Goal: Information Seeking & Learning: Learn about a topic

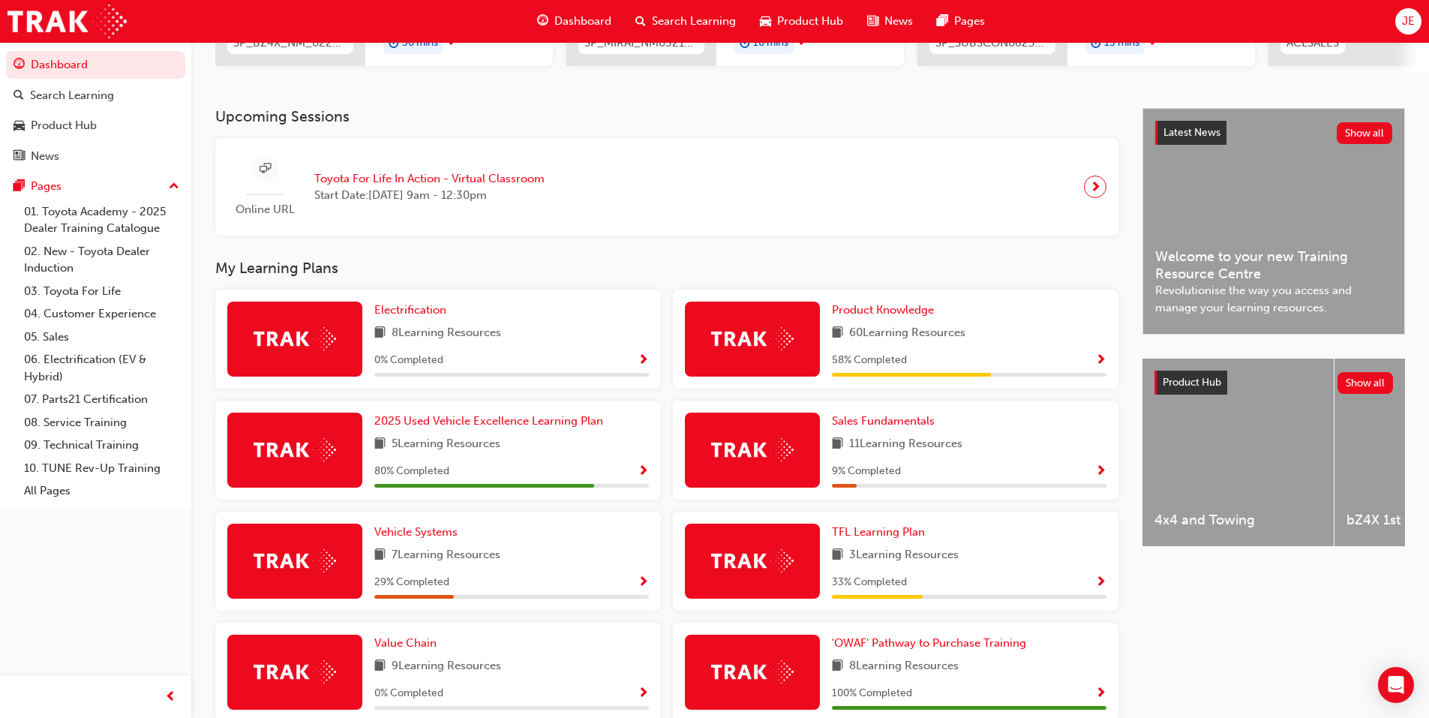
scroll to position [300, 0]
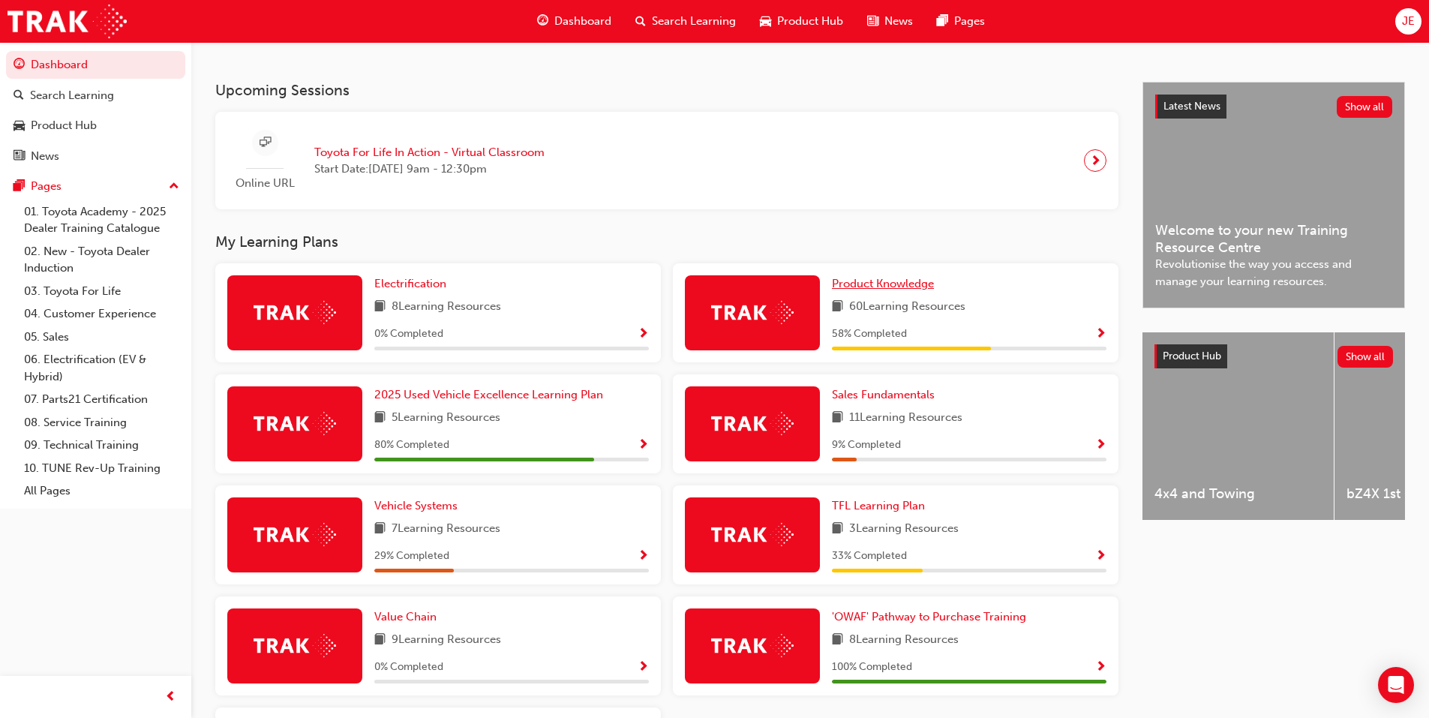
click at [875, 290] on span "Product Knowledge" at bounding box center [883, 284] width 102 height 14
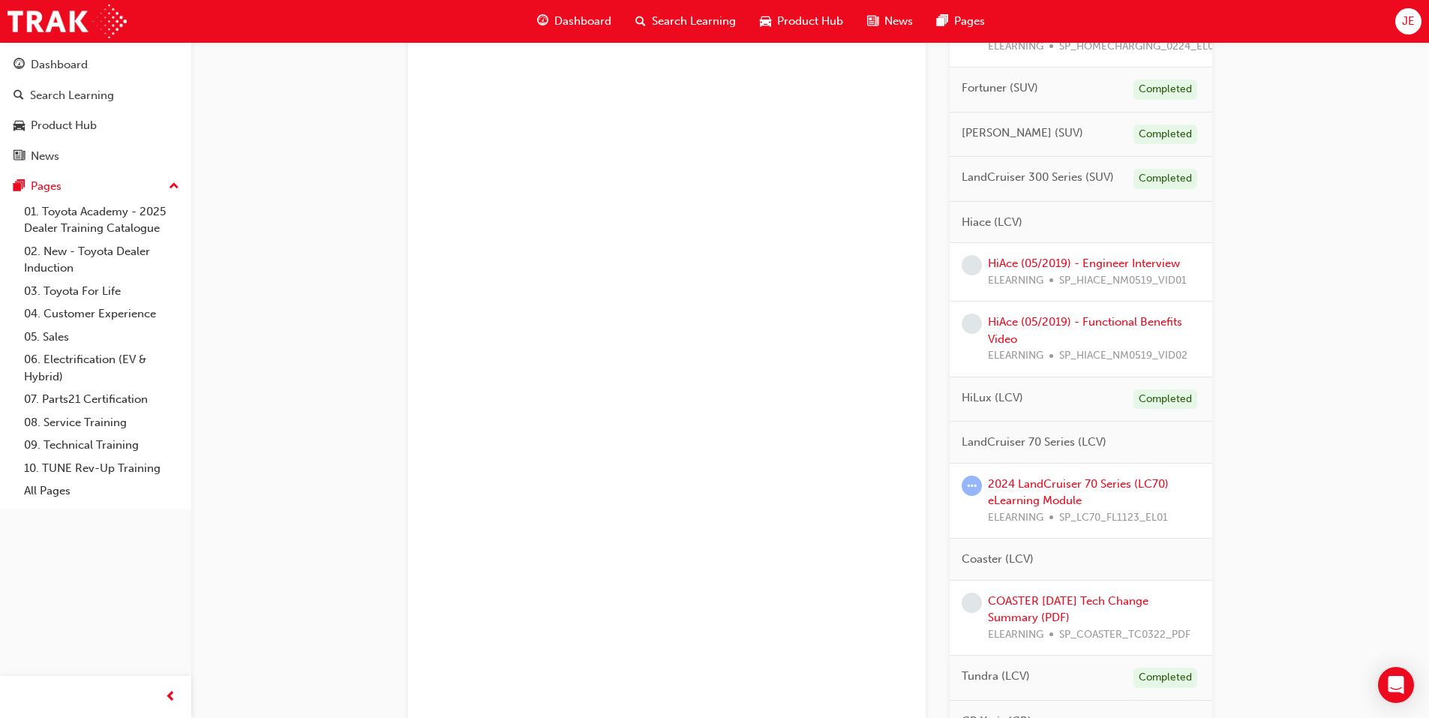
scroll to position [1125, 0]
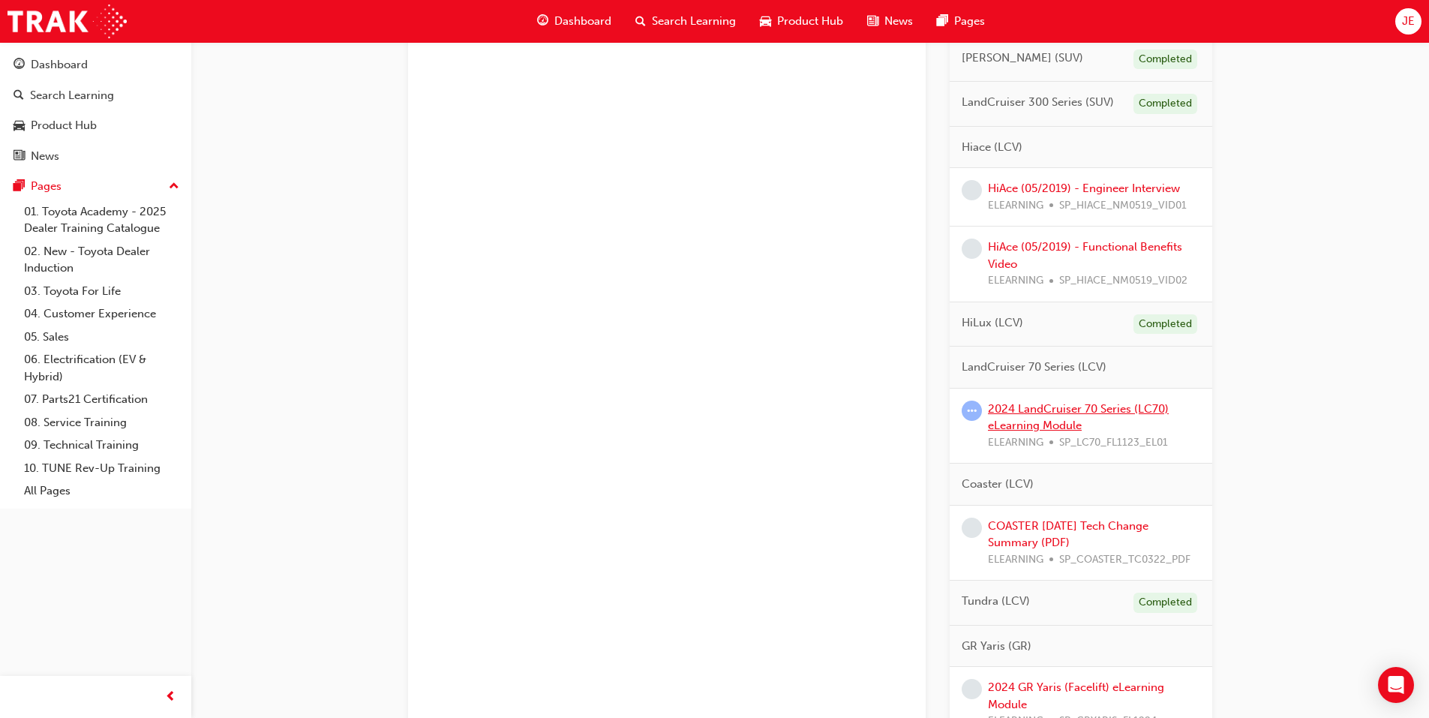
click at [1026, 410] on link "2024 LandCruiser 70 Series (LC70) eLearning Module" at bounding box center [1078, 417] width 181 height 31
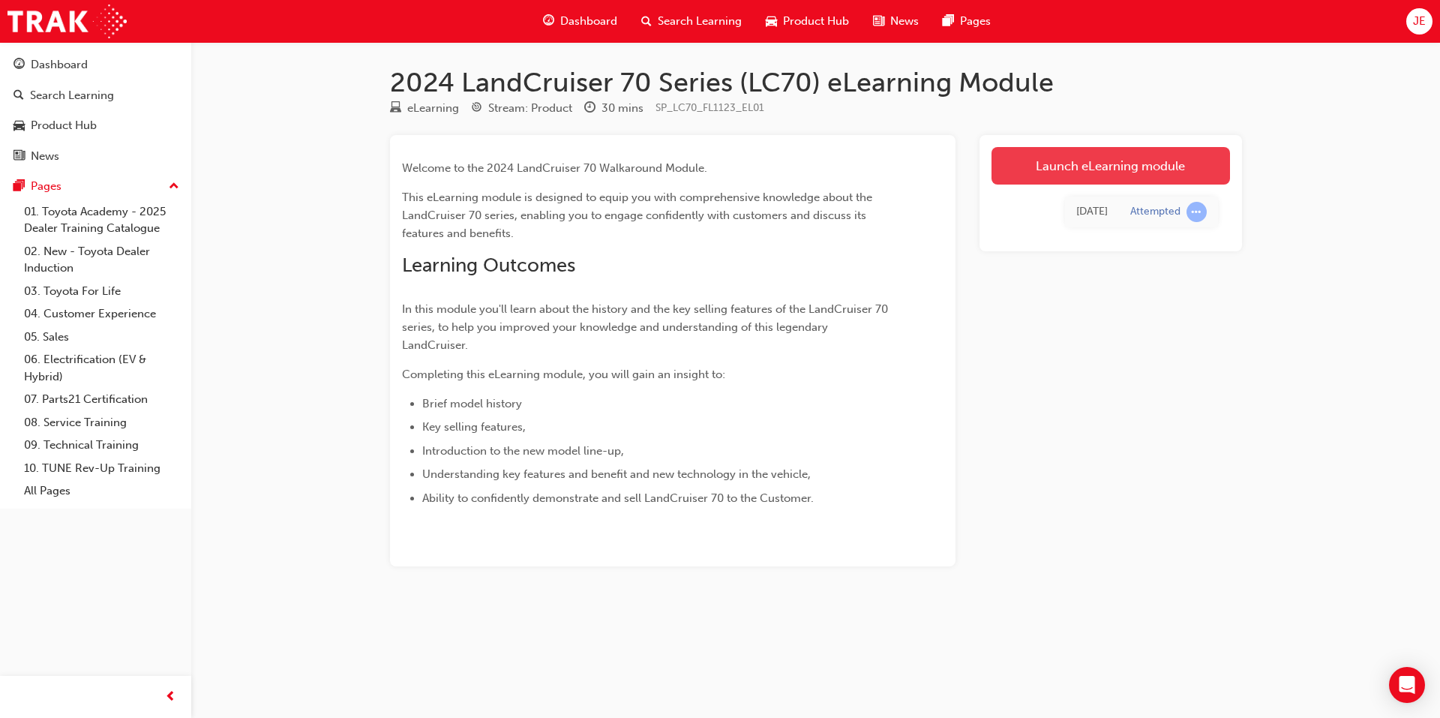
click at [1082, 167] on link "Launch eLearning module" at bounding box center [1111, 166] width 239 height 38
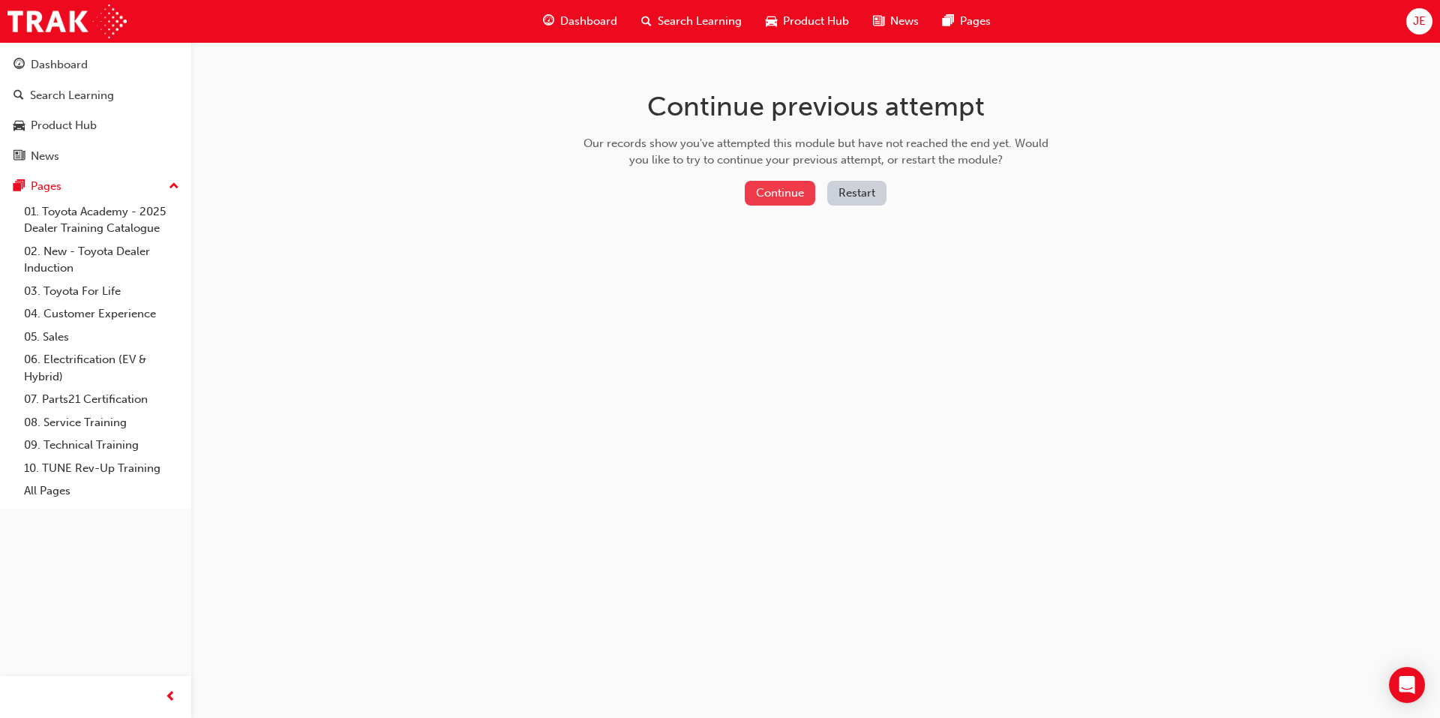
click at [777, 192] on button "Continue" at bounding box center [780, 193] width 71 height 25
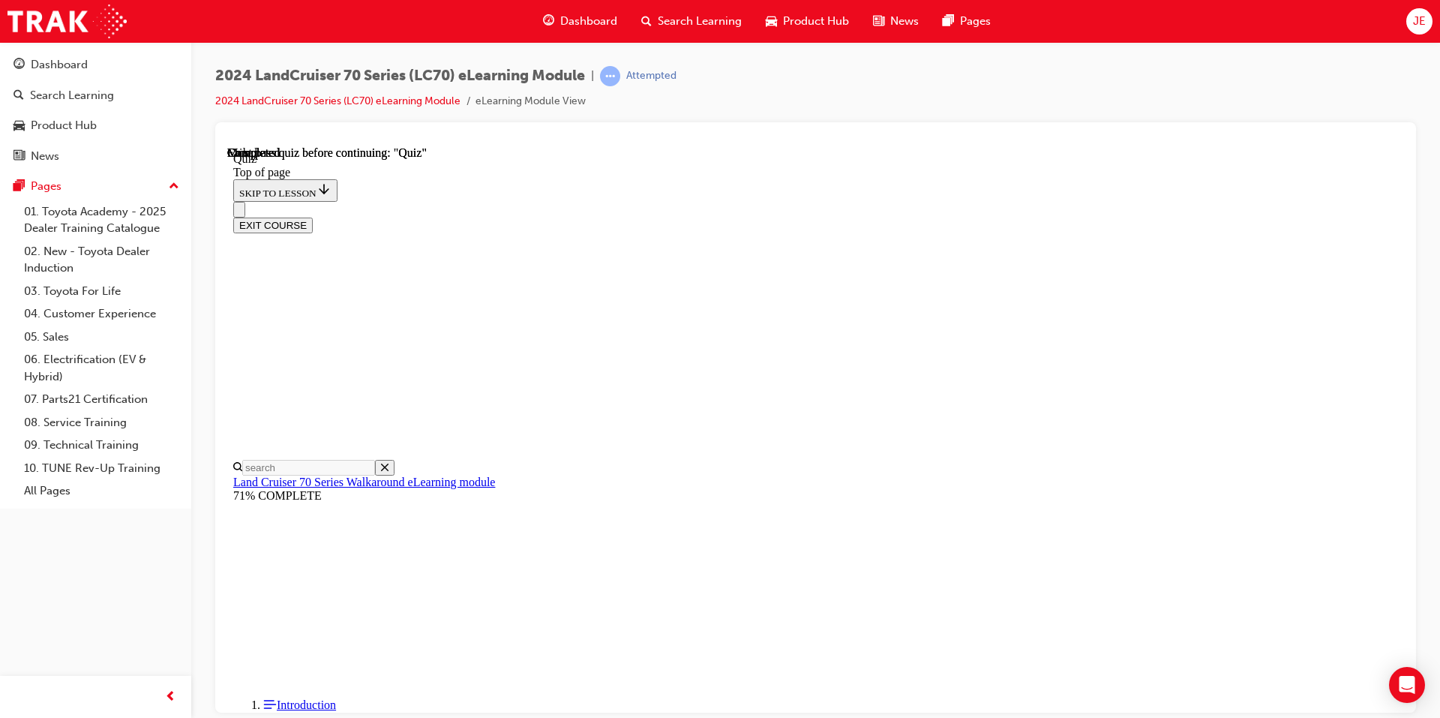
scroll to position [248, 0]
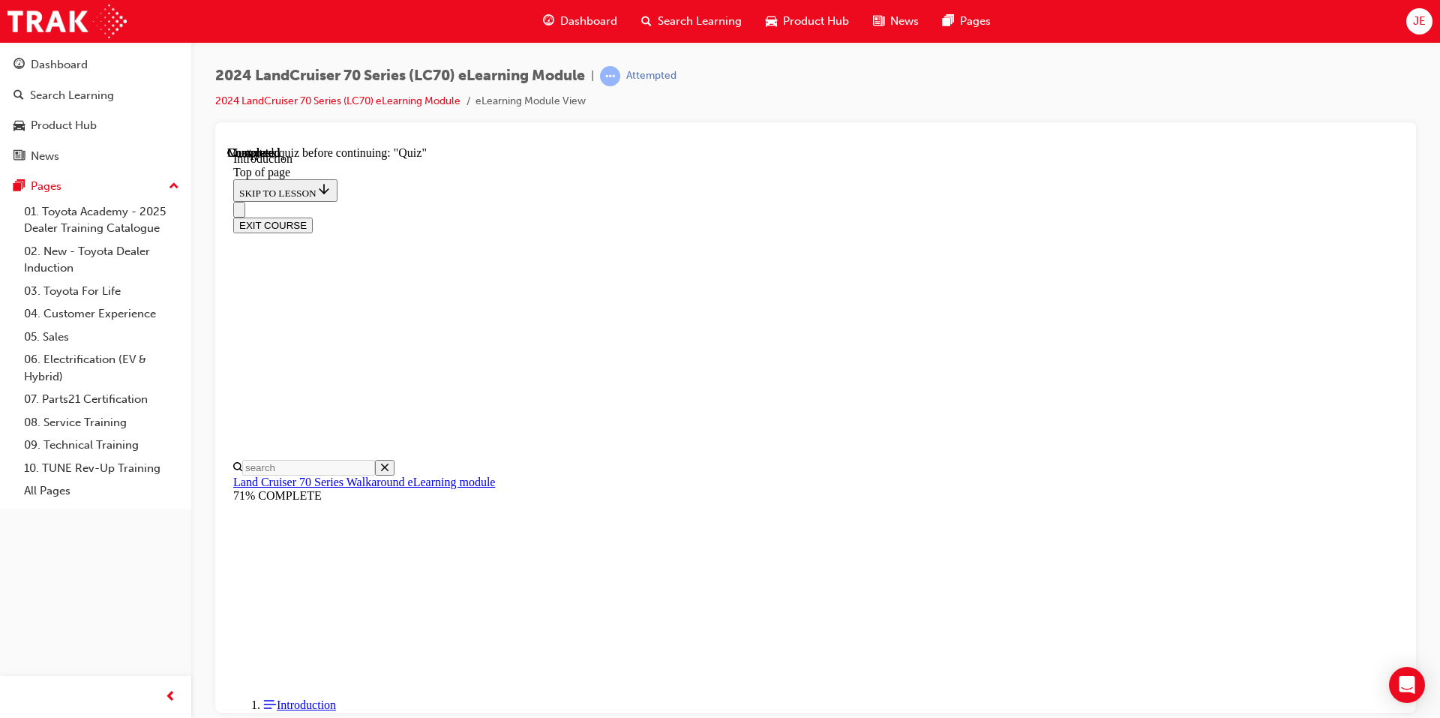
scroll to position [2072, 0]
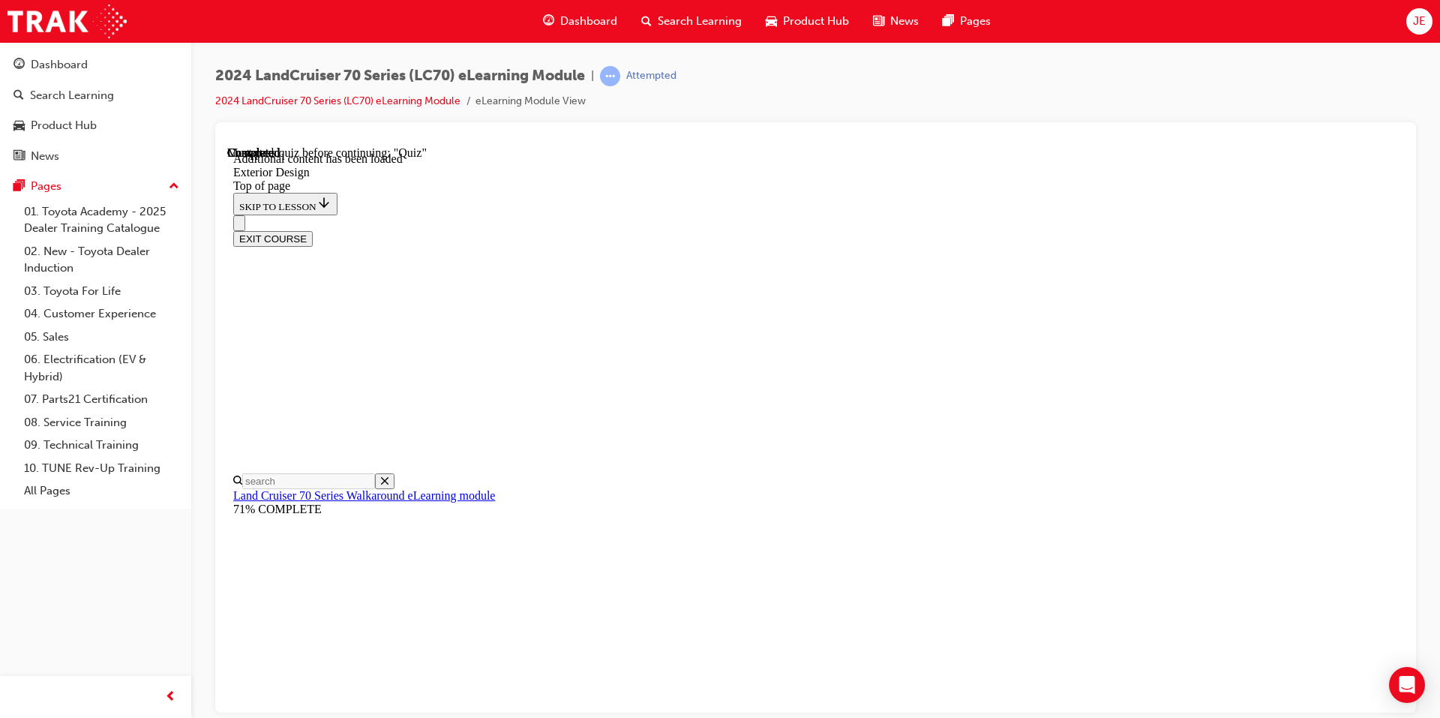
scroll to position [1322, 0]
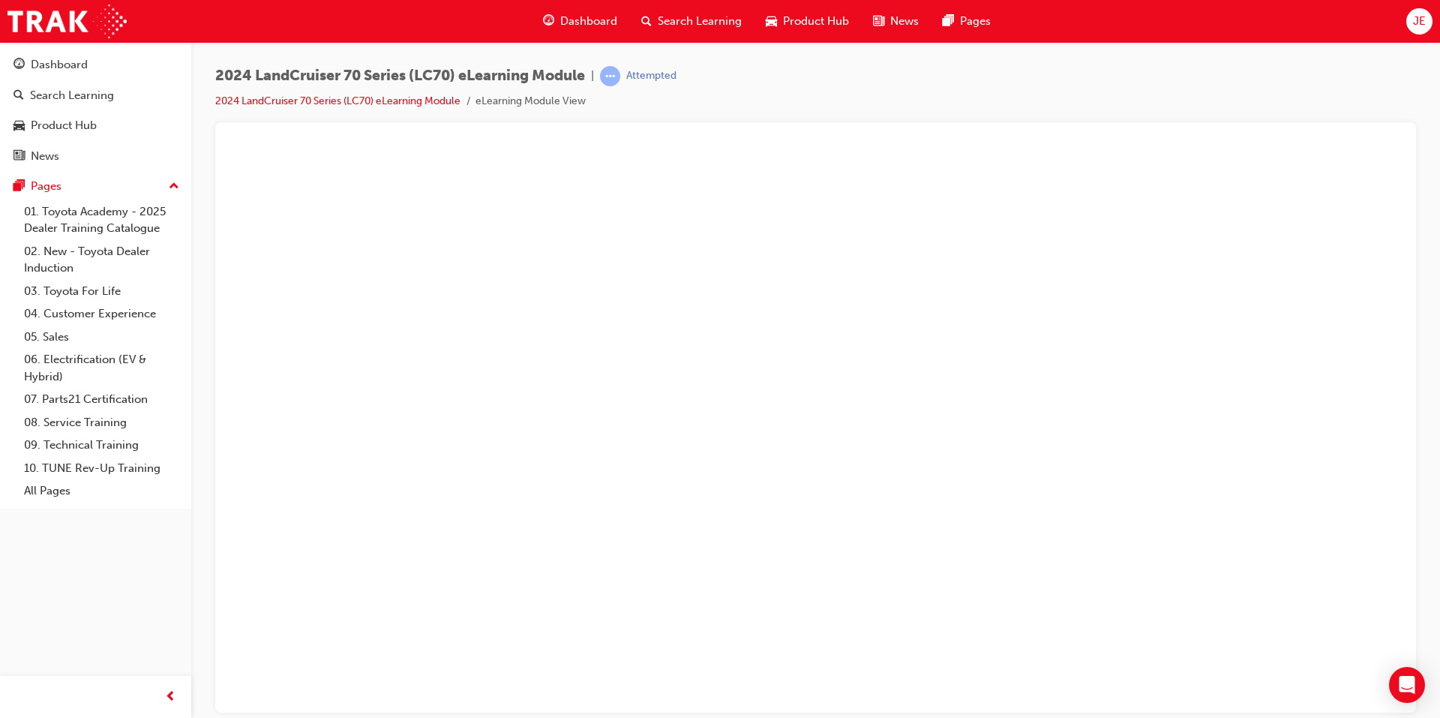
click at [954, 362] on button "Unzoom image" at bounding box center [815, 429] width 1177 height 566
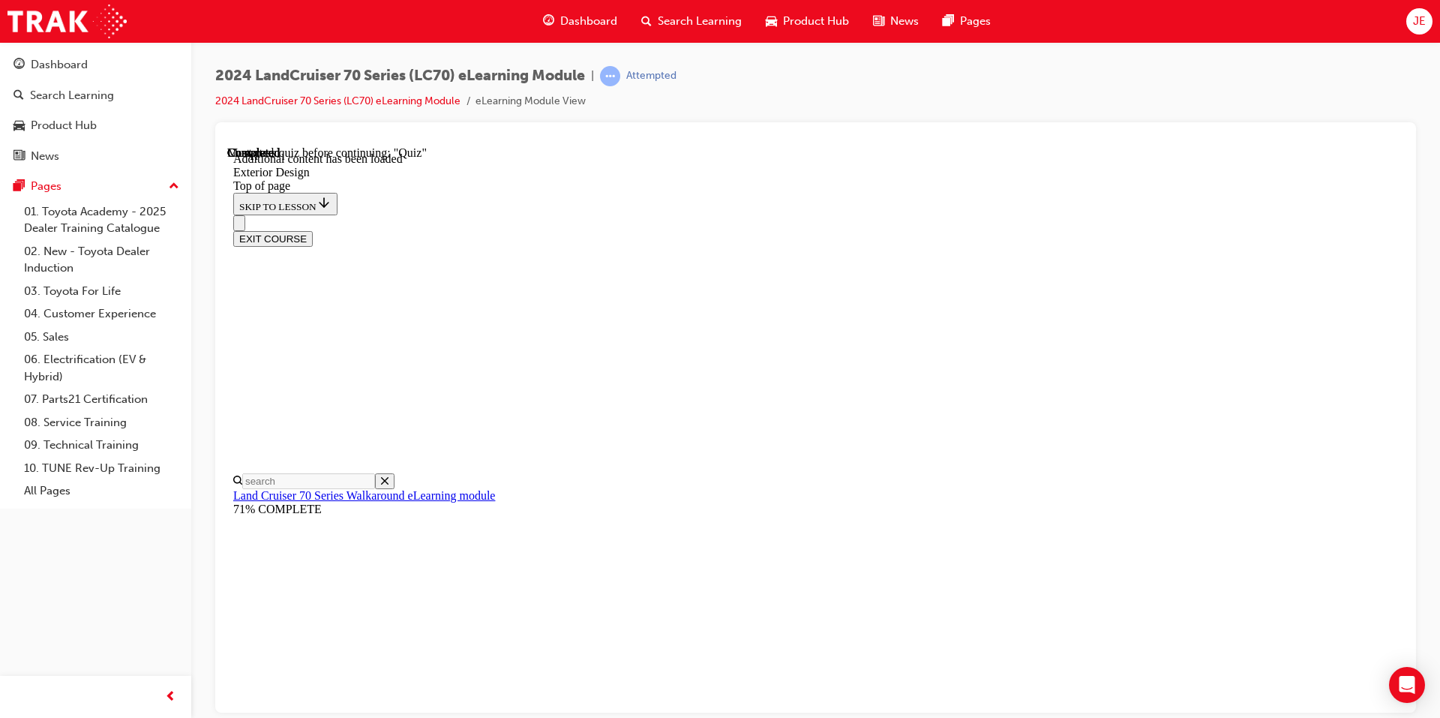
scroll to position [1095, 0]
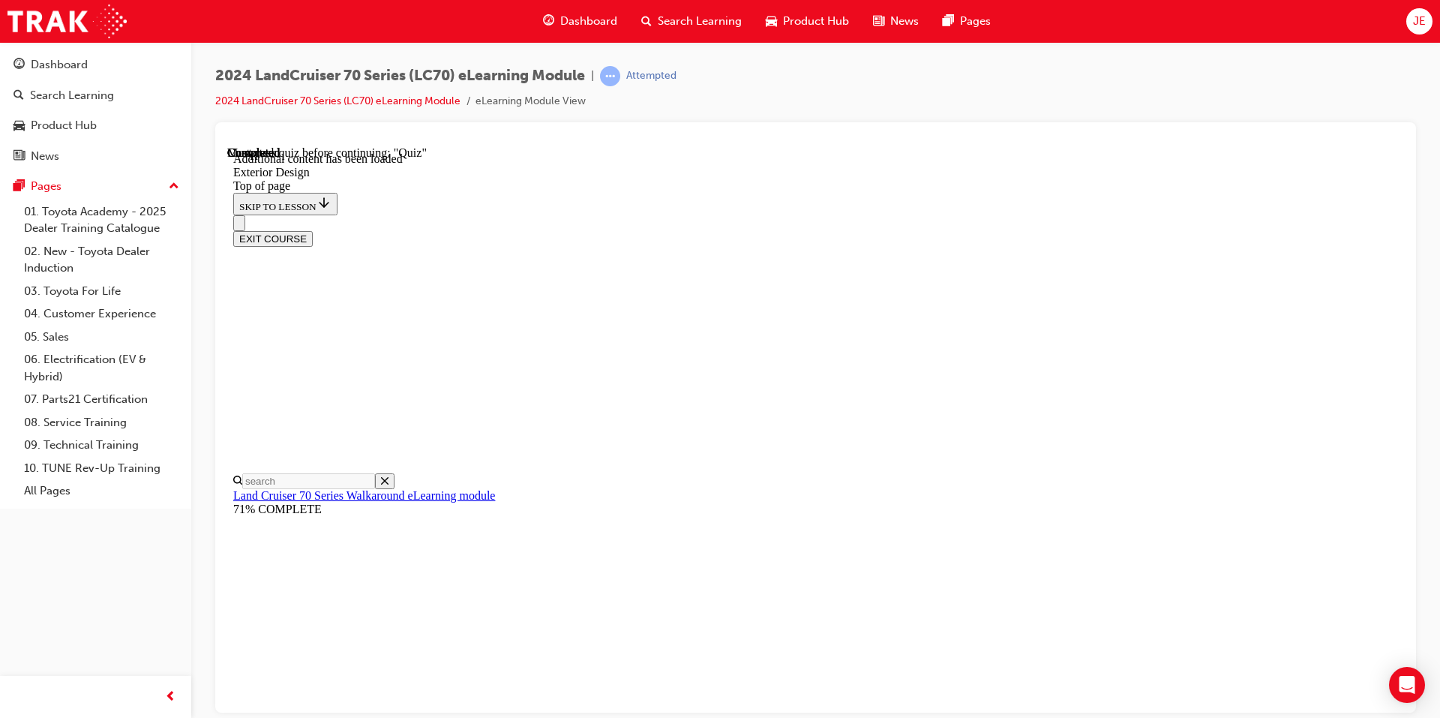
scroll to position [1643, 0]
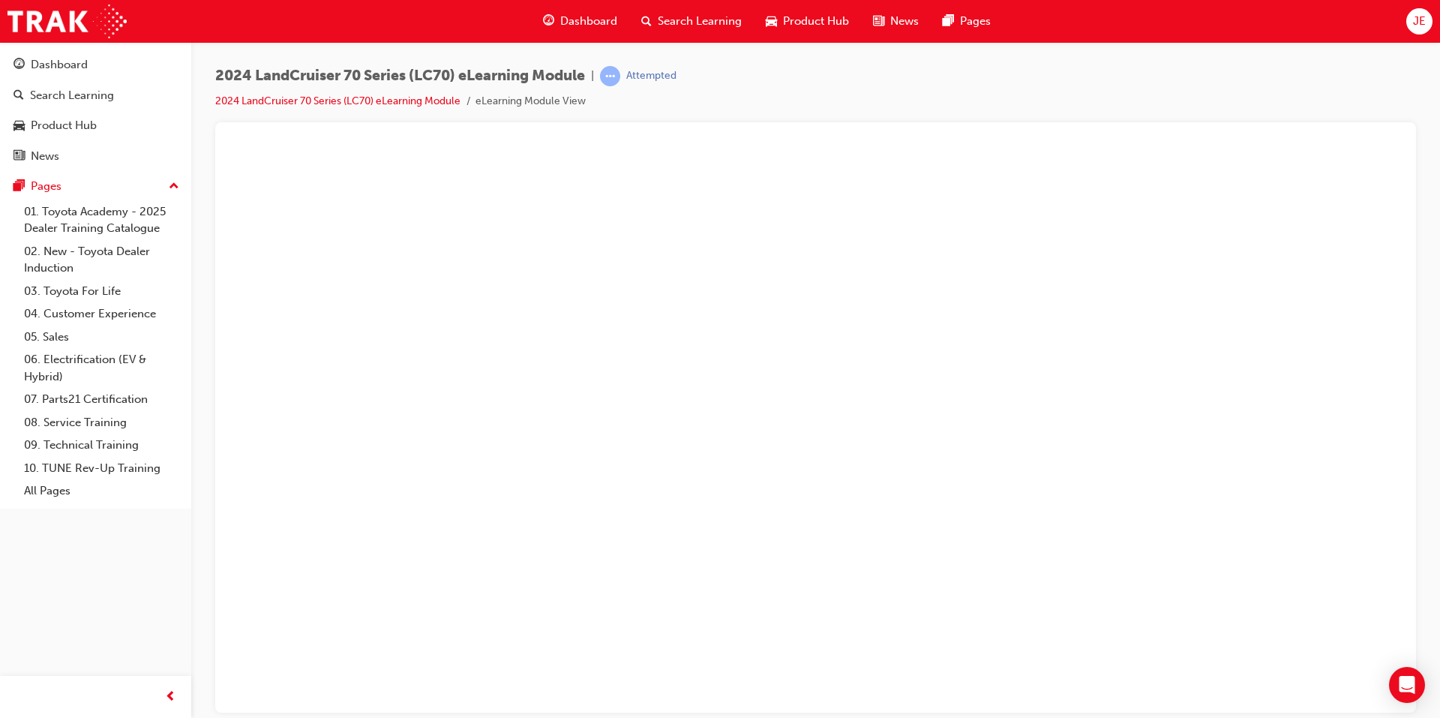
click at [751, 354] on button "Unzoom image" at bounding box center [815, 429] width 1177 height 566
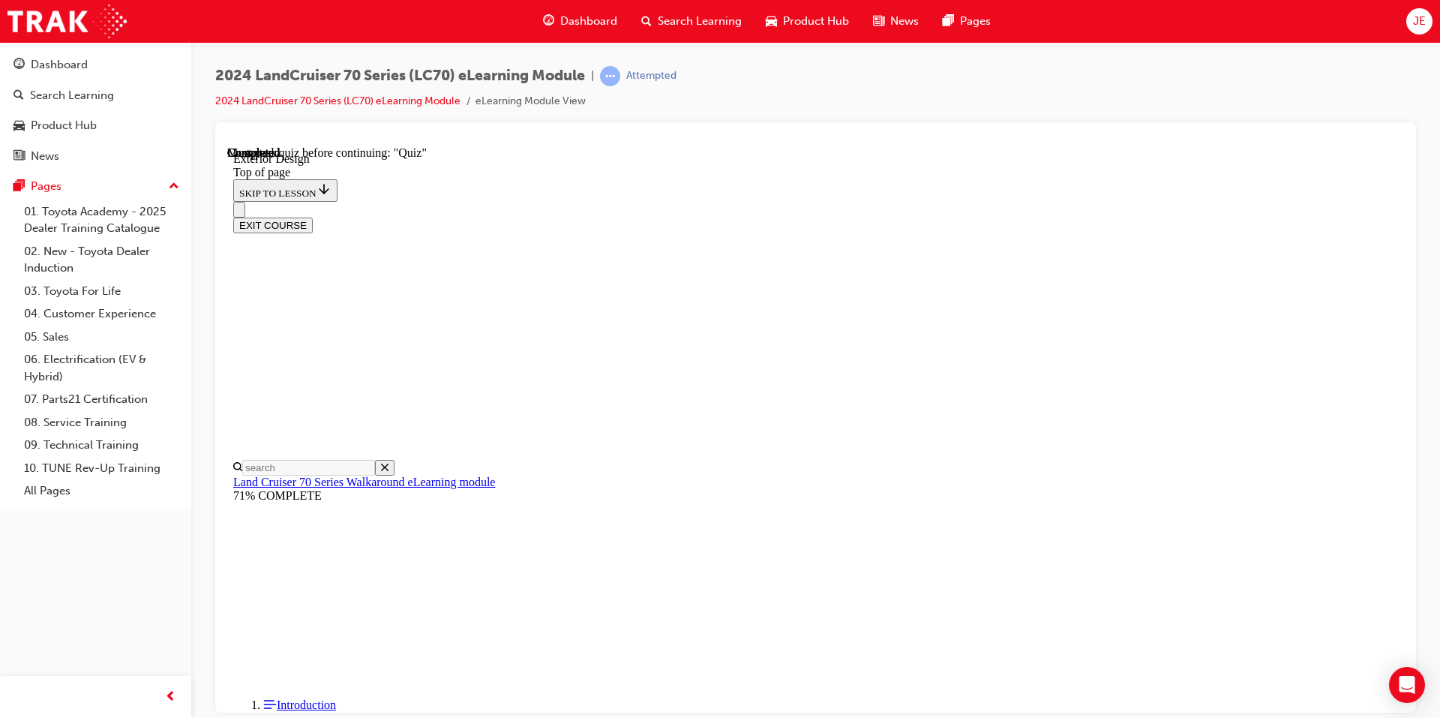
scroll to position [1643, 0]
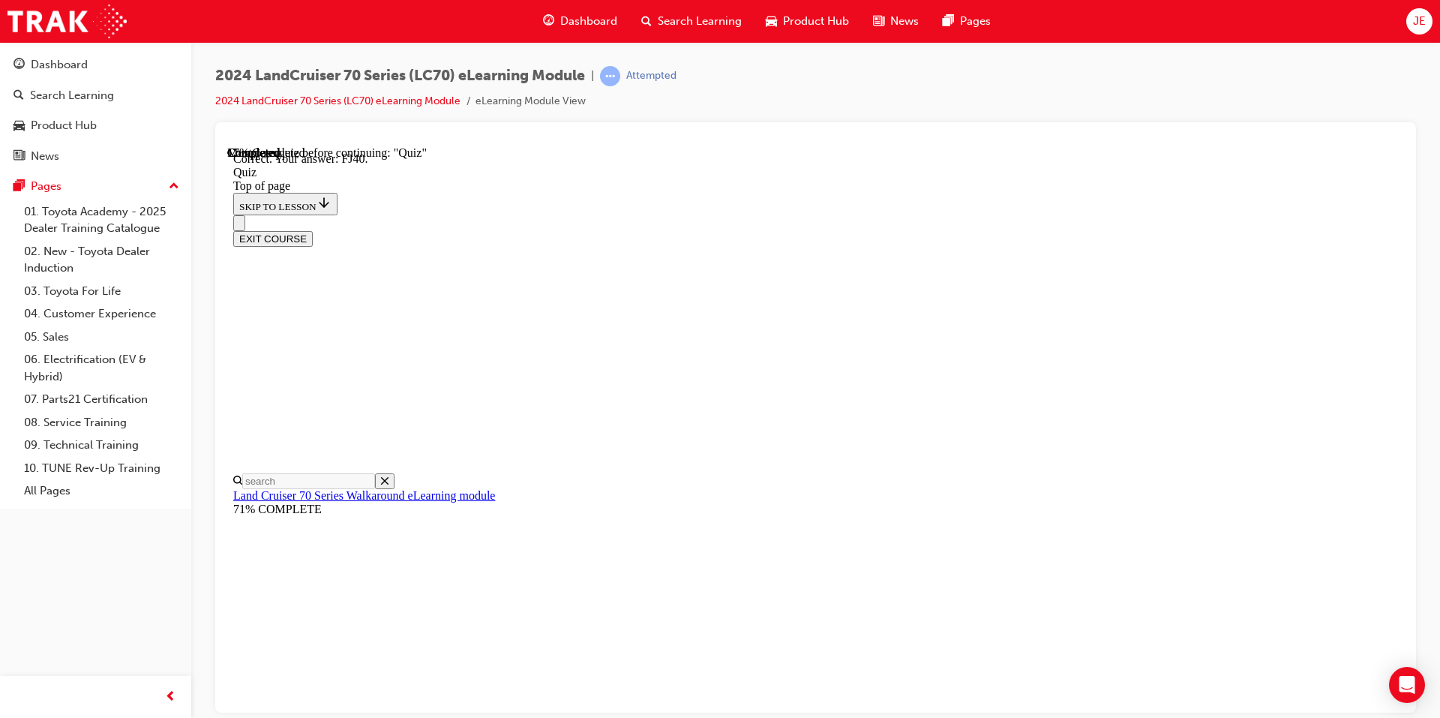
scroll to position [295, 0]
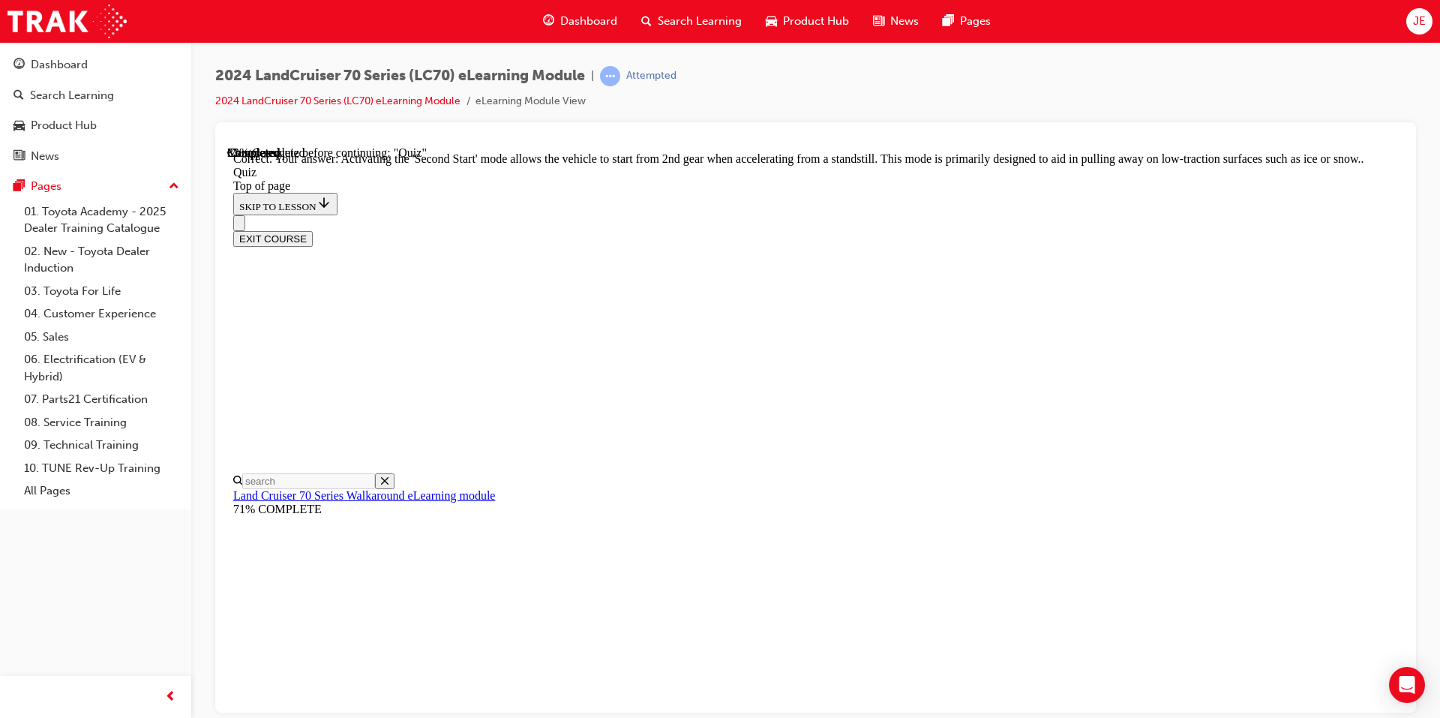
scroll to position [358, 0]
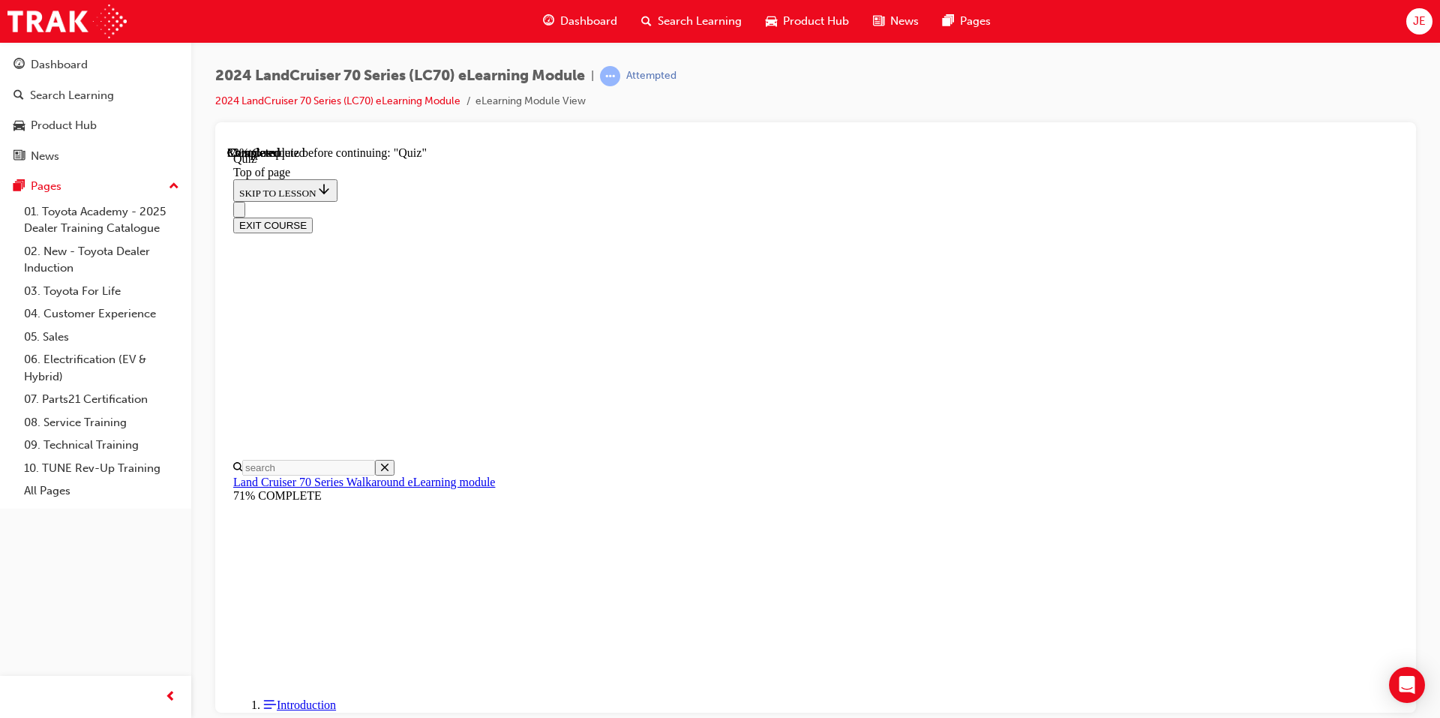
scroll to position [196, 0]
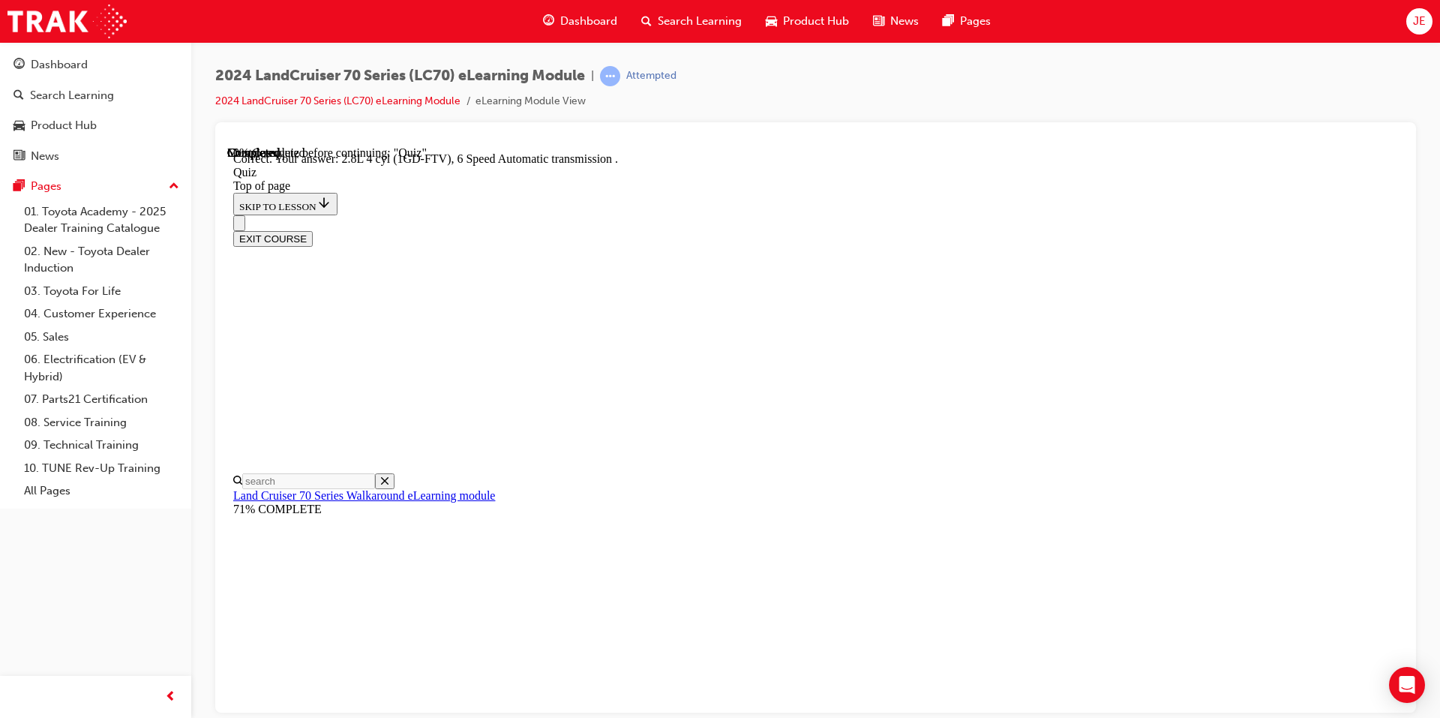
scroll to position [259, 0]
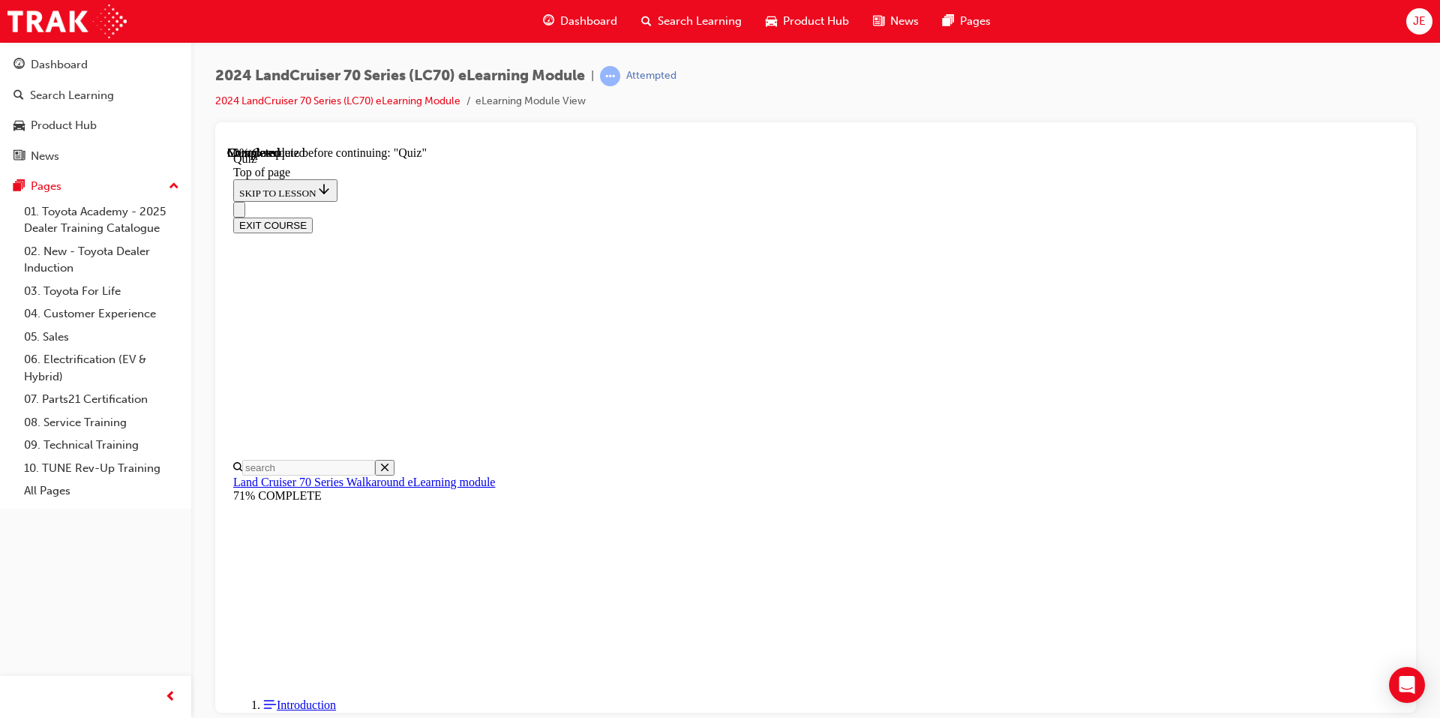
scroll to position [196, 0]
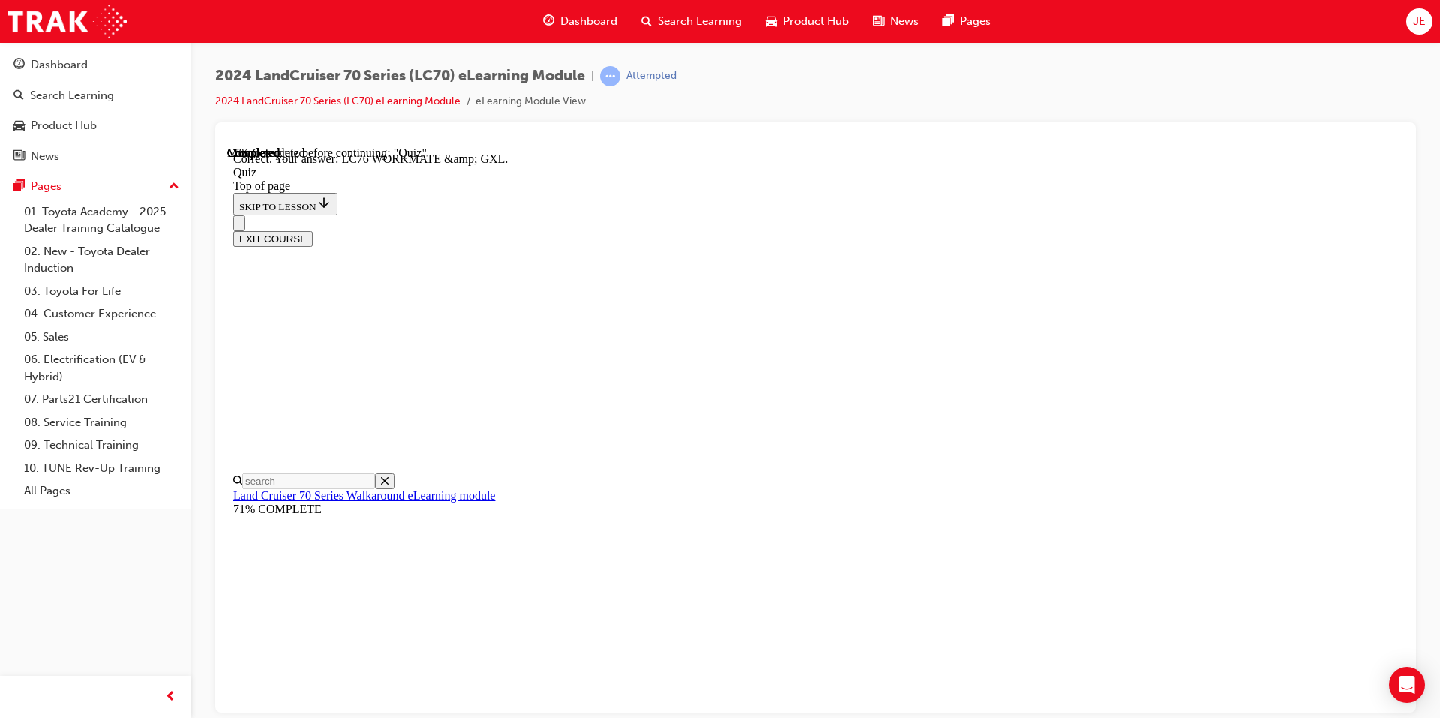
scroll to position [269, 0]
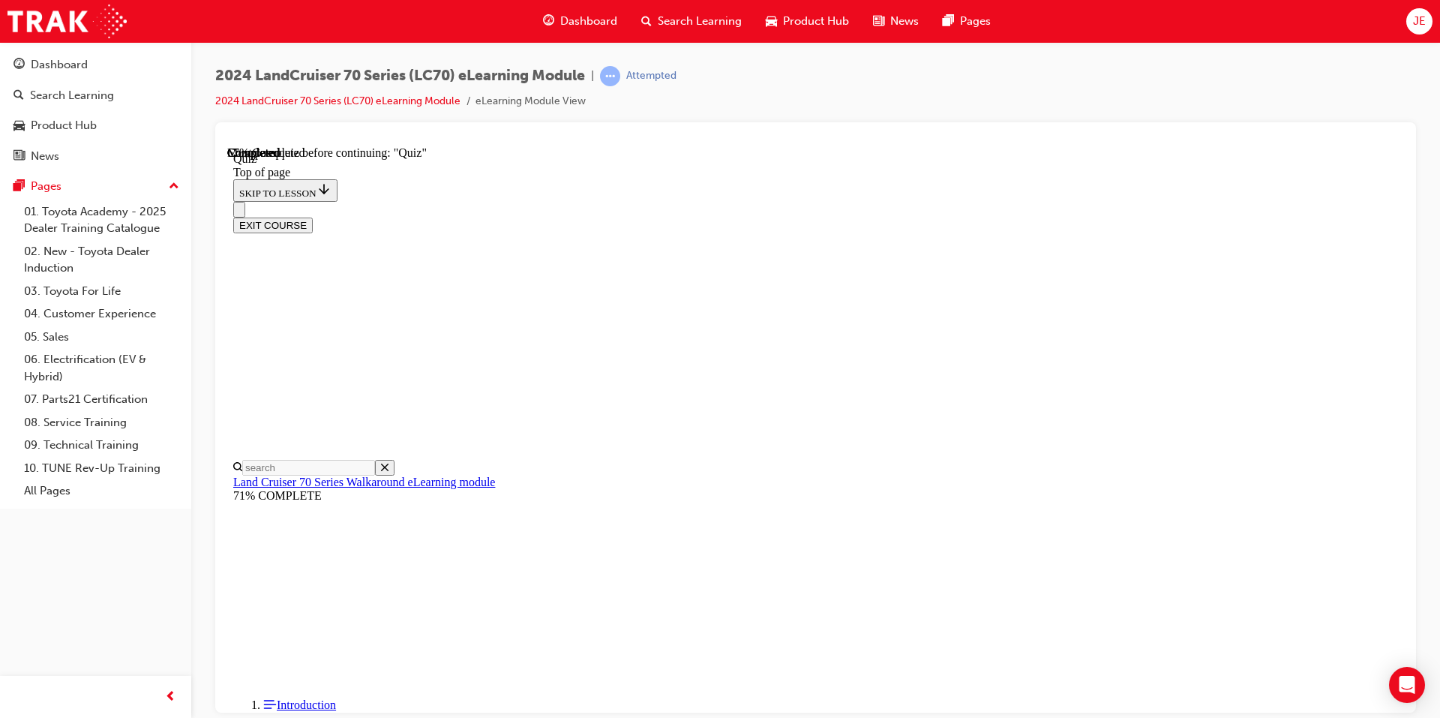
scroll to position [121, 0]
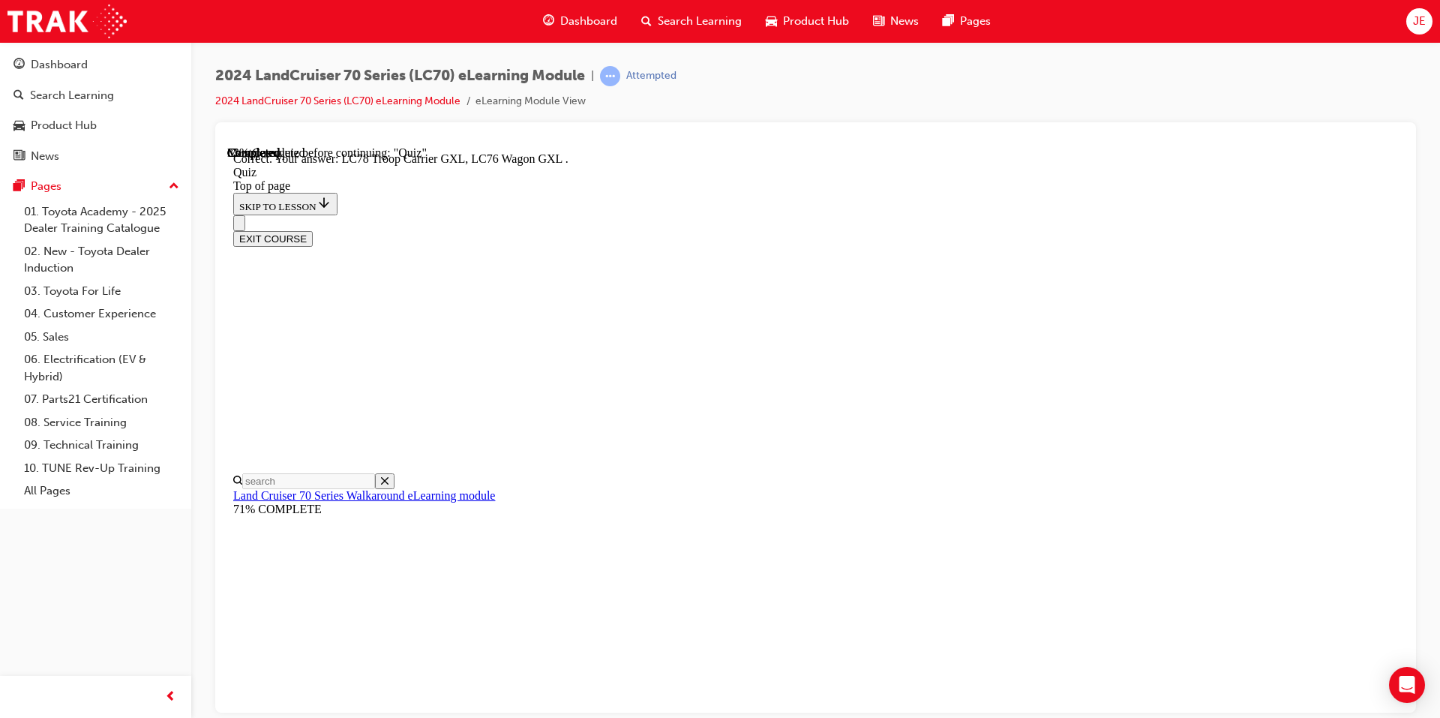
scroll to position [354, 0]
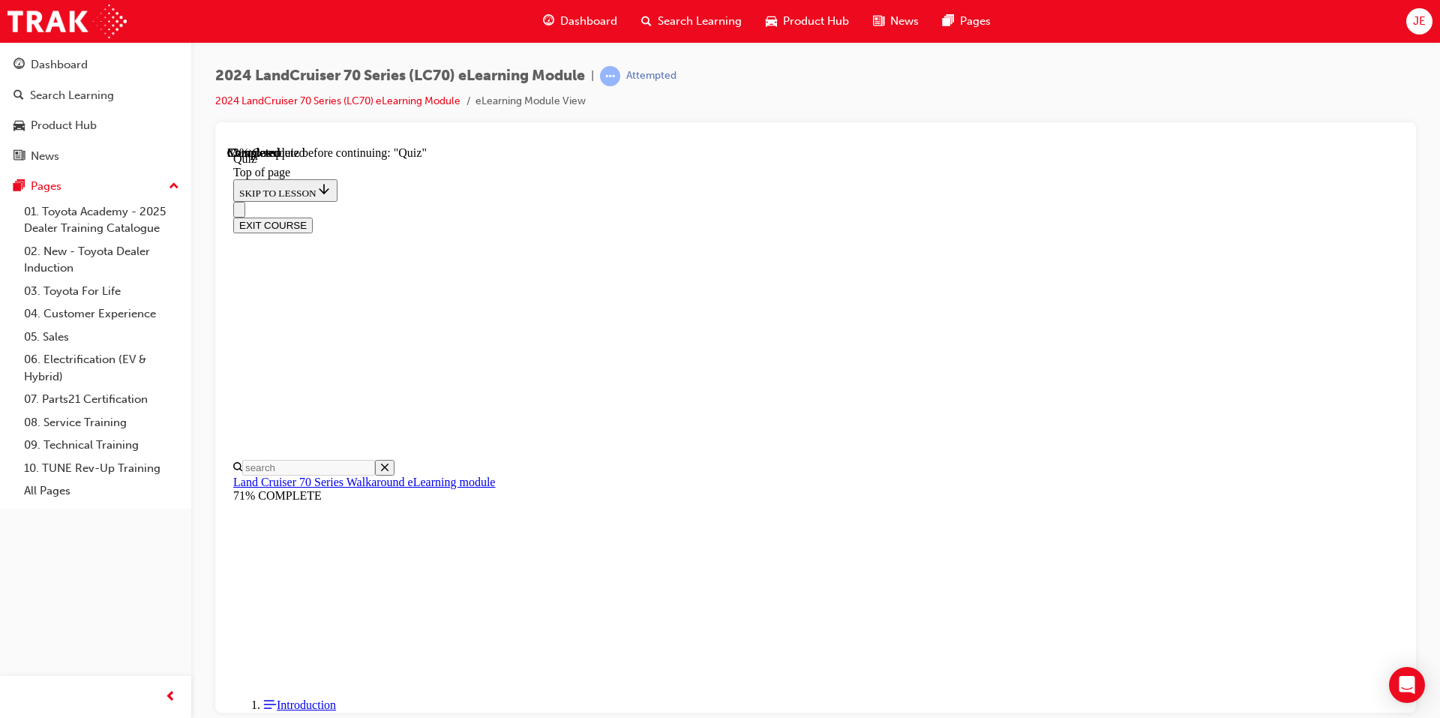
scroll to position [271, 0]
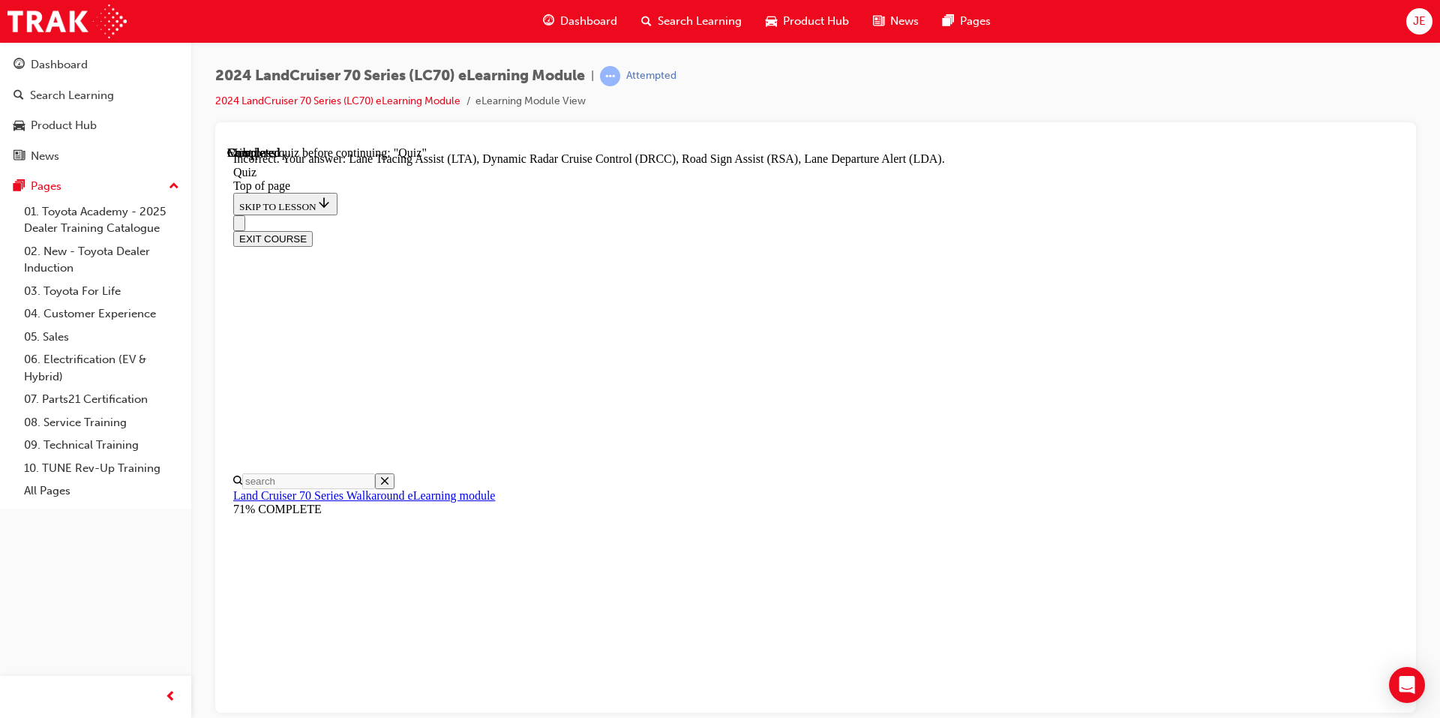
scroll to position [353, 0]
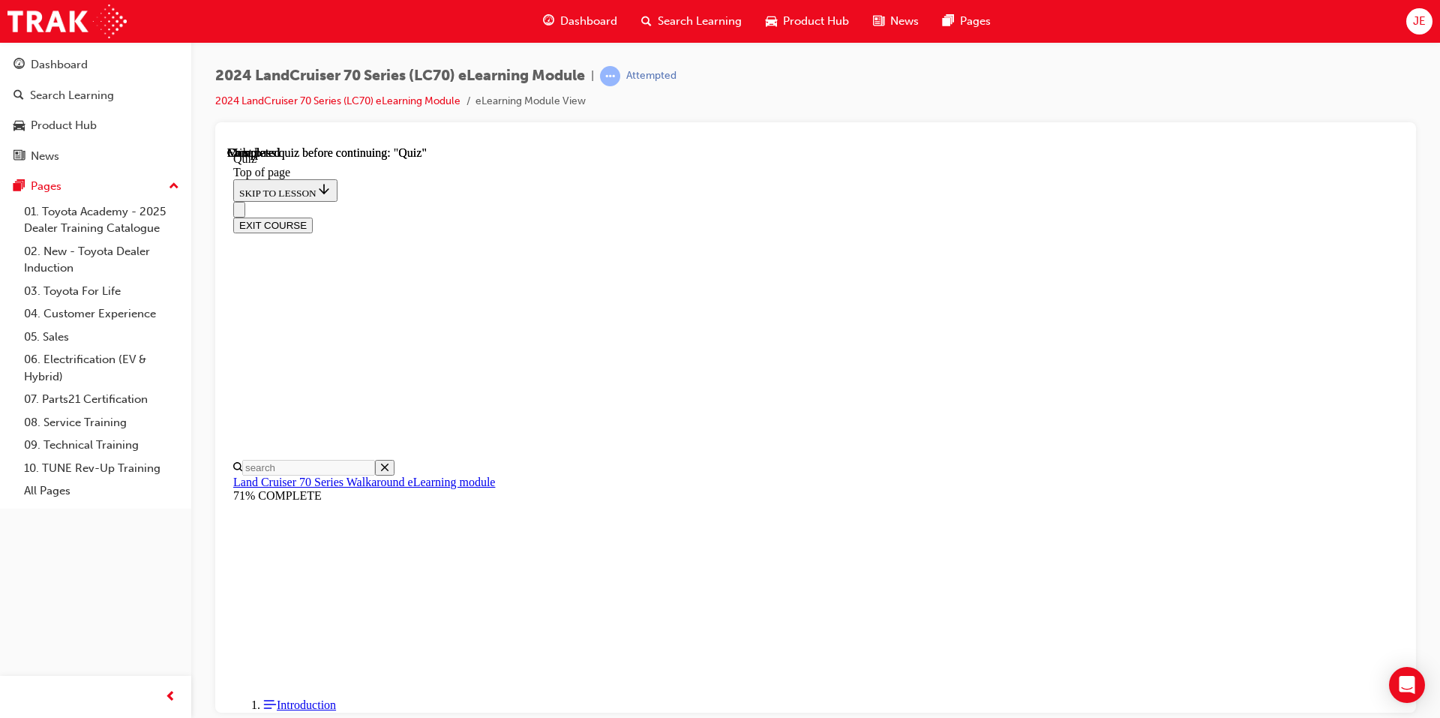
scroll to position [248, 0]
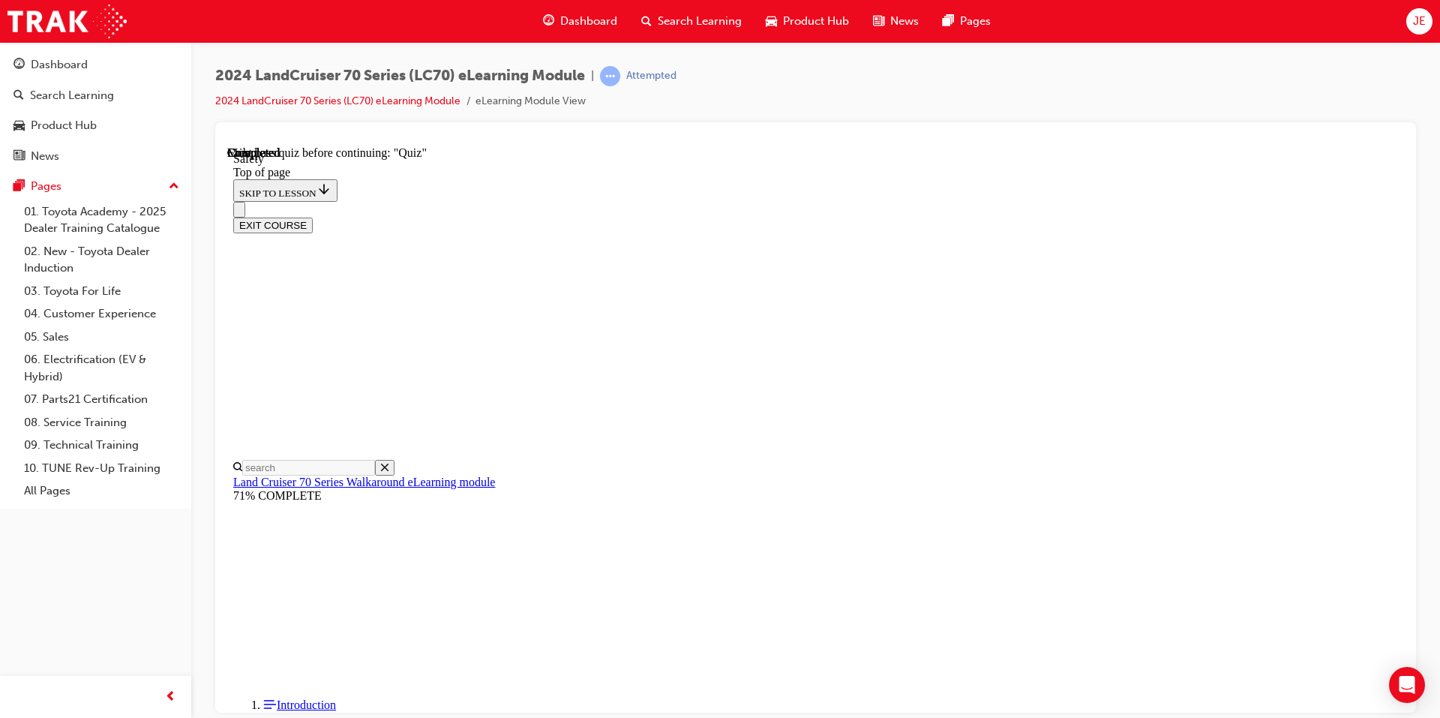
scroll to position [712, 0]
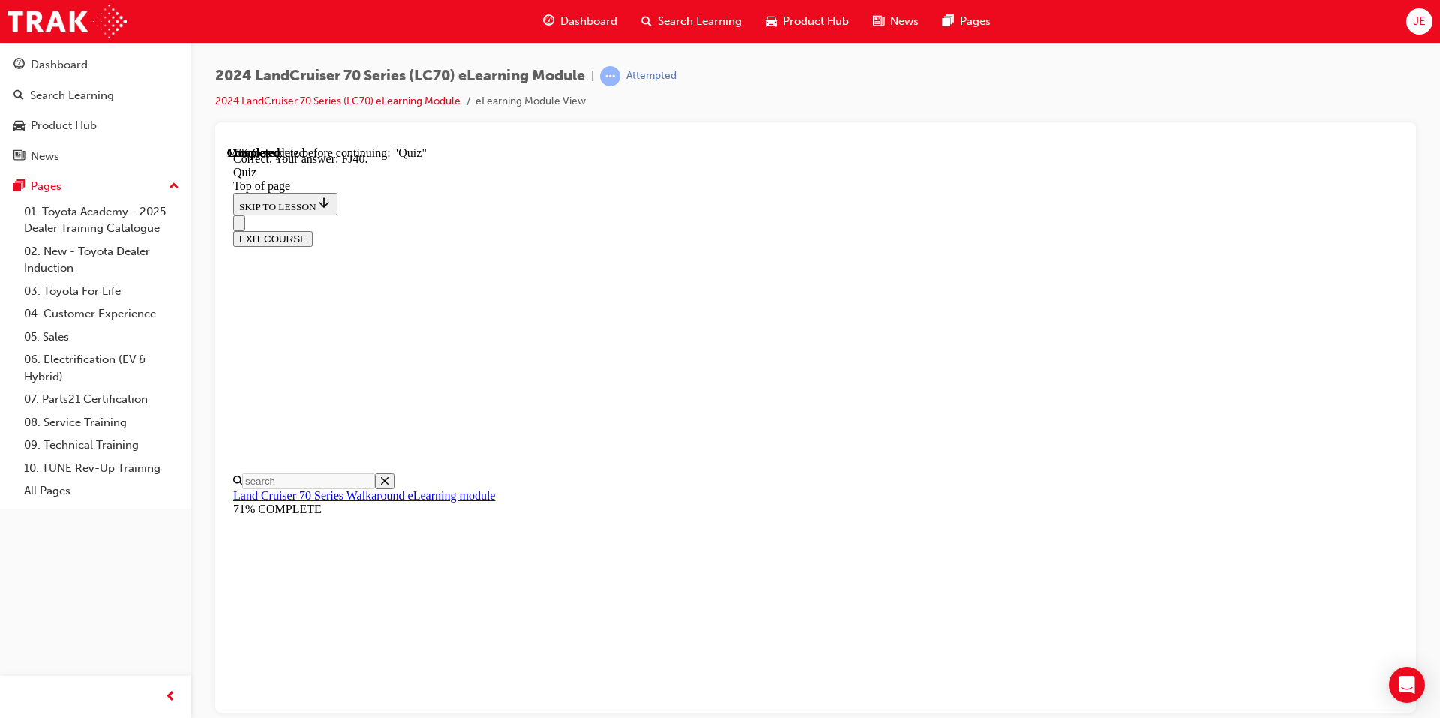
scroll to position [295, 0]
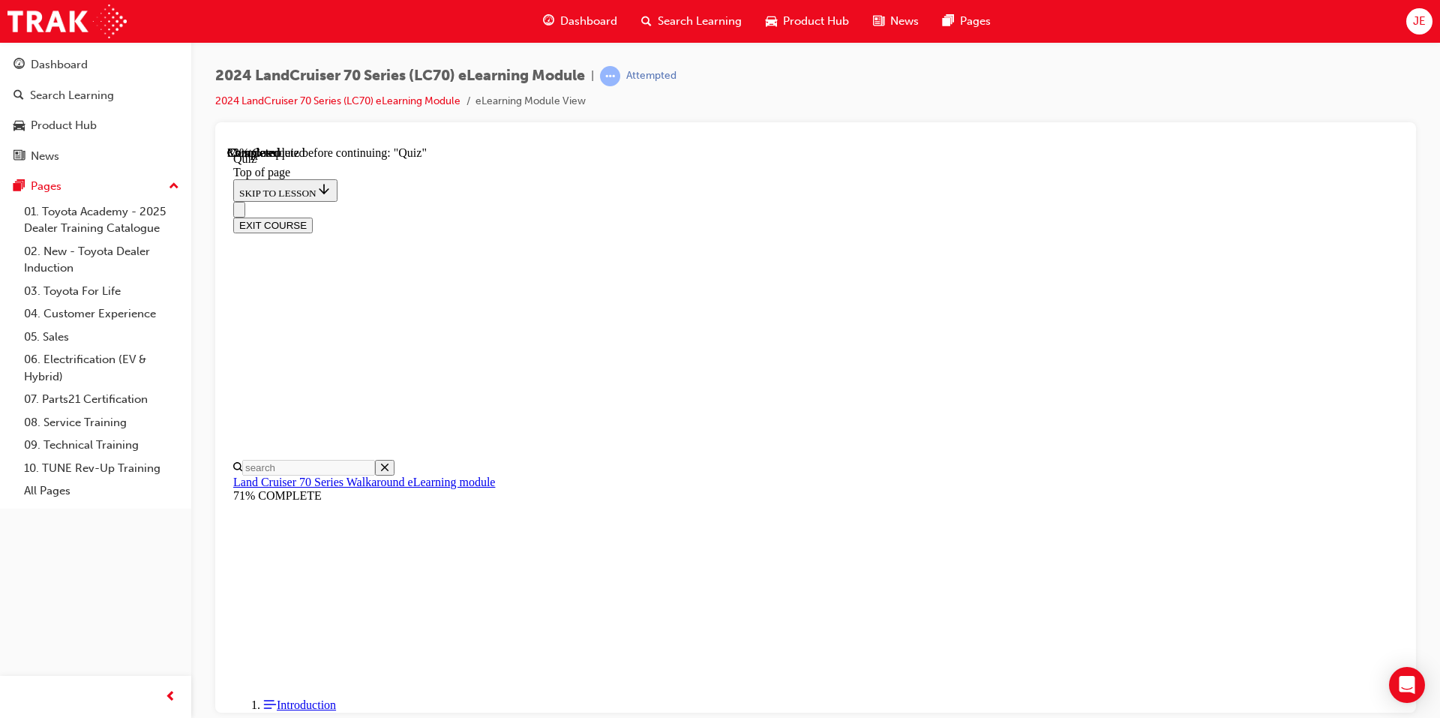
scroll to position [196, 0]
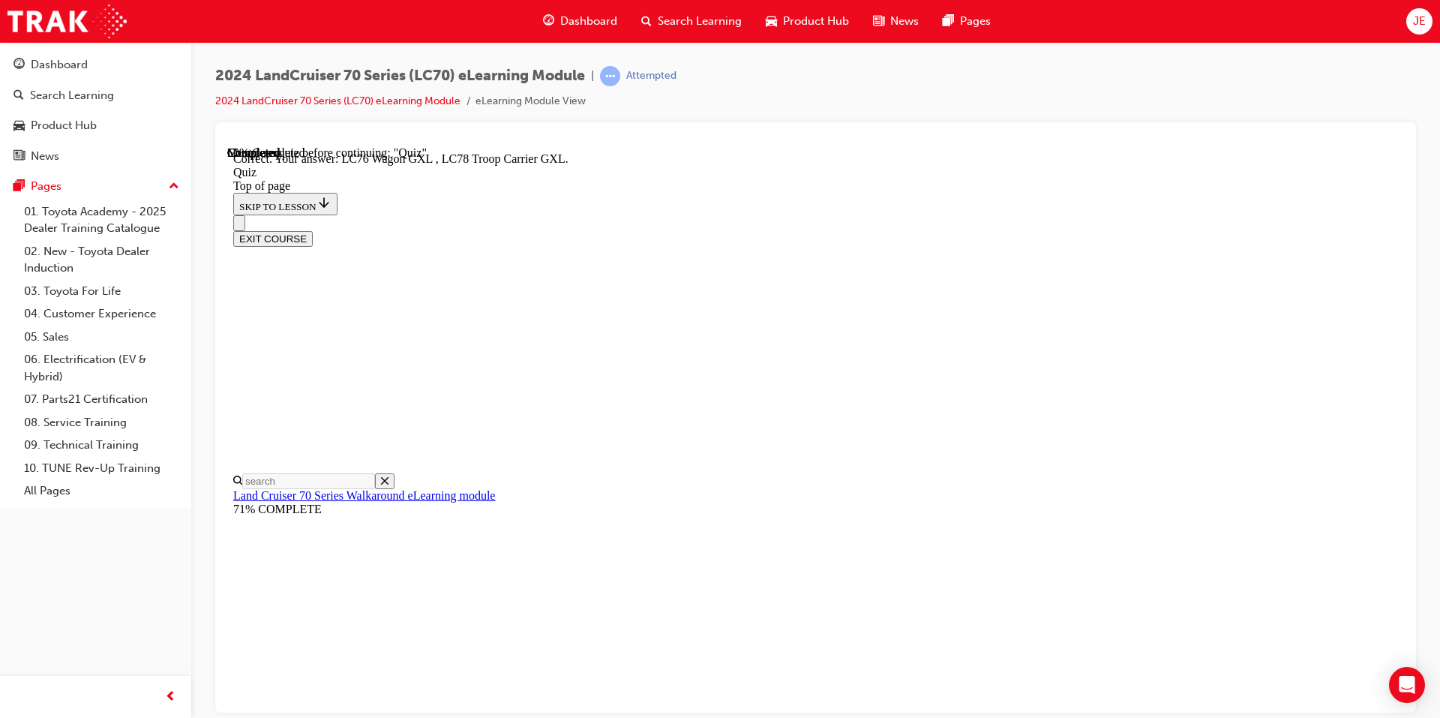
scroll to position [354, 0]
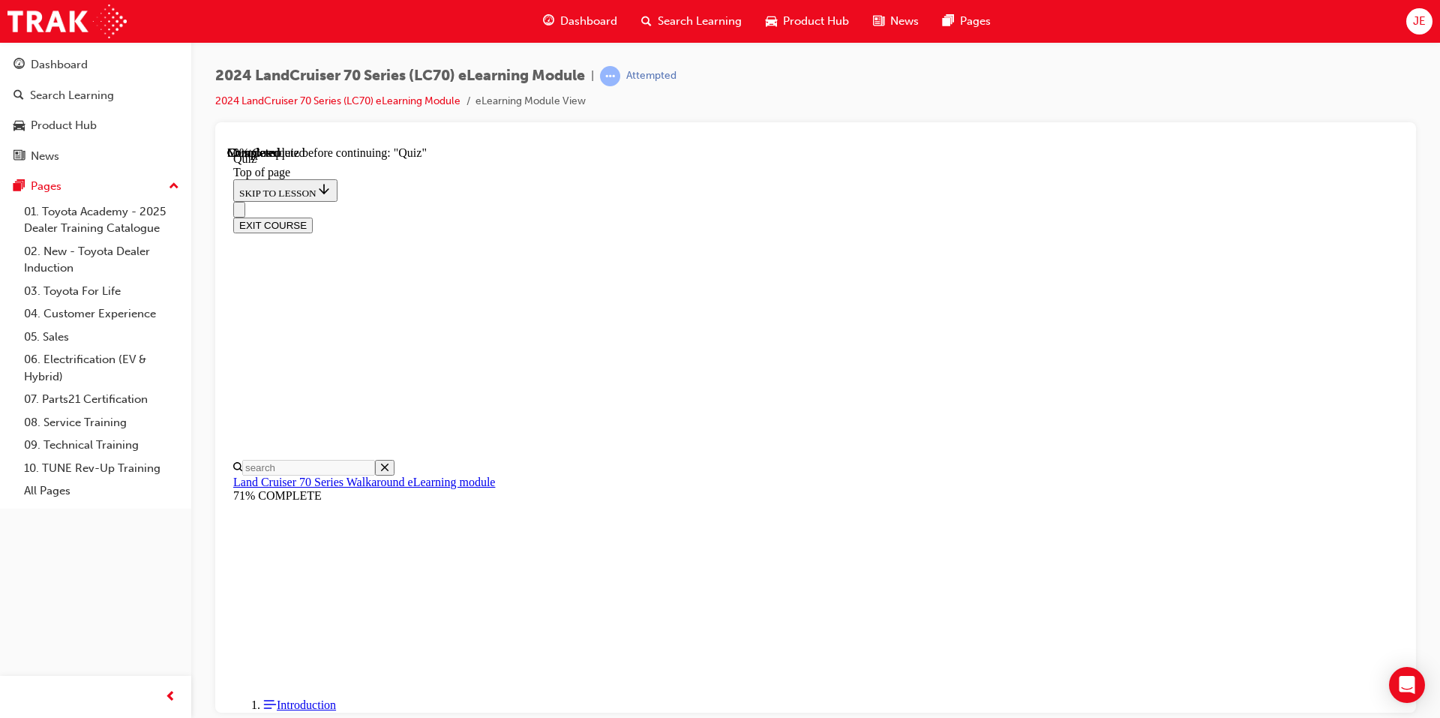
scroll to position [212, 0]
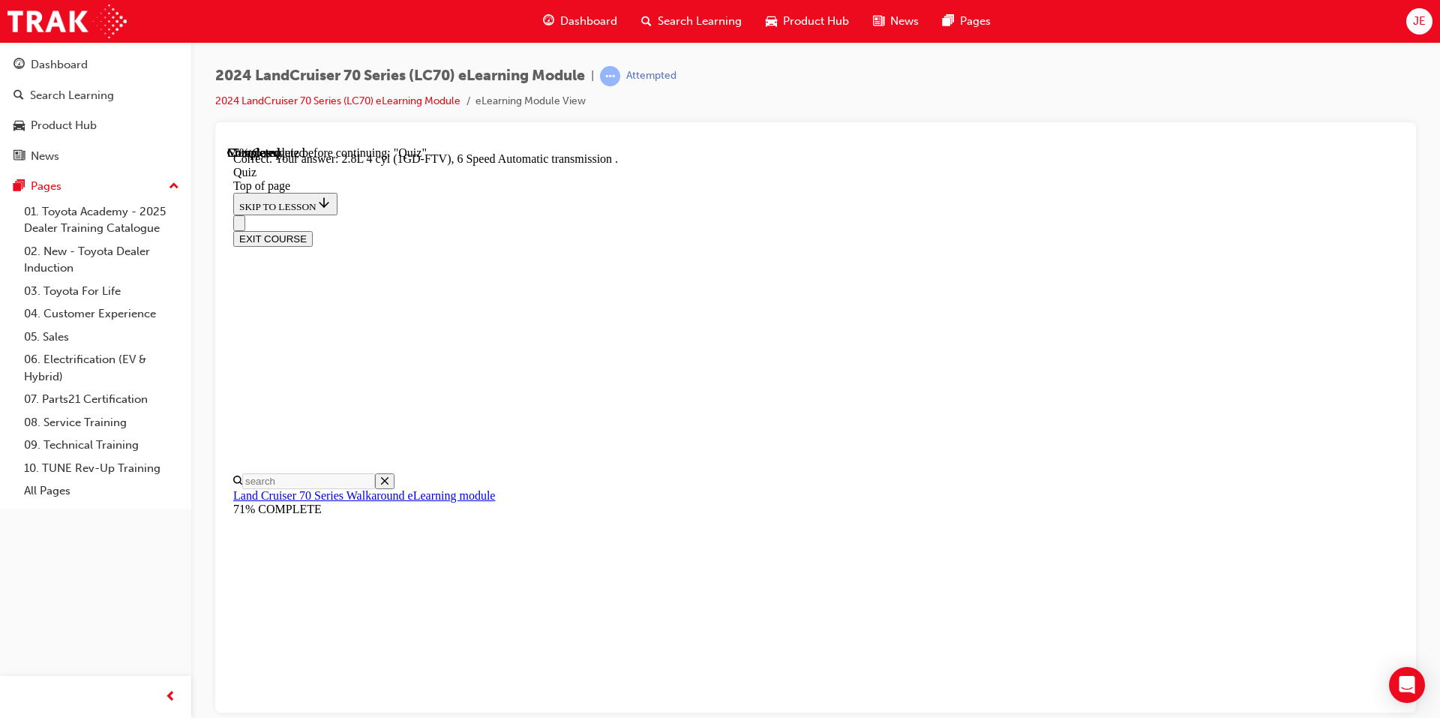
scroll to position [259, 0]
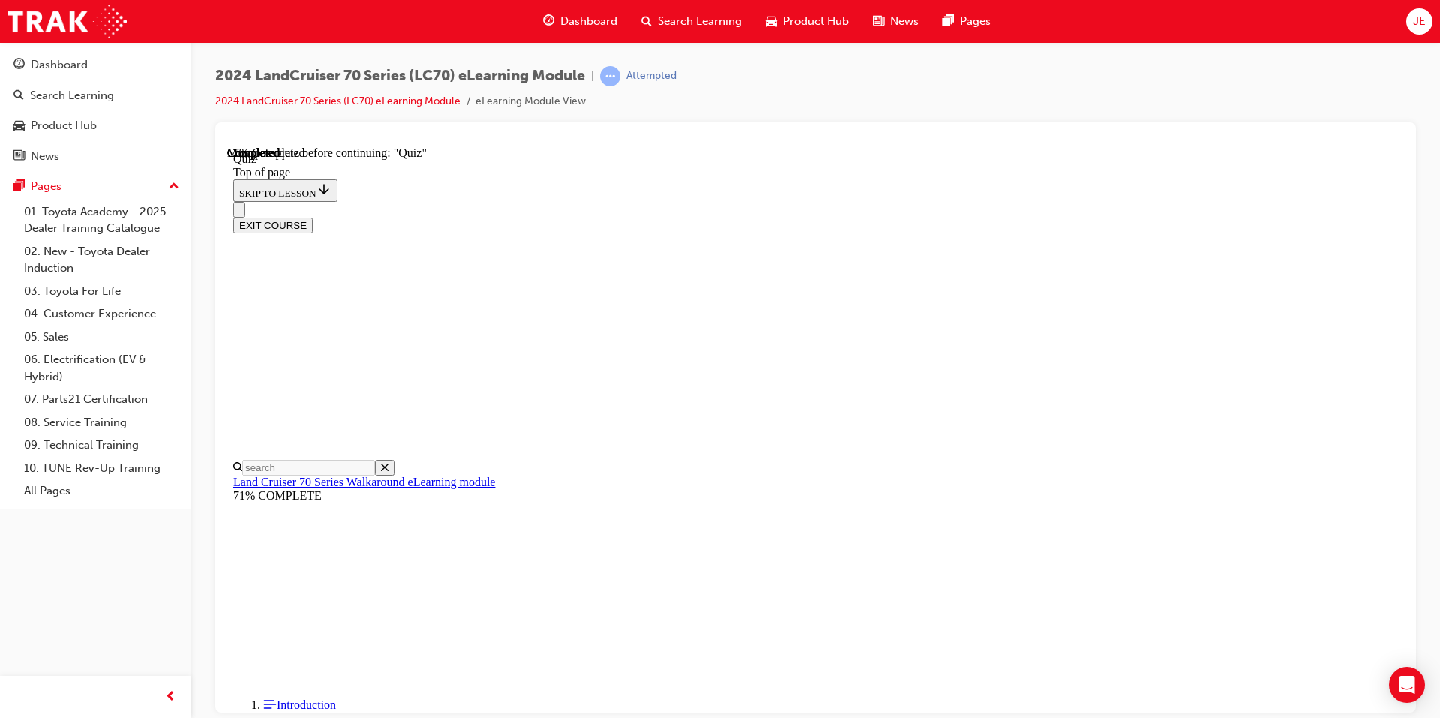
scroll to position [121, 0]
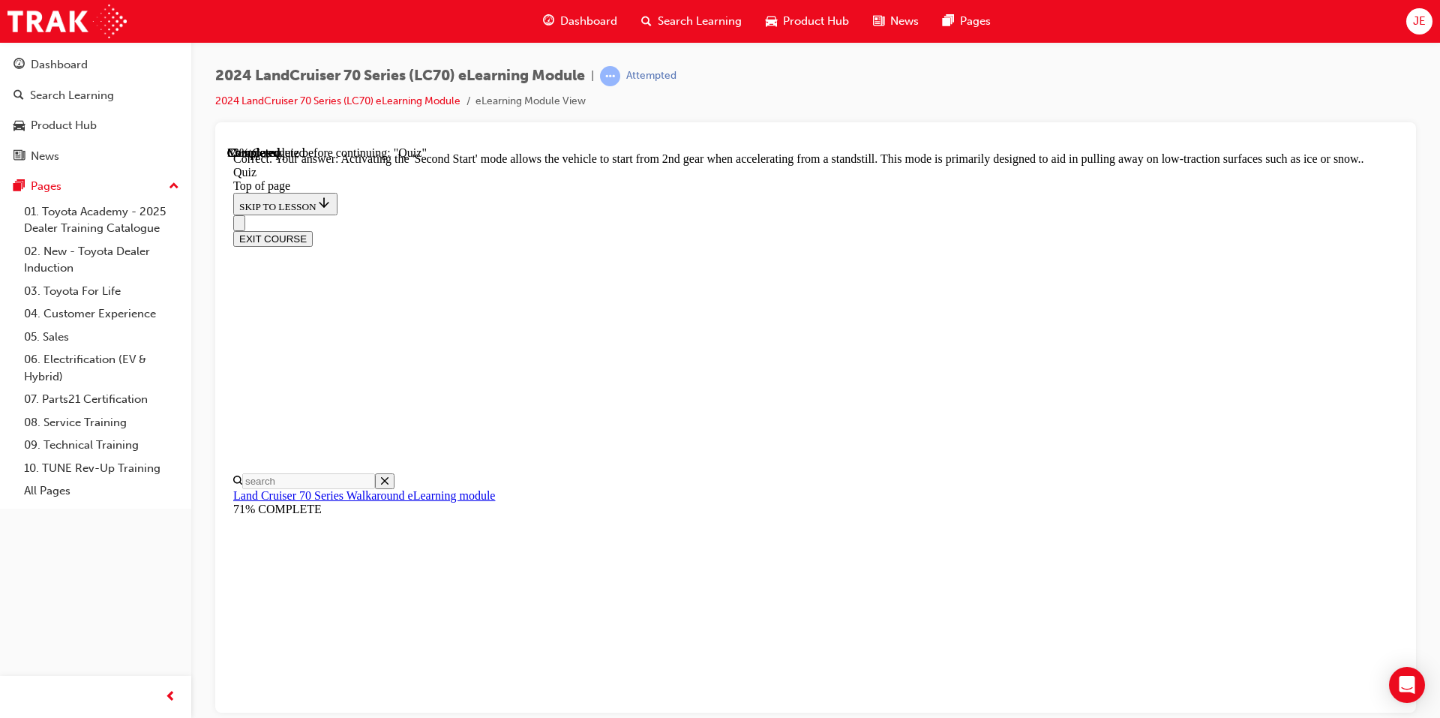
scroll to position [358, 0]
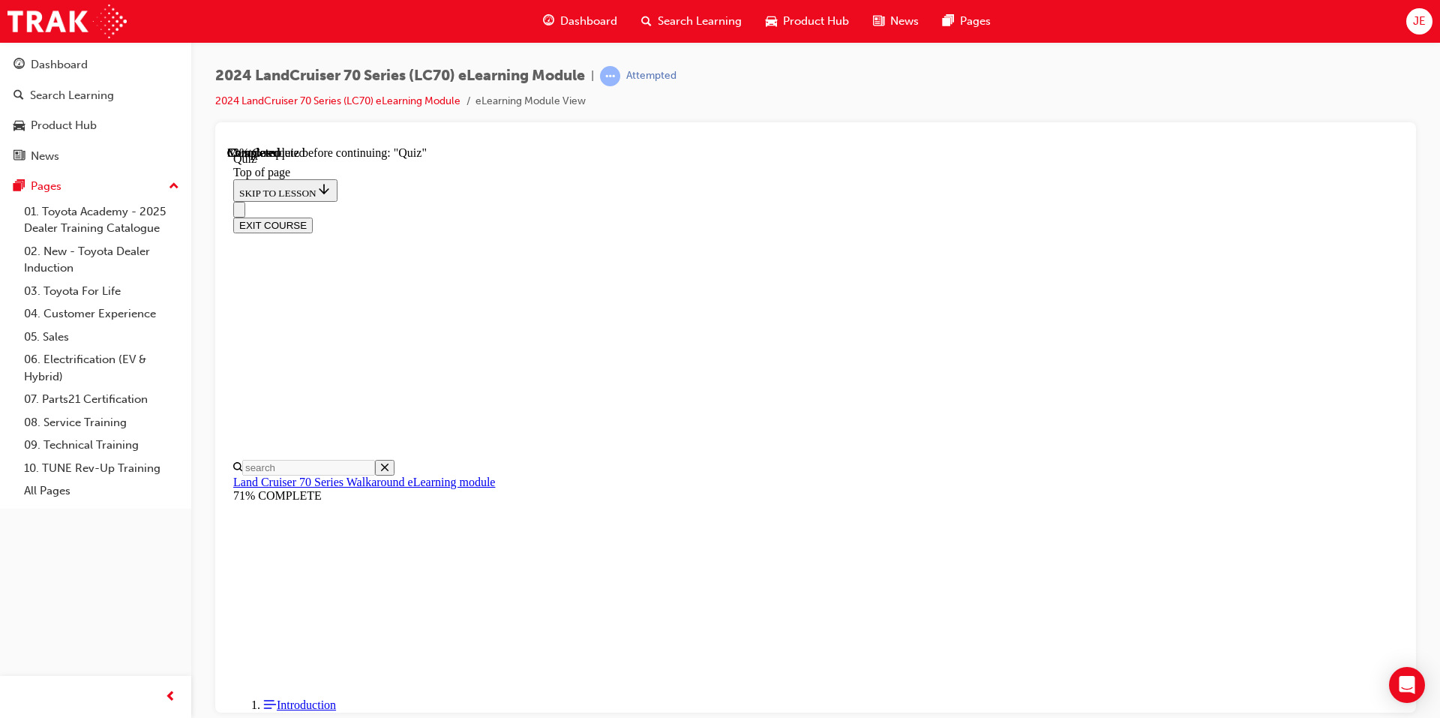
scroll to position [121, 0]
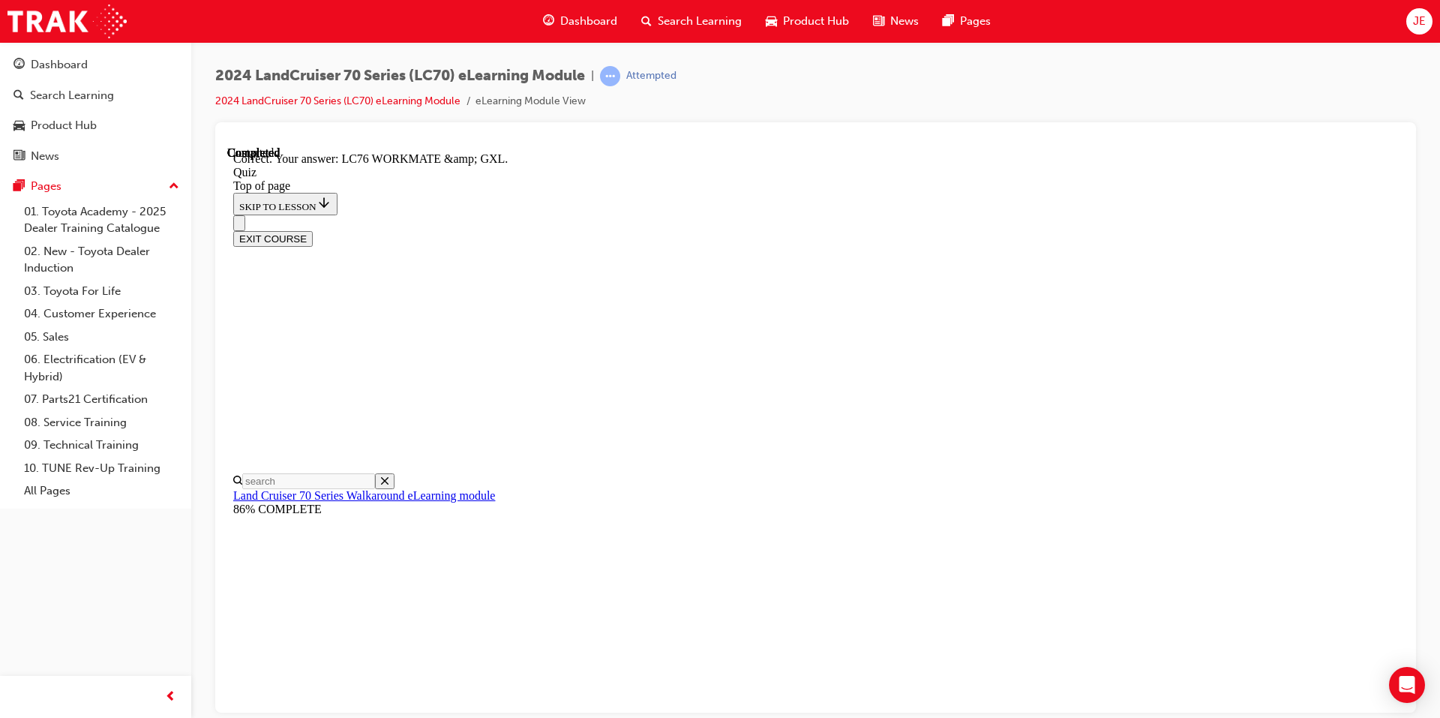
scroll to position [269, 0]
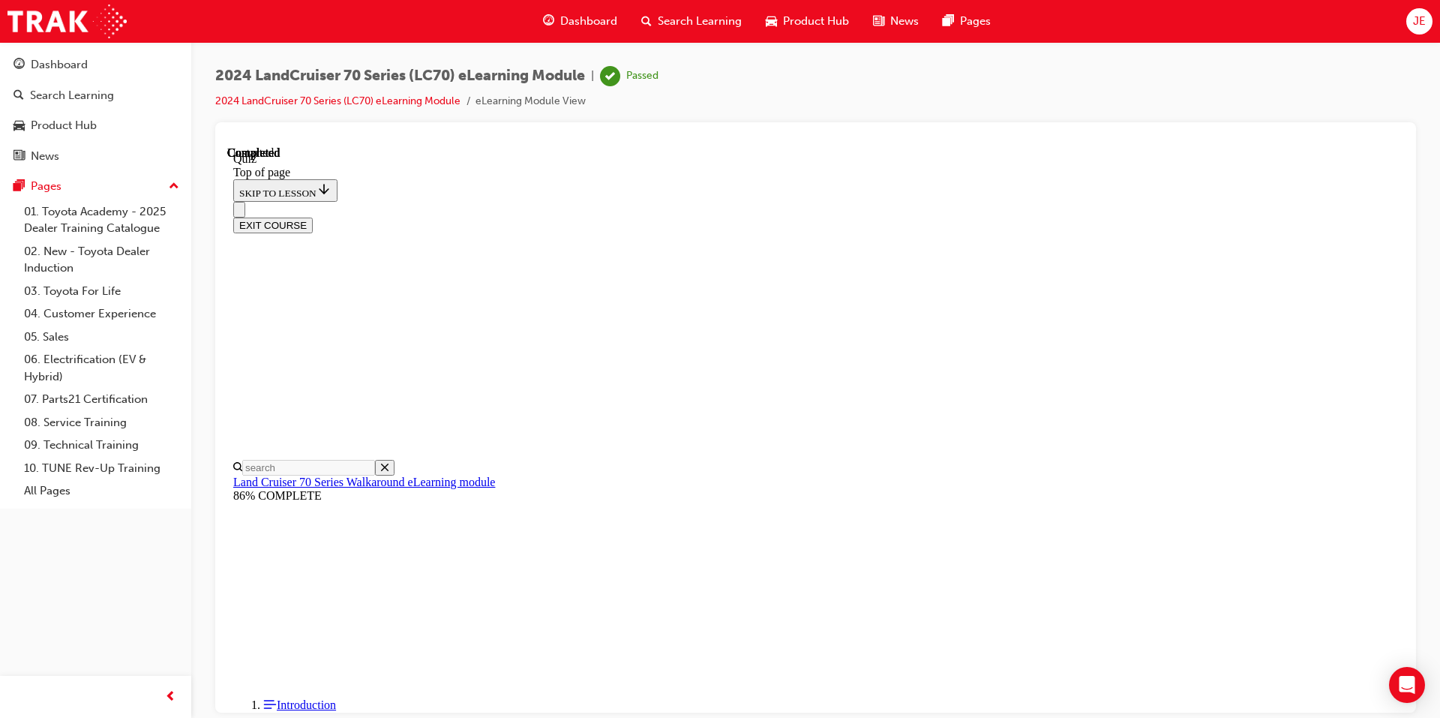
scroll to position [248, 0]
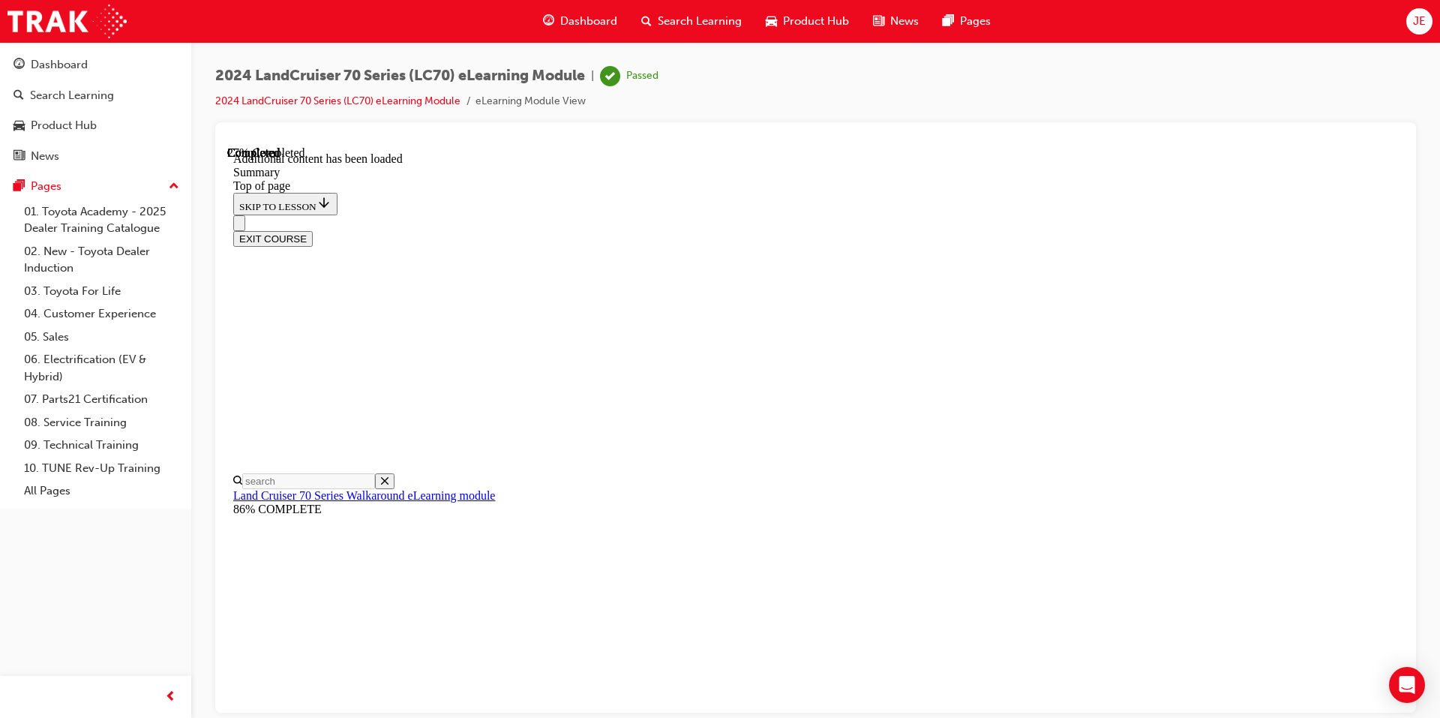
scroll to position [518, 0]
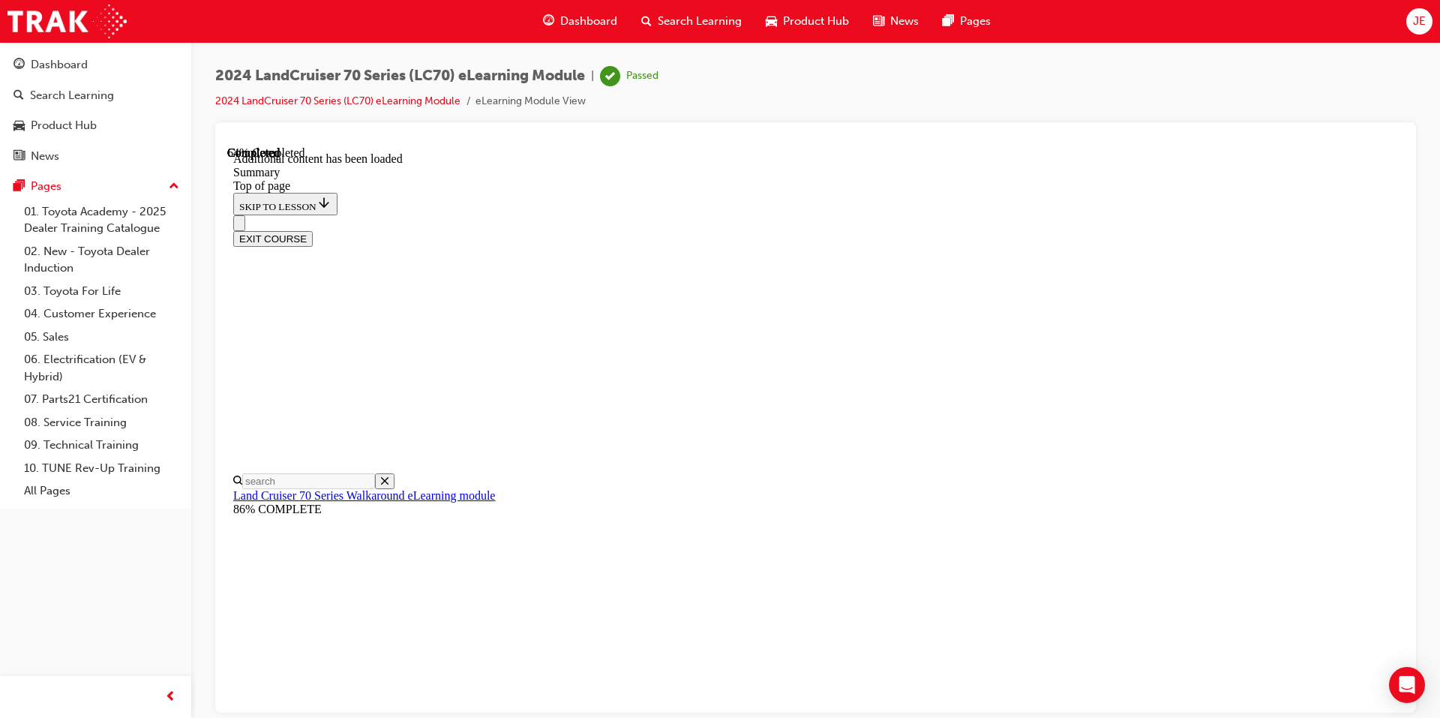
click at [313, 230] on button "EXIT COURSE" at bounding box center [273, 238] width 80 height 16
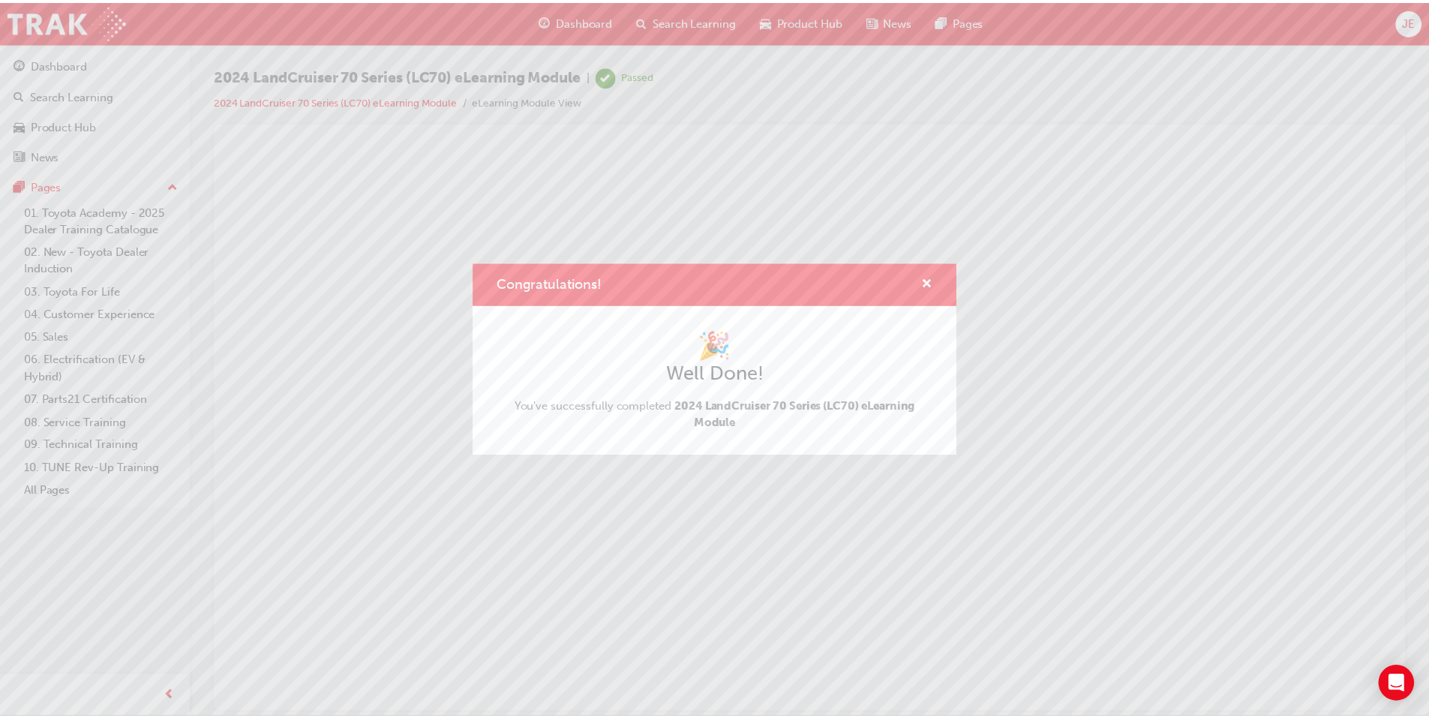
scroll to position [0, 0]
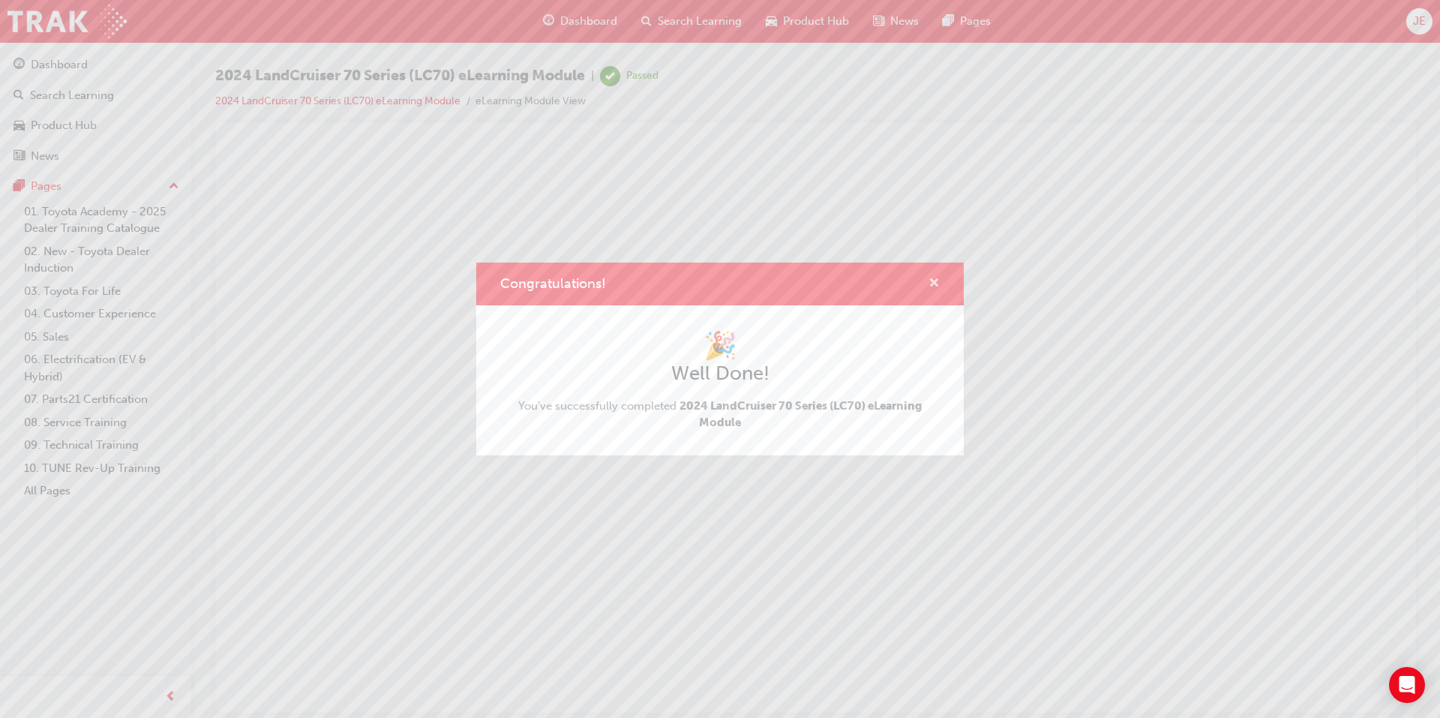
click at [930, 284] on span "cross-icon" at bounding box center [934, 285] width 11 height 14
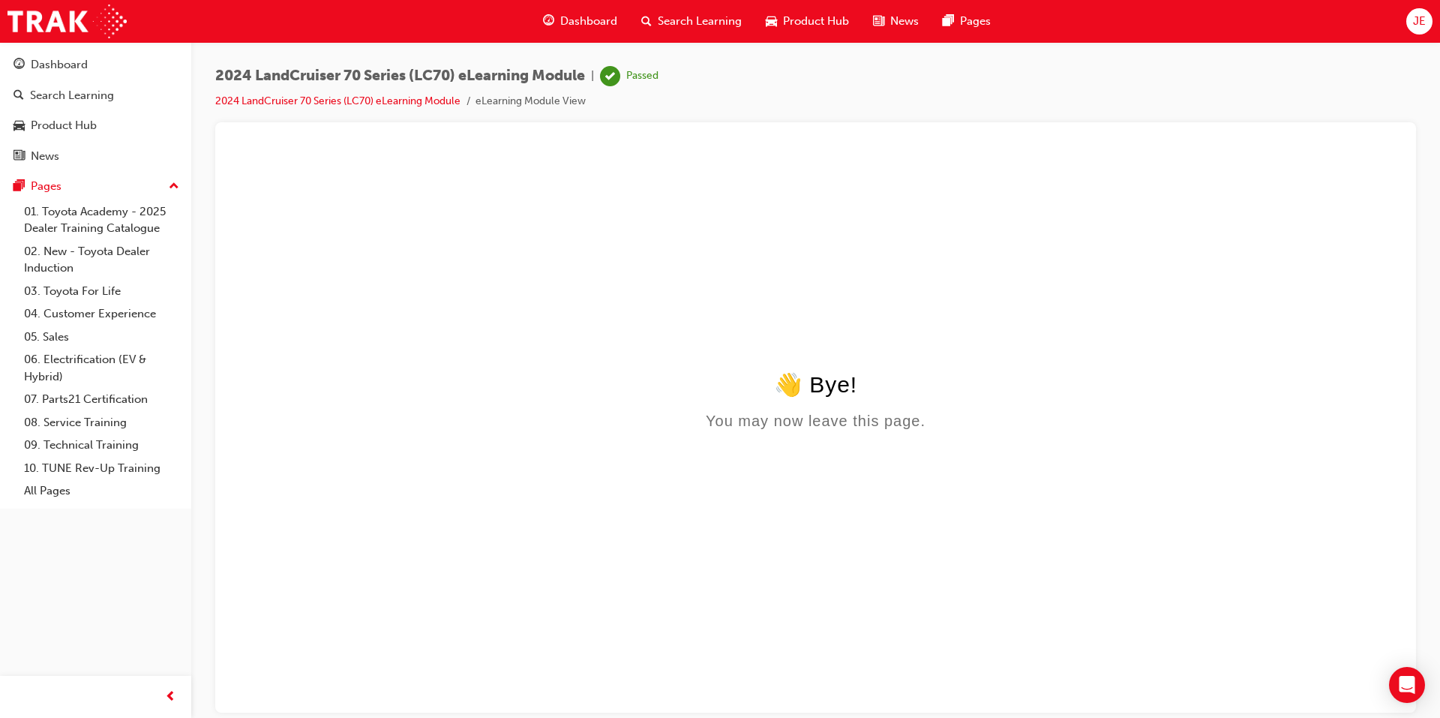
click at [579, 18] on span "Dashboard" at bounding box center [588, 21] width 57 height 17
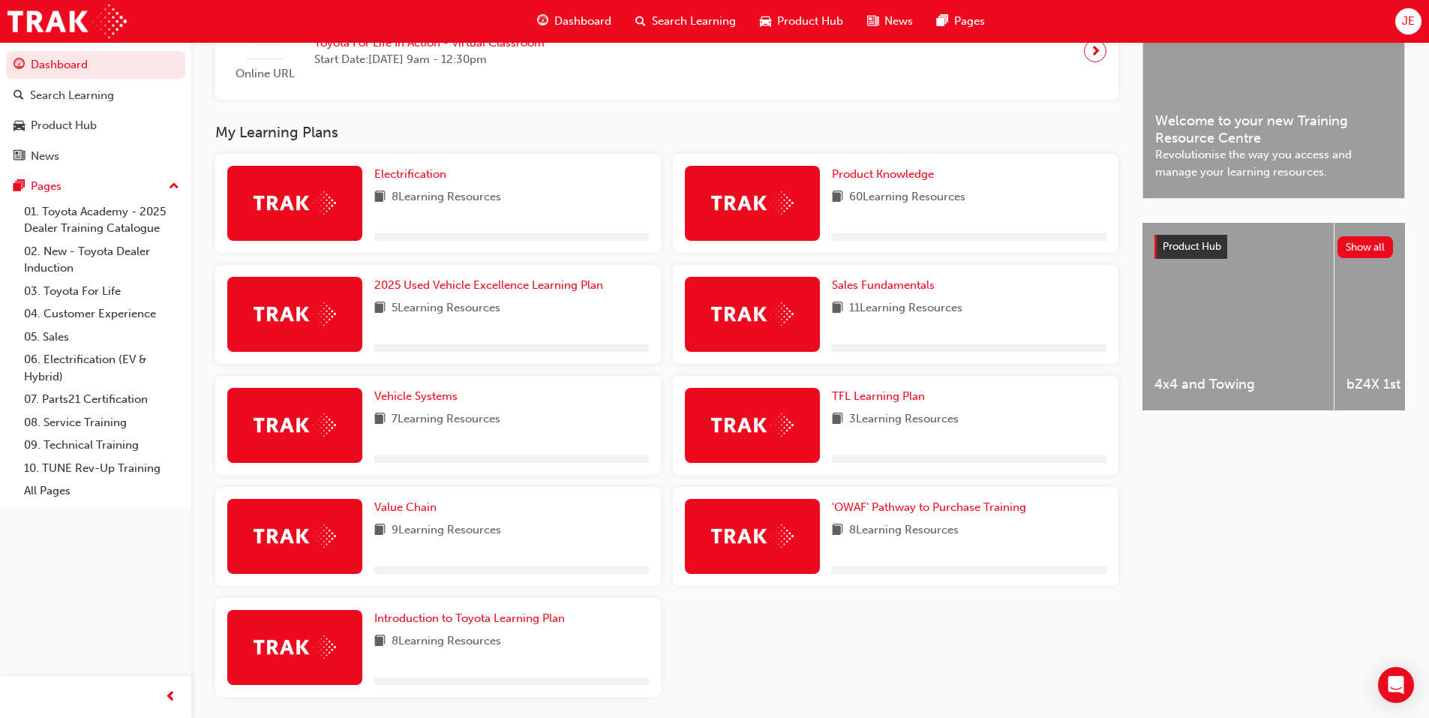
scroll to position [450, 0]
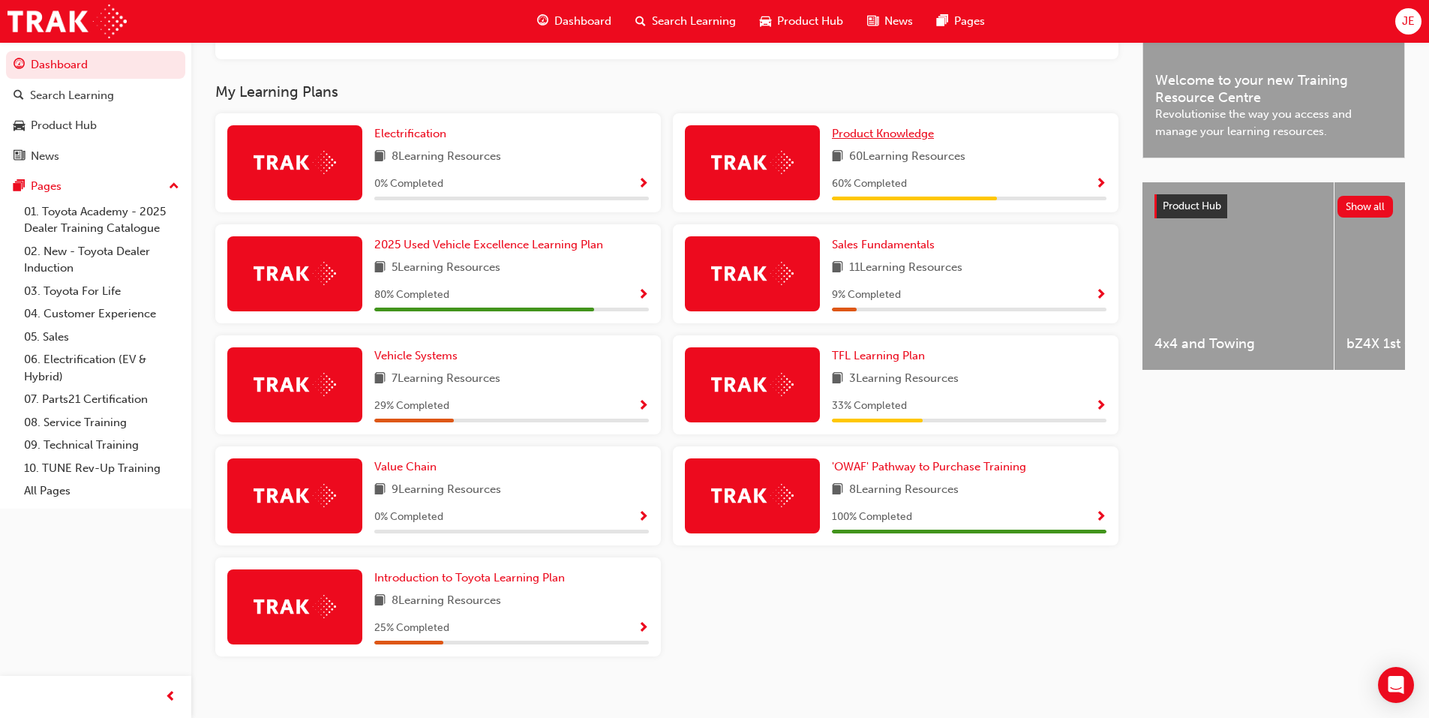
click at [869, 140] on span "Product Knowledge" at bounding box center [883, 134] width 102 height 14
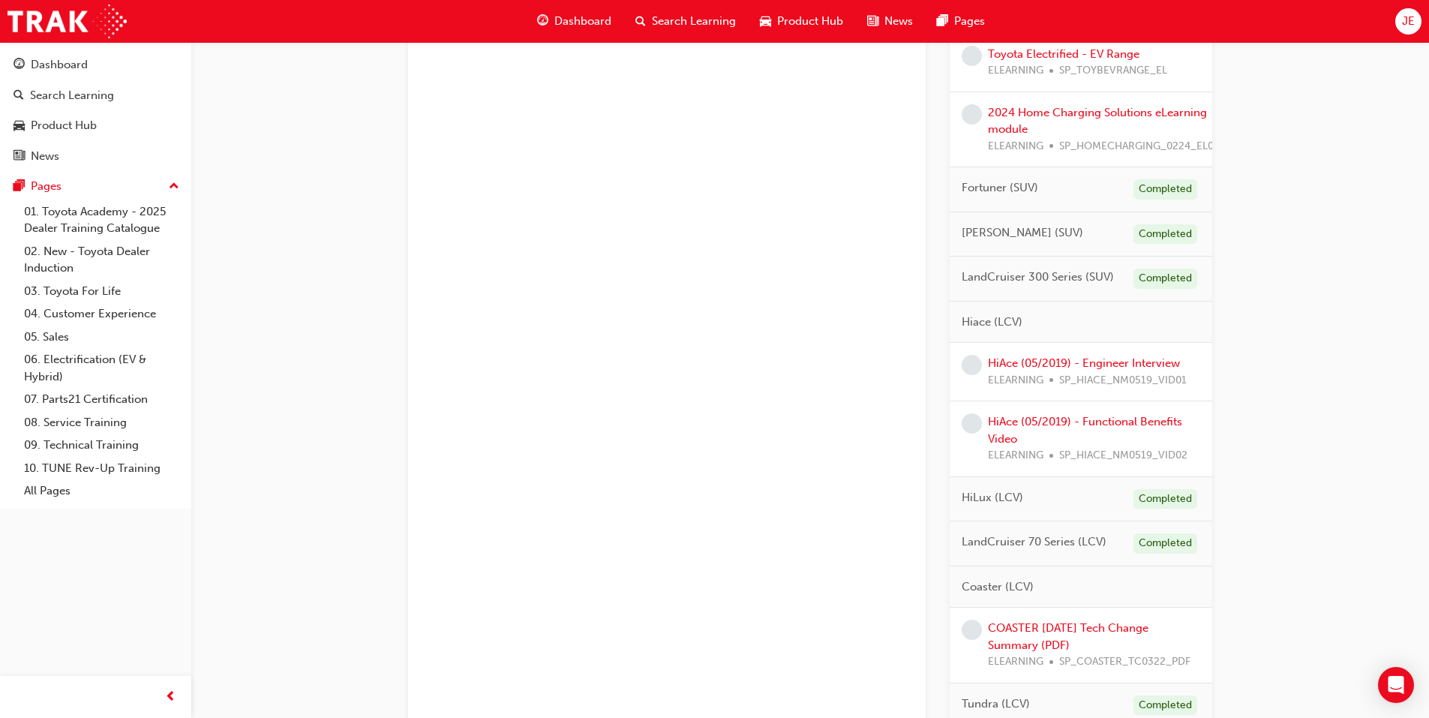
scroll to position [1050, 0]
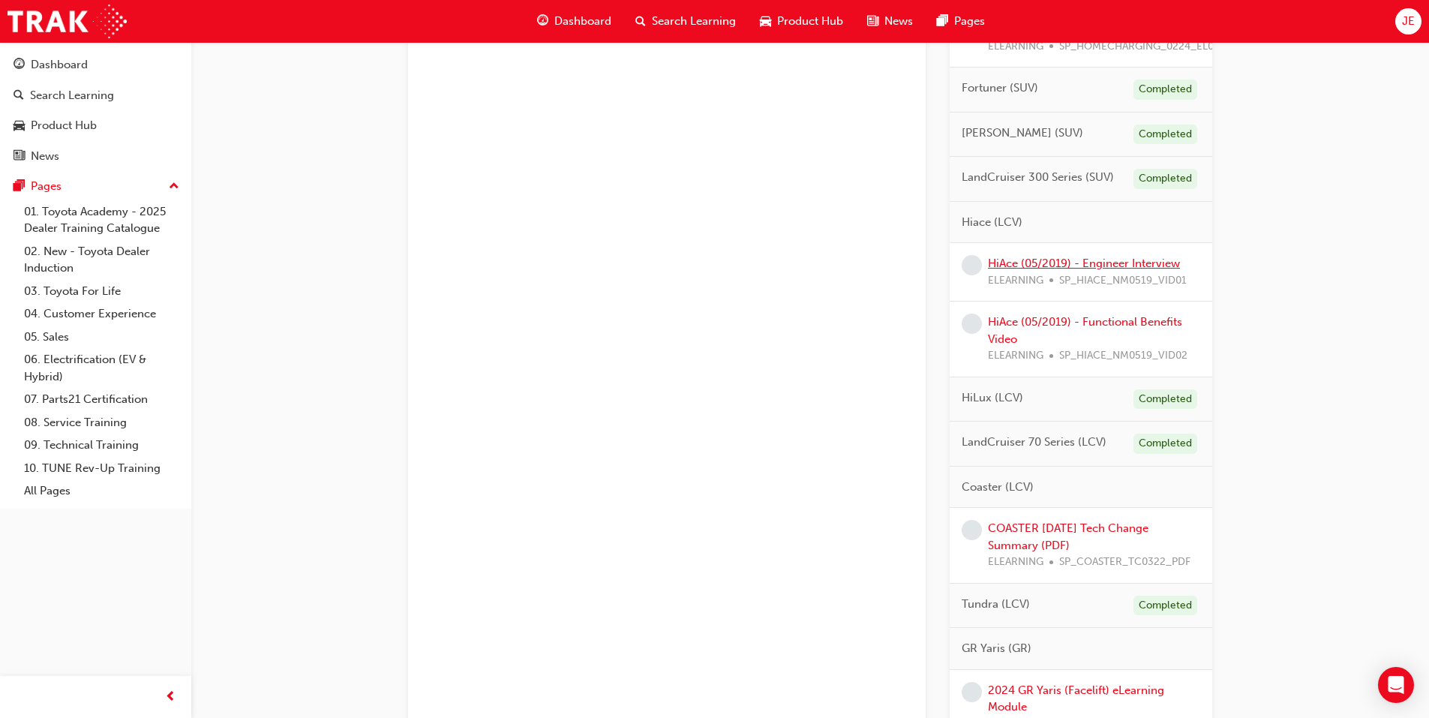
click at [1103, 265] on link "HiAce (05/2019) - Engineer Interview" at bounding box center [1084, 264] width 192 height 14
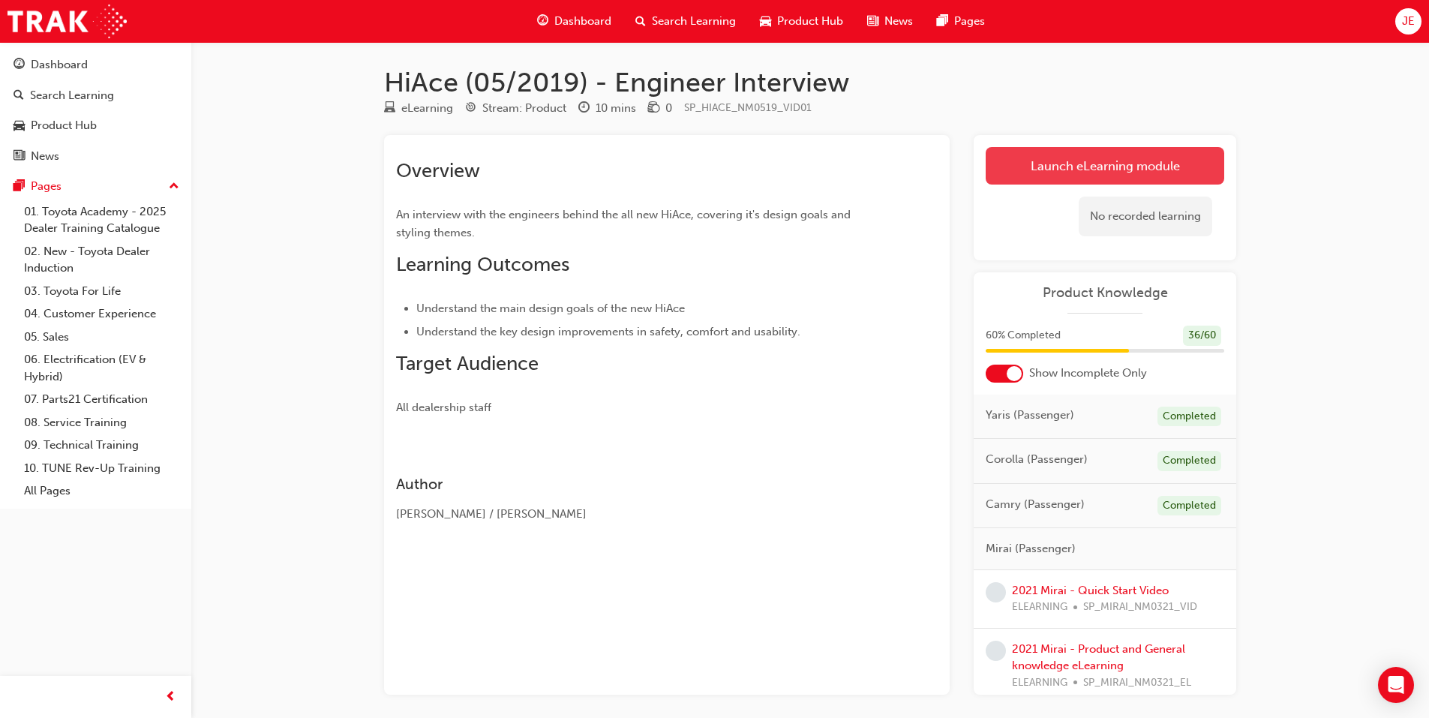
click at [1053, 164] on link "Launch eLearning module" at bounding box center [1105, 166] width 239 height 38
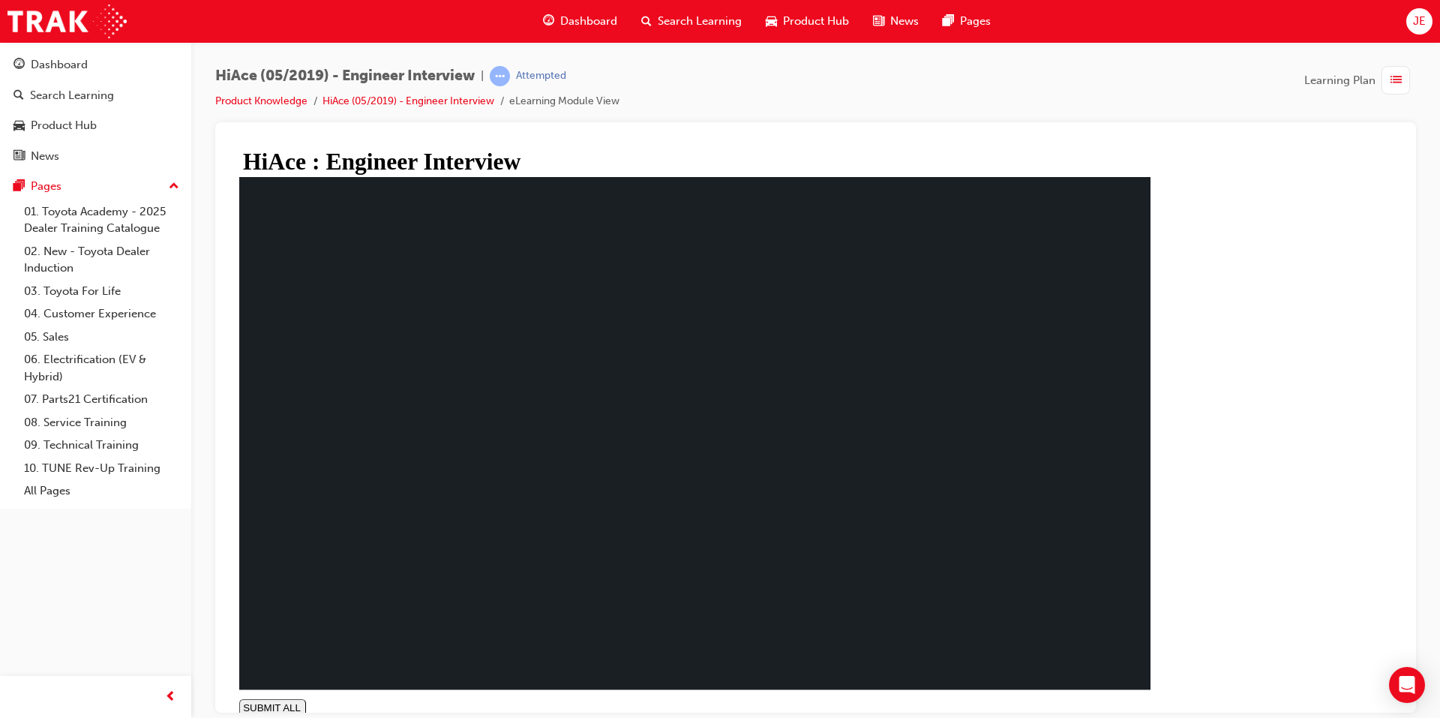
type input "1"
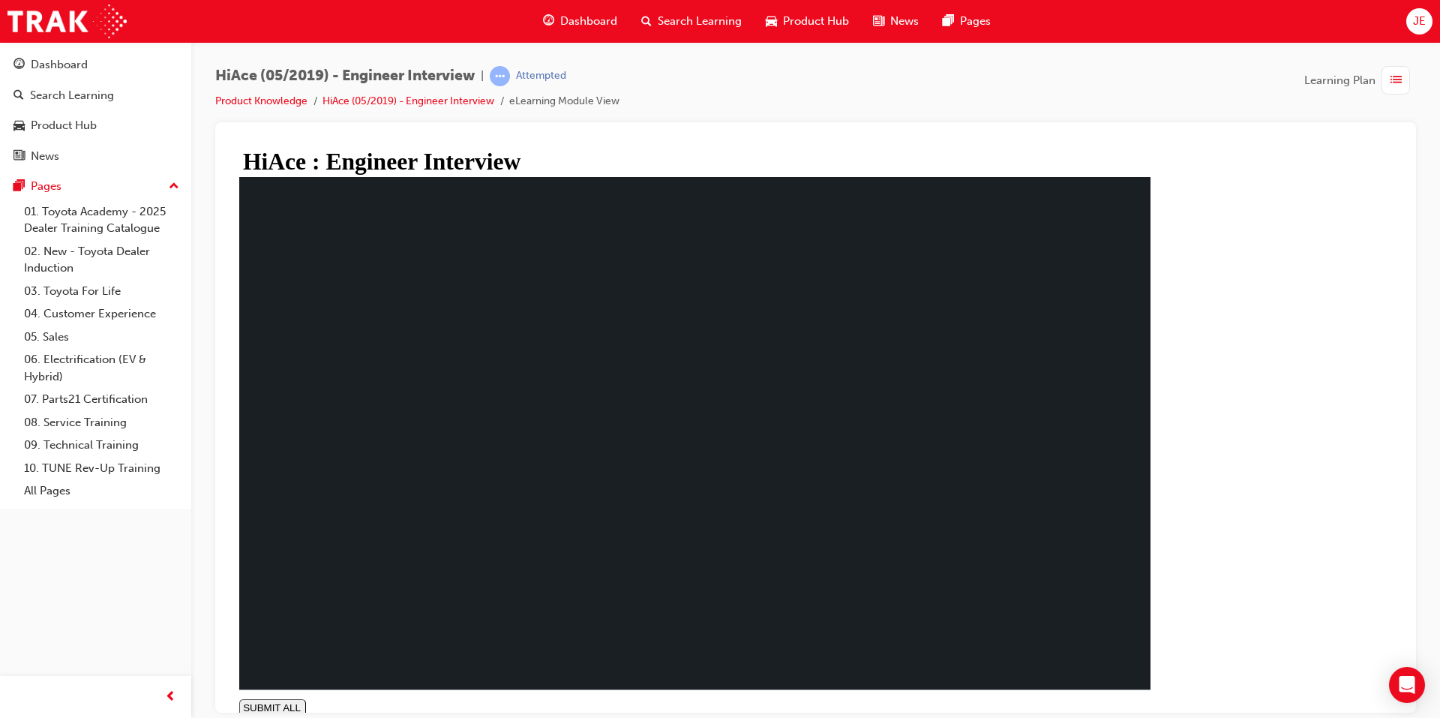
click at [587, 21] on span "Dashboard" at bounding box center [588, 21] width 57 height 17
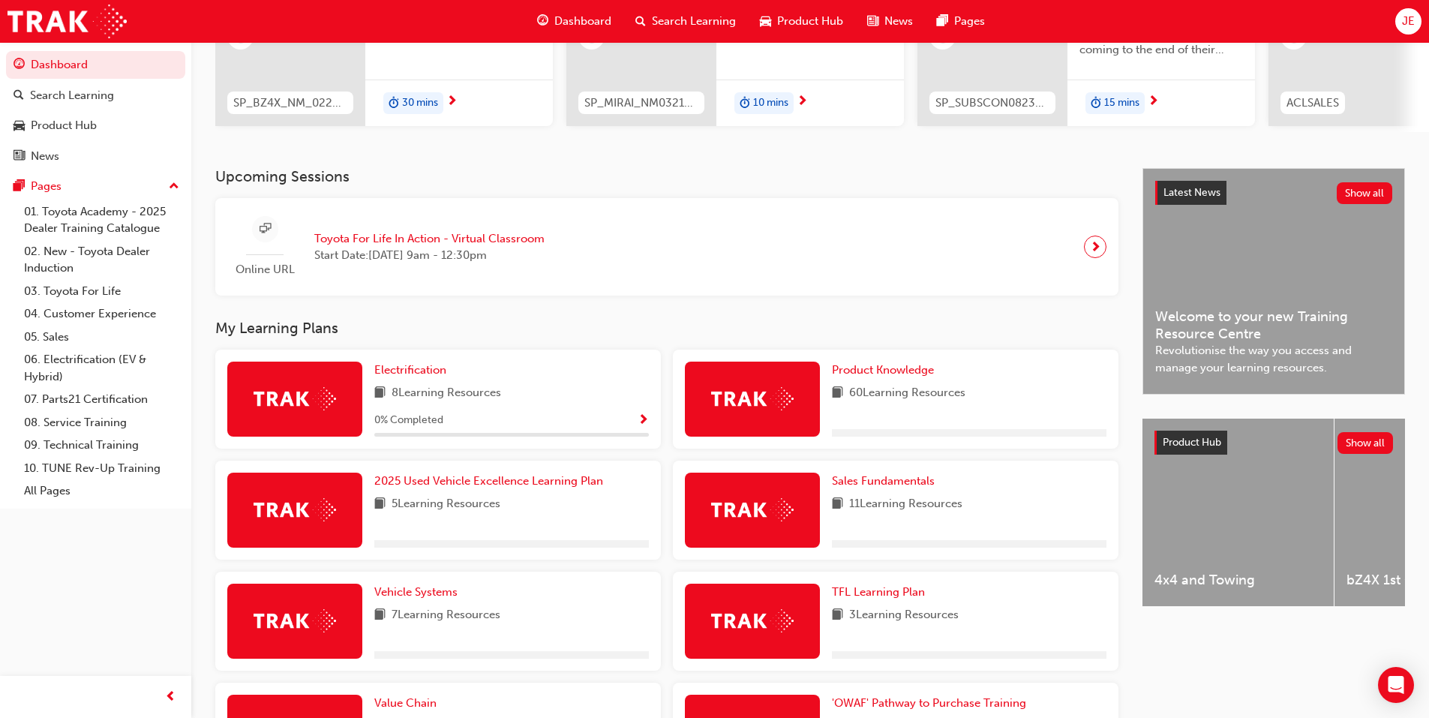
scroll to position [225, 0]
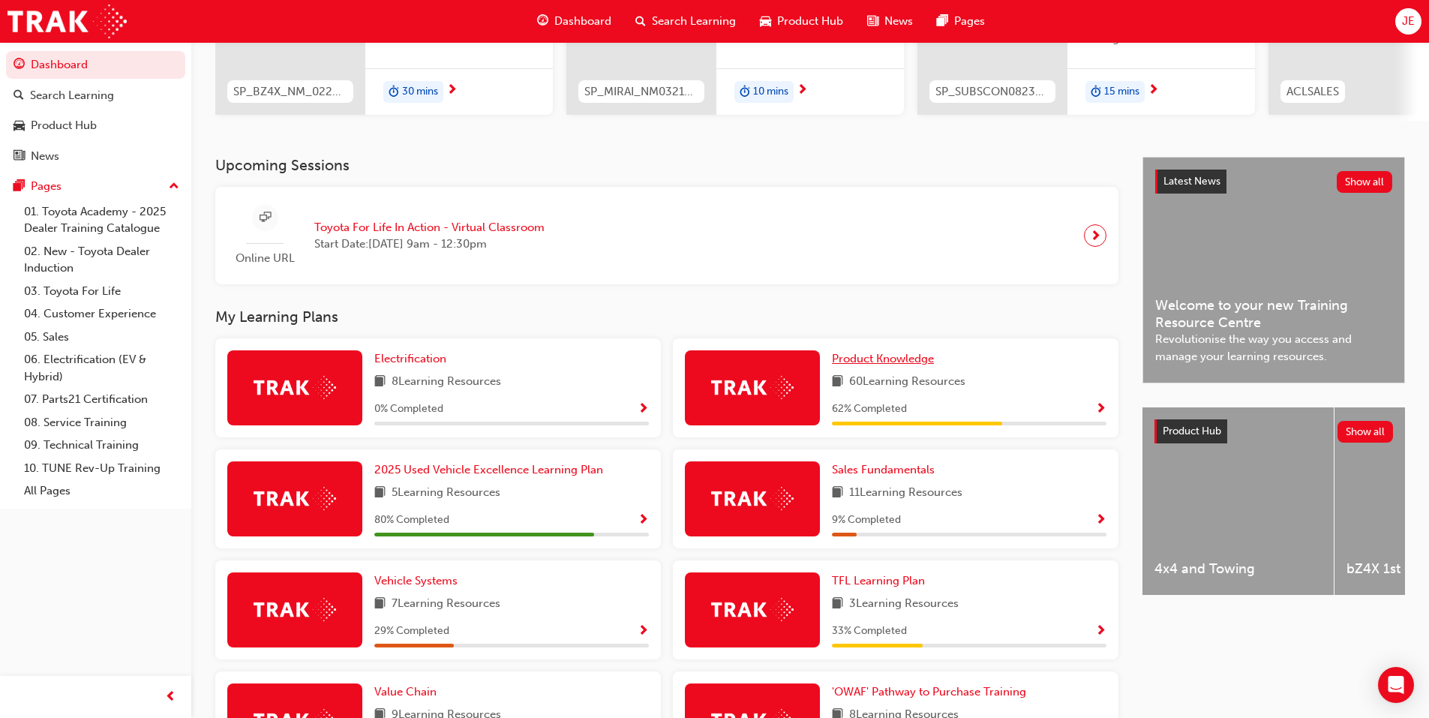
click at [873, 362] on span "Product Knowledge" at bounding box center [883, 359] width 102 height 14
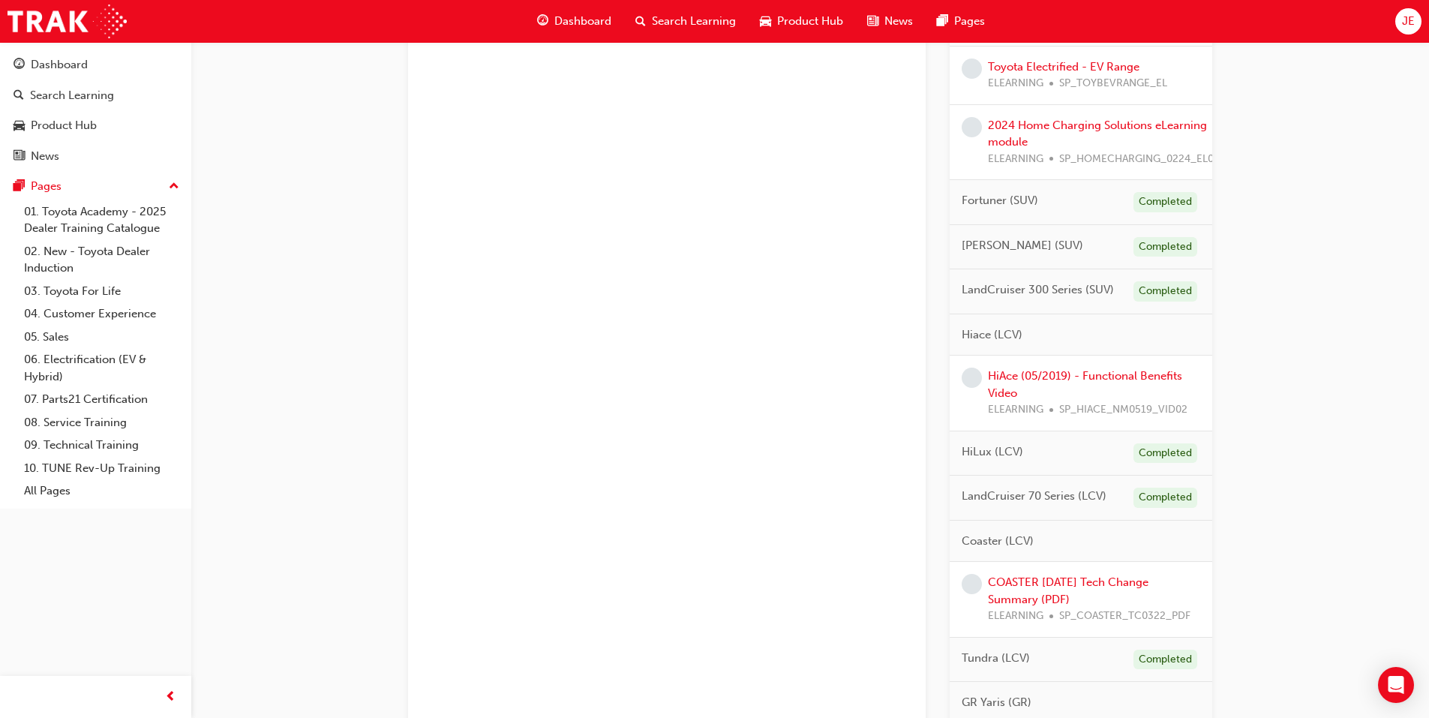
scroll to position [975, 0]
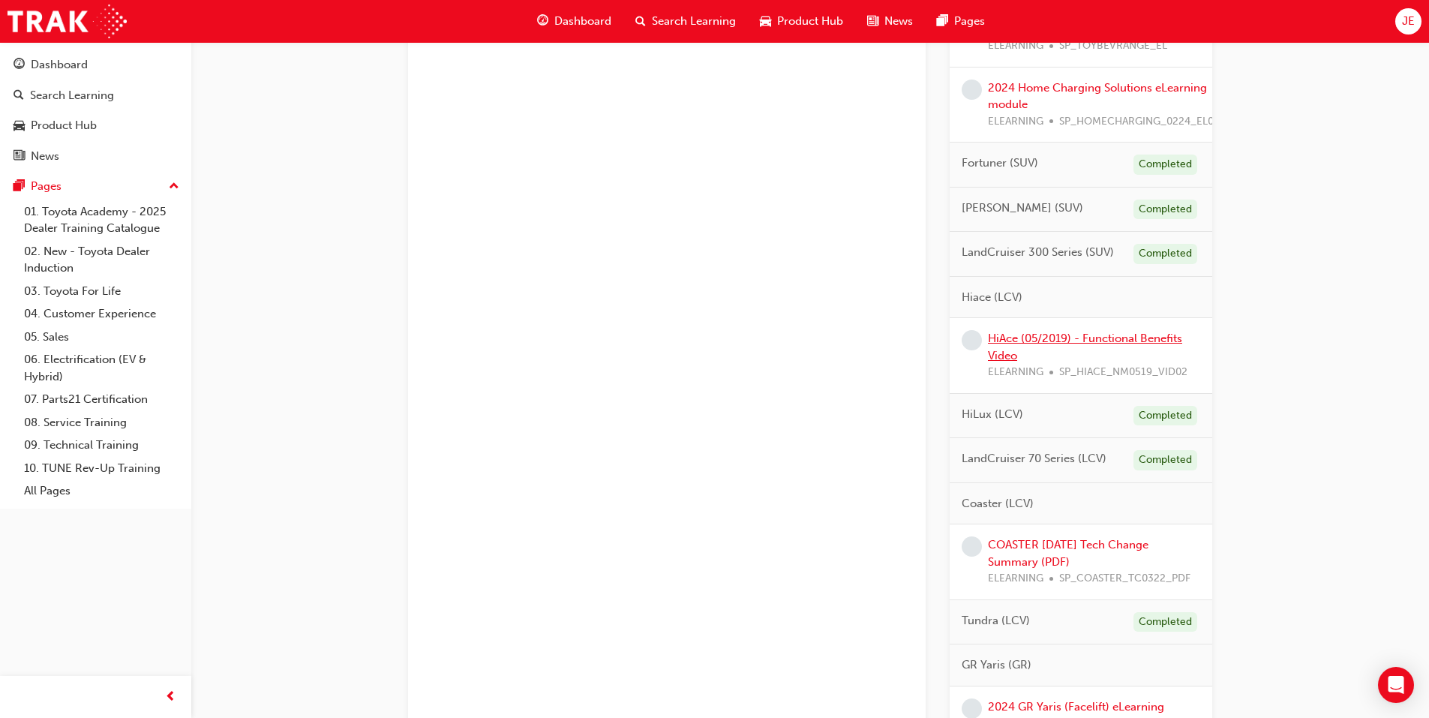
click at [1095, 340] on link "HiAce (05/2019) - Functional Benefits Video" at bounding box center [1085, 347] width 194 height 31
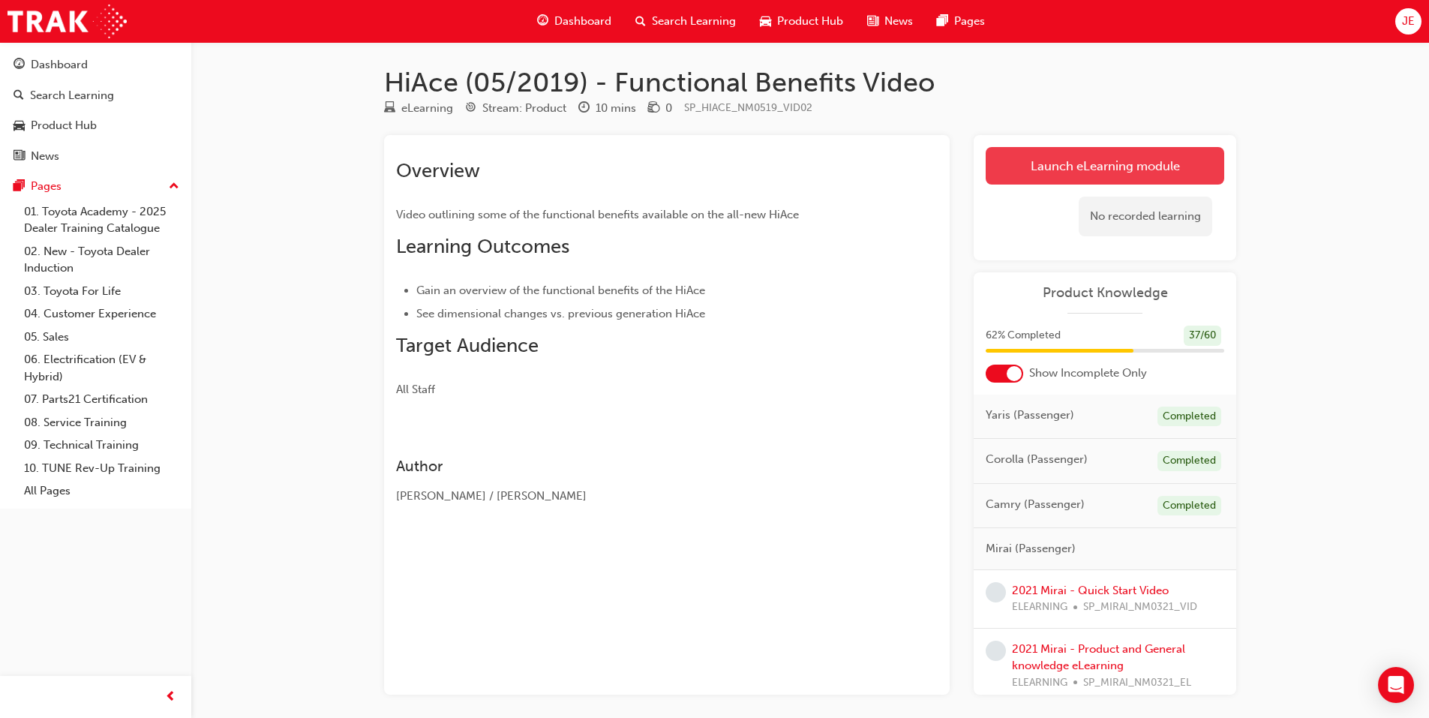
click at [1054, 167] on link "Launch eLearning module" at bounding box center [1105, 166] width 239 height 38
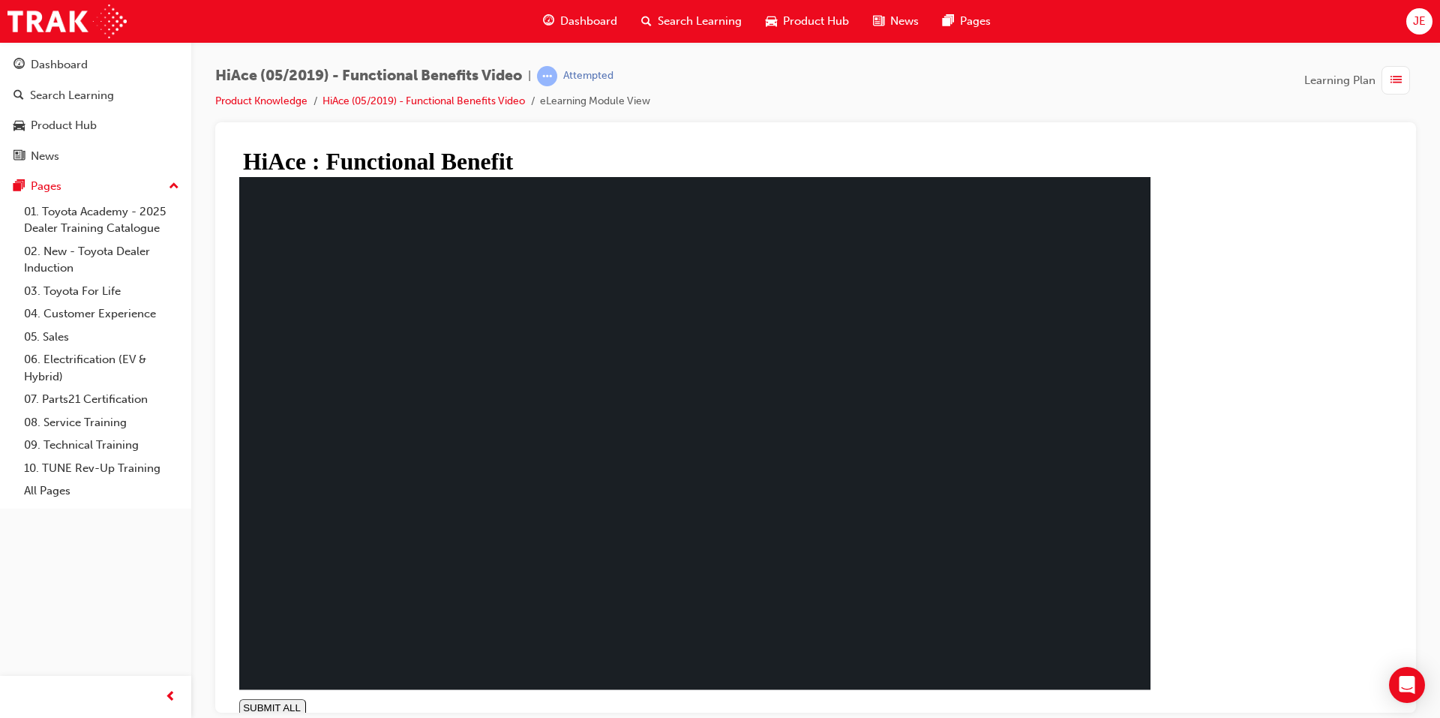
type input "0.981"
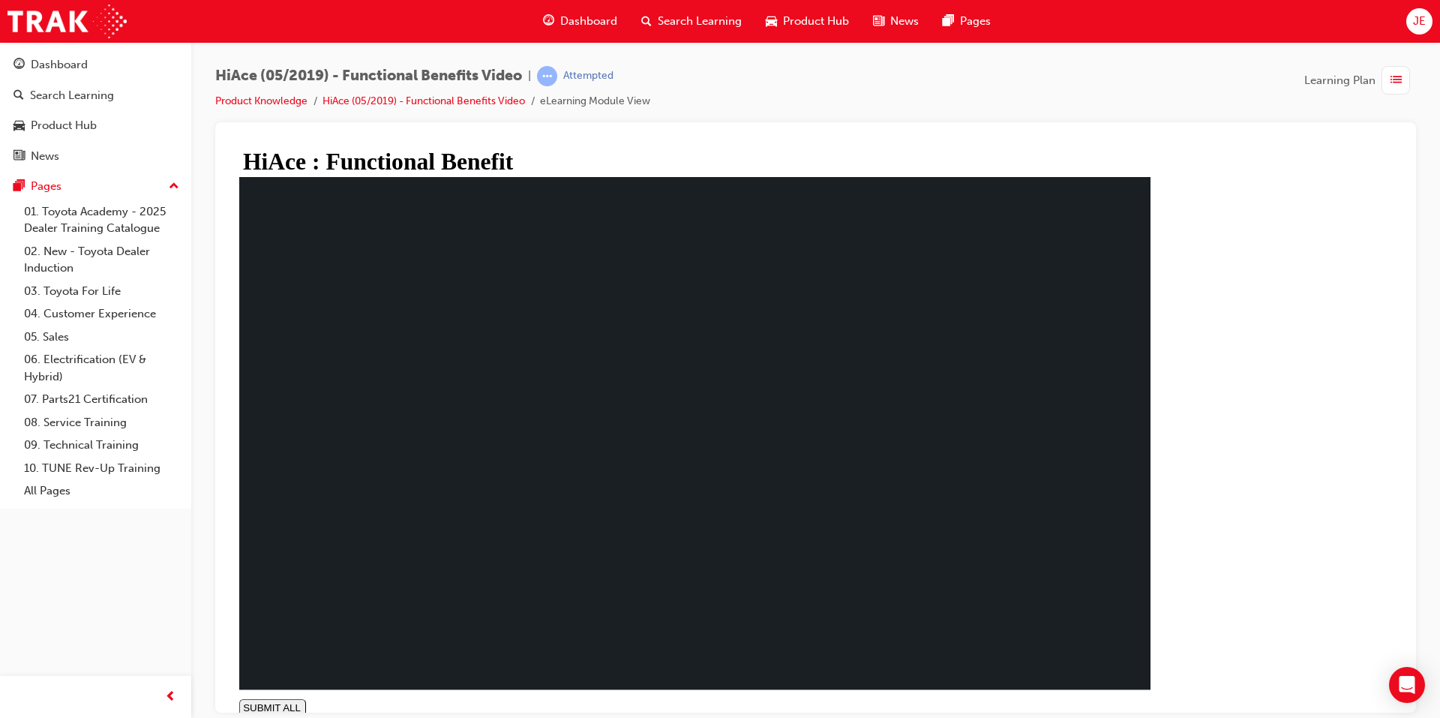
click at [596, 20] on span "Dashboard" at bounding box center [588, 21] width 57 height 17
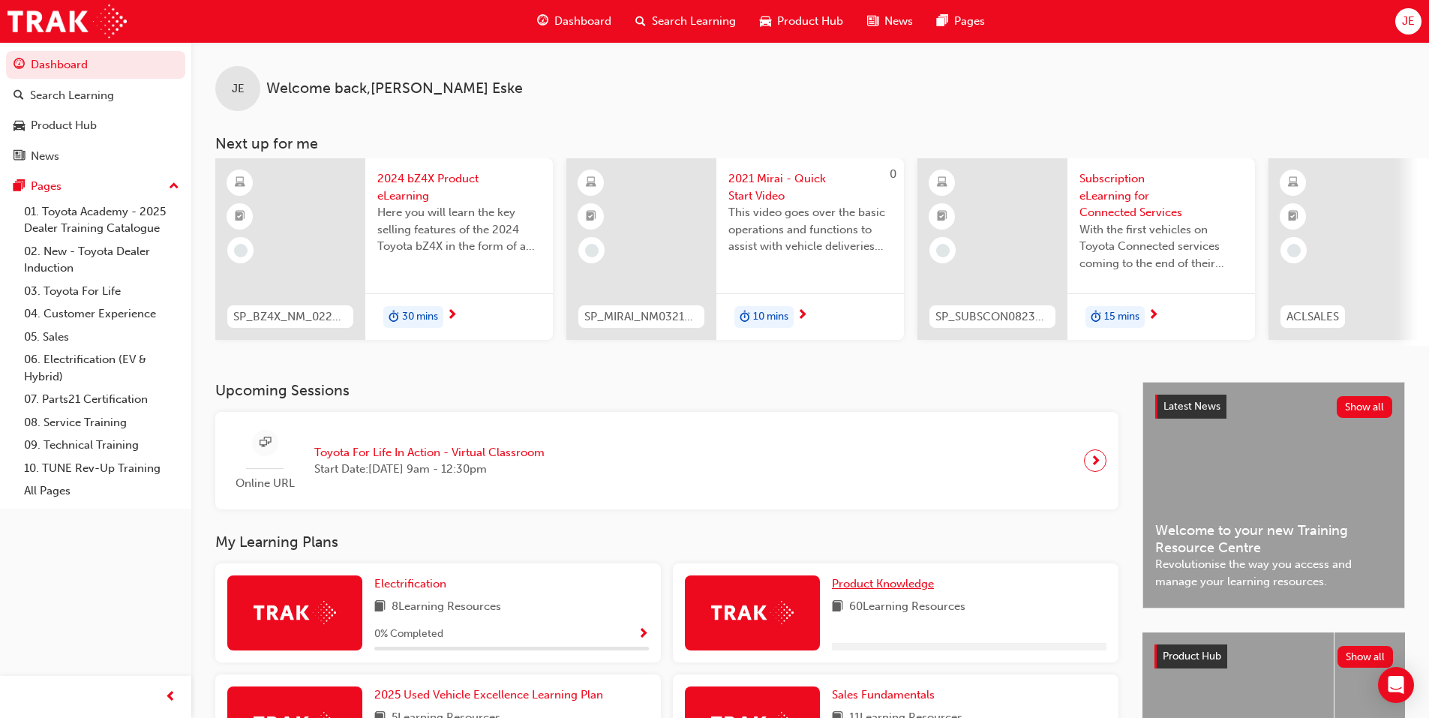
click at [913, 590] on span "Product Knowledge" at bounding box center [883, 584] width 102 height 14
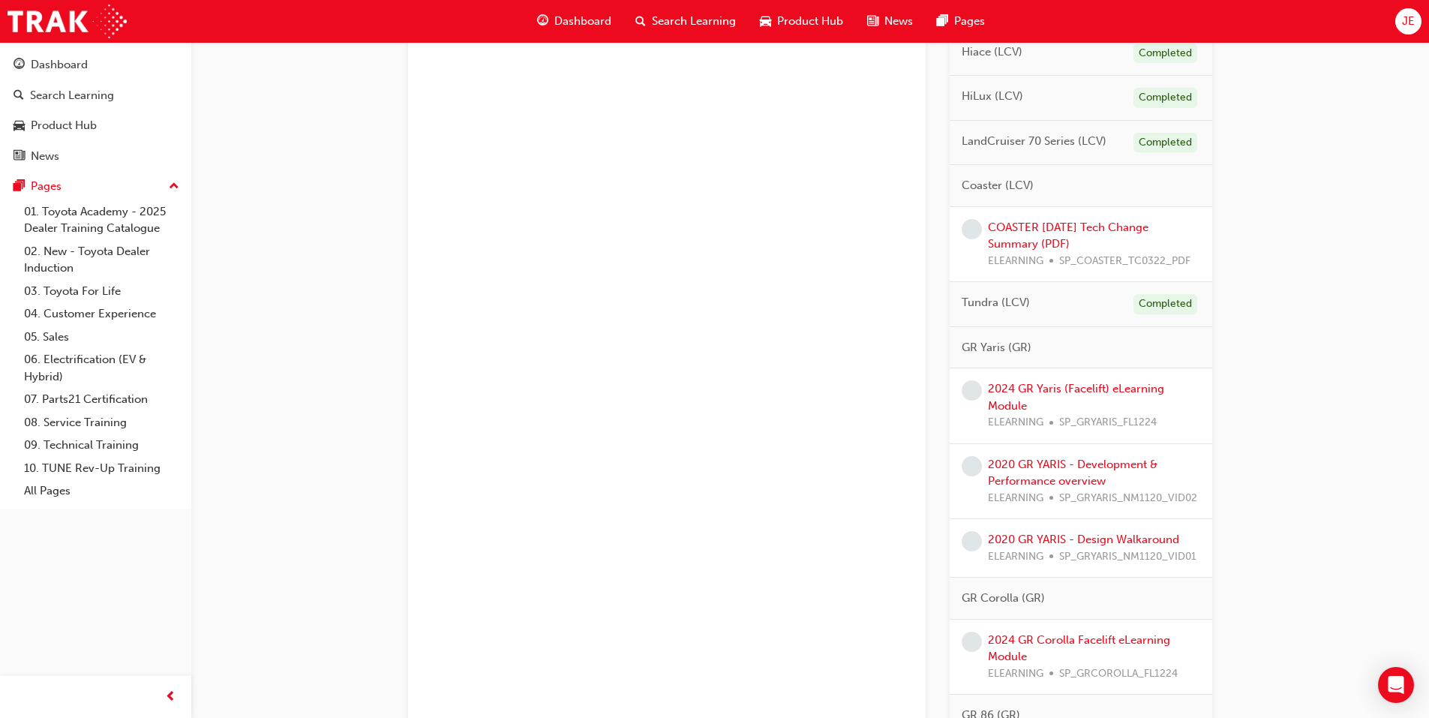
scroll to position [1196, 0]
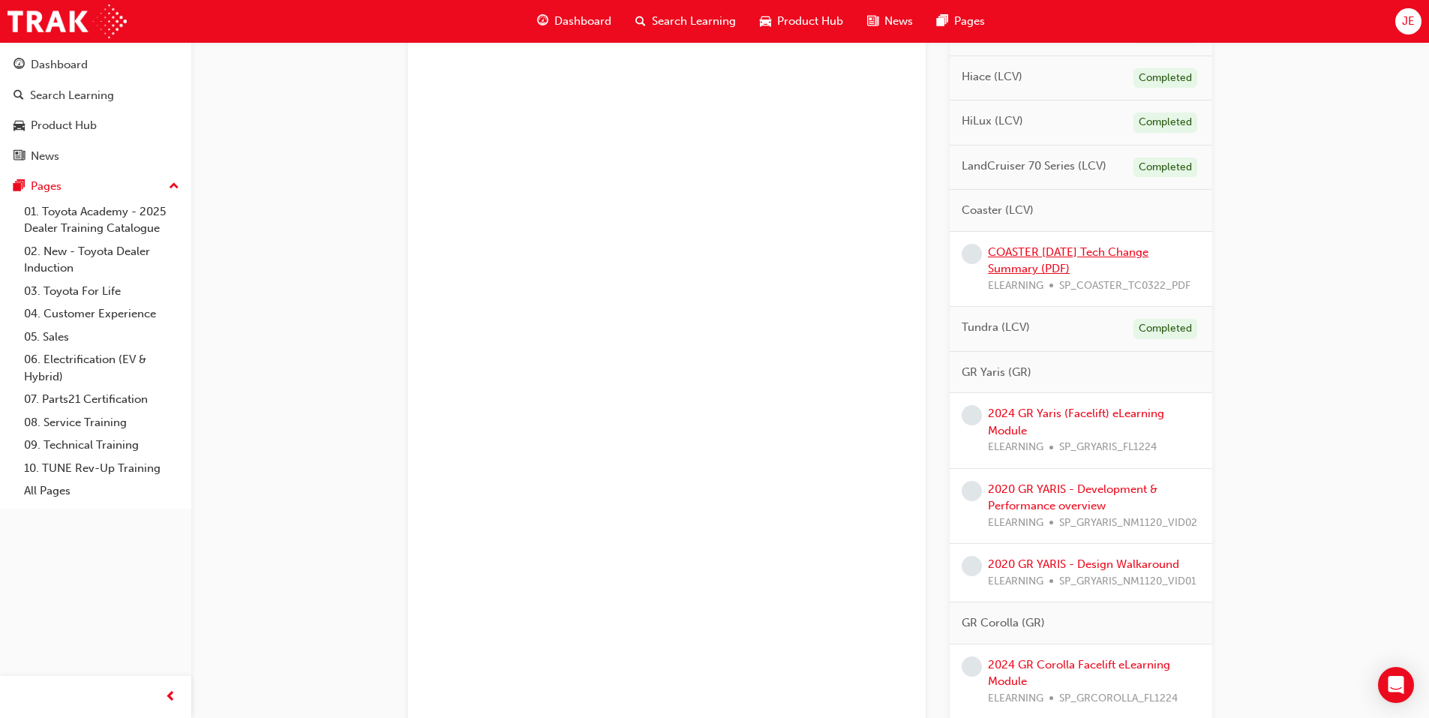
click at [1044, 255] on link "COASTER [DATE] Tech Change Summary (PDF)" at bounding box center [1068, 260] width 161 height 31
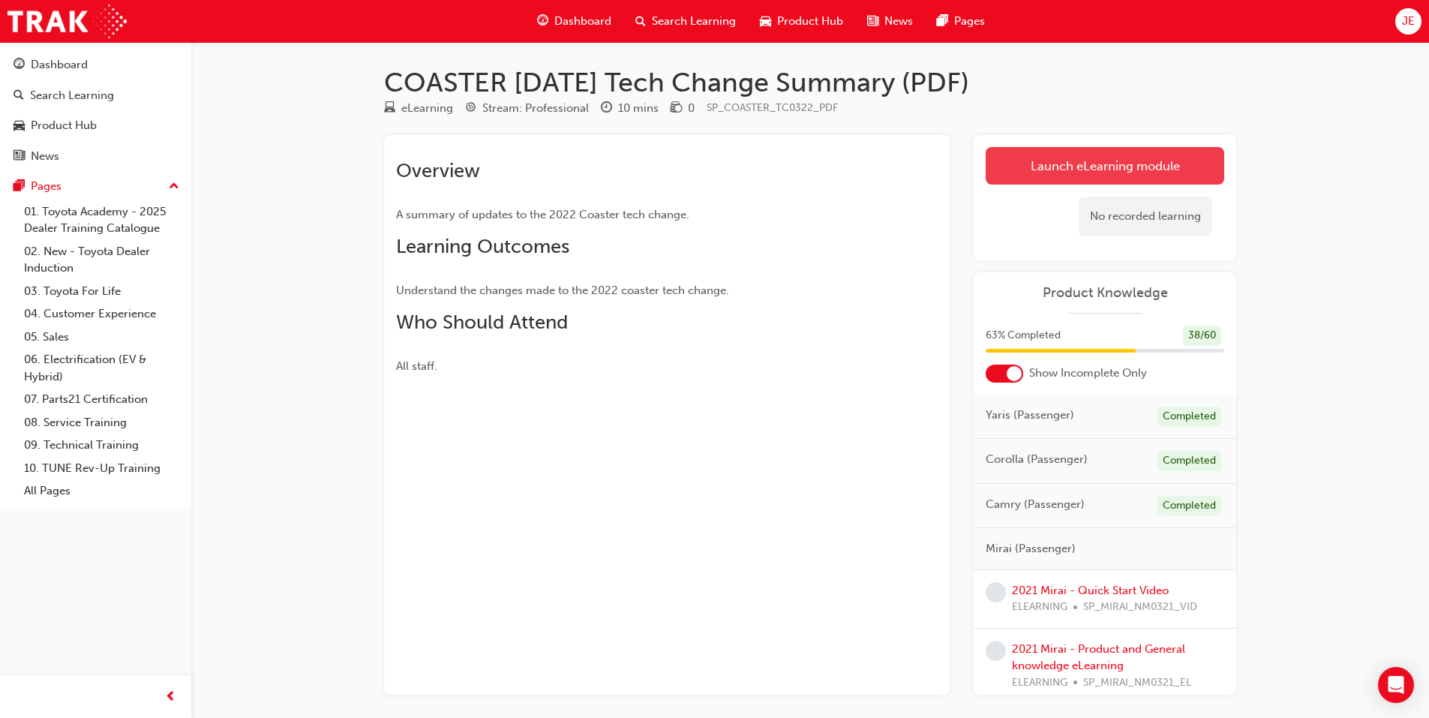
click at [1037, 165] on link "Launch eLearning module" at bounding box center [1105, 166] width 239 height 38
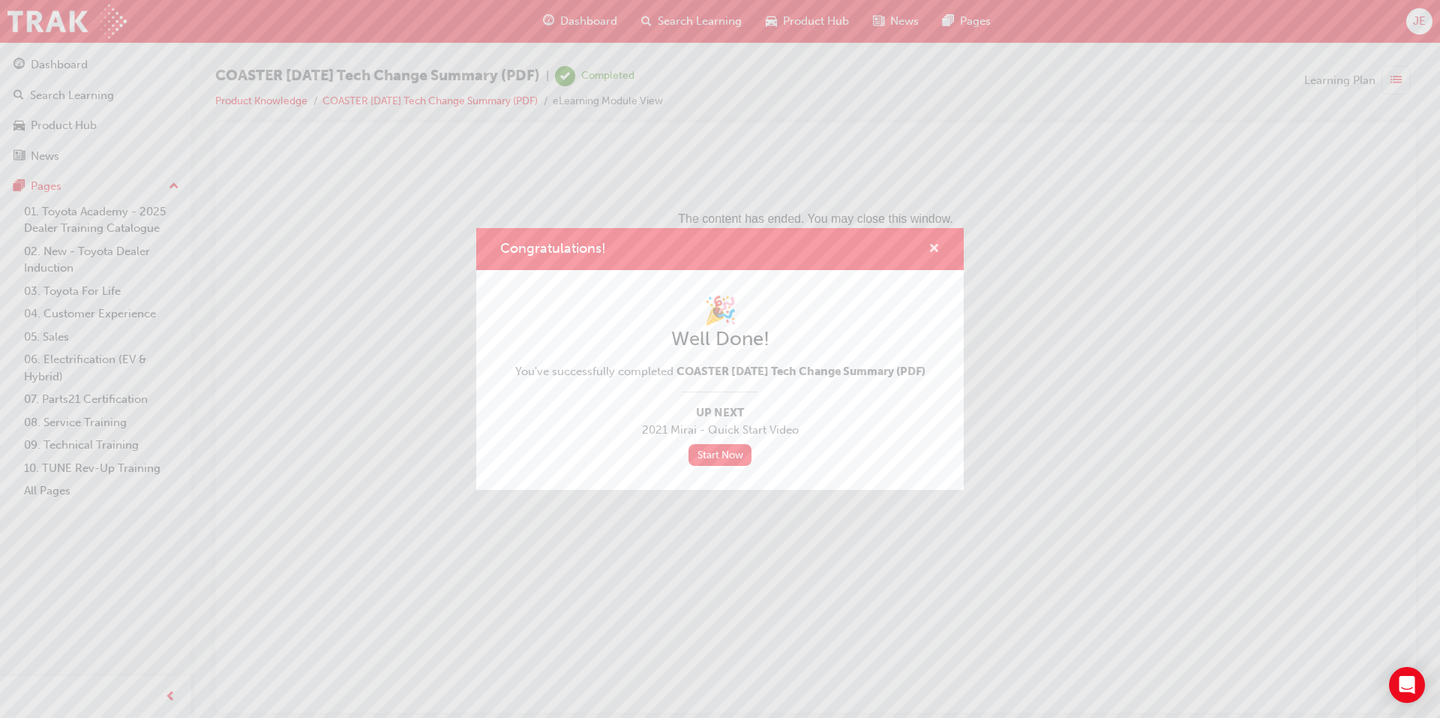
click at [936, 243] on span "cross-icon" at bounding box center [934, 250] width 11 height 14
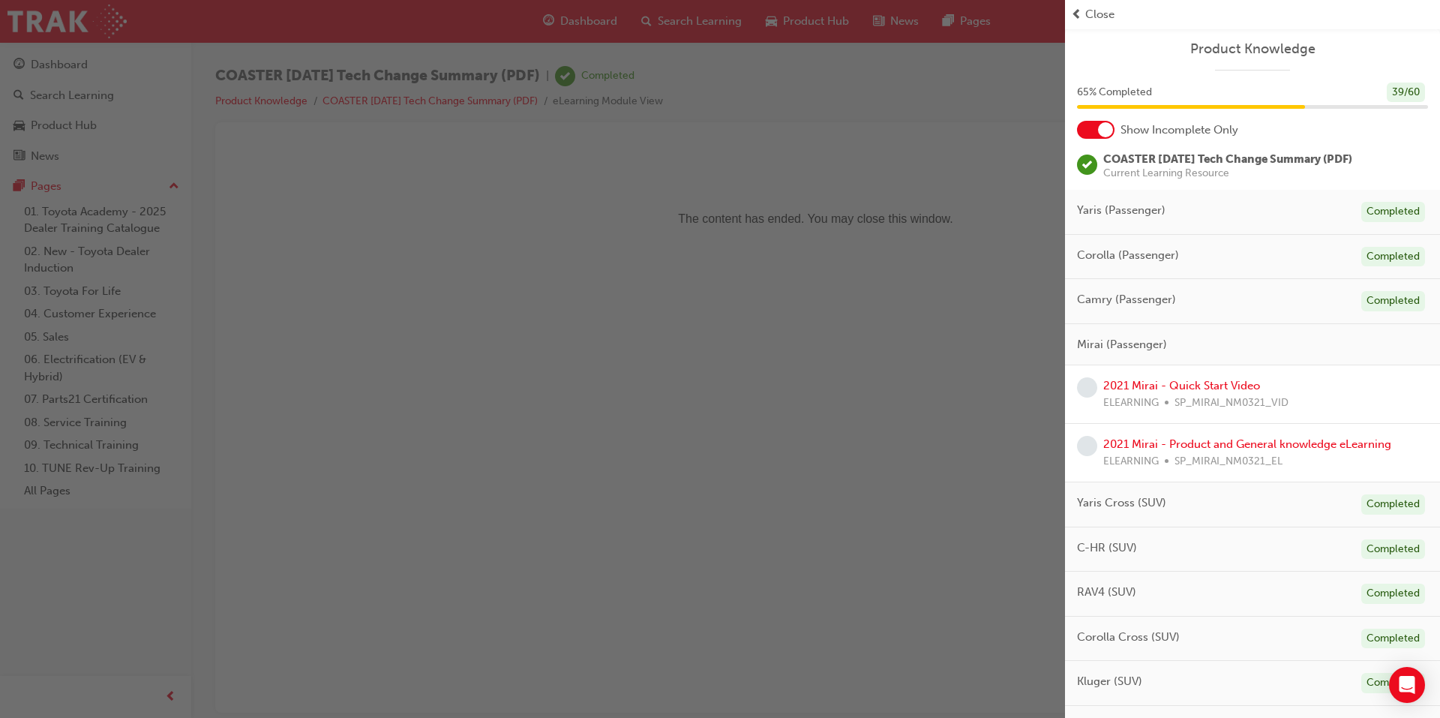
click at [1084, 12] on div "Close" at bounding box center [1252, 14] width 363 height 17
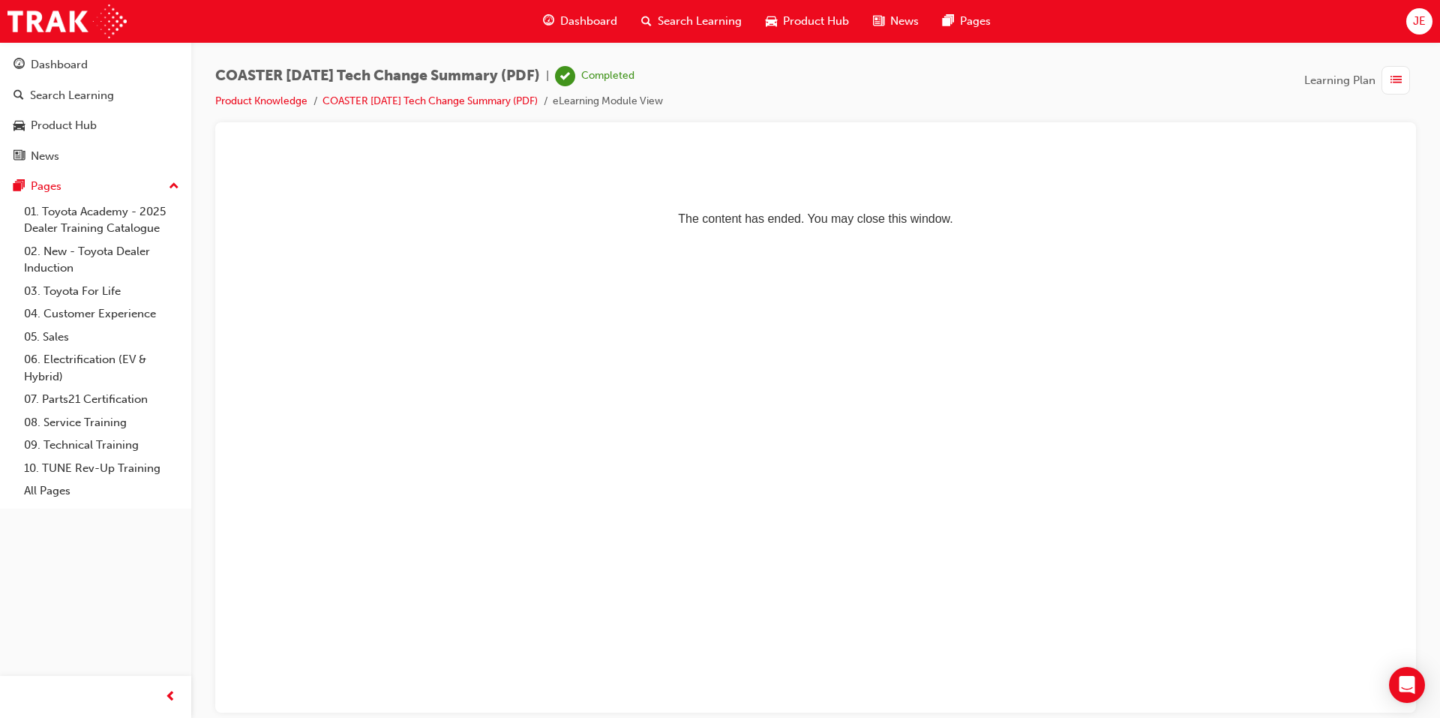
click at [561, 22] on span "Dashboard" at bounding box center [588, 21] width 57 height 17
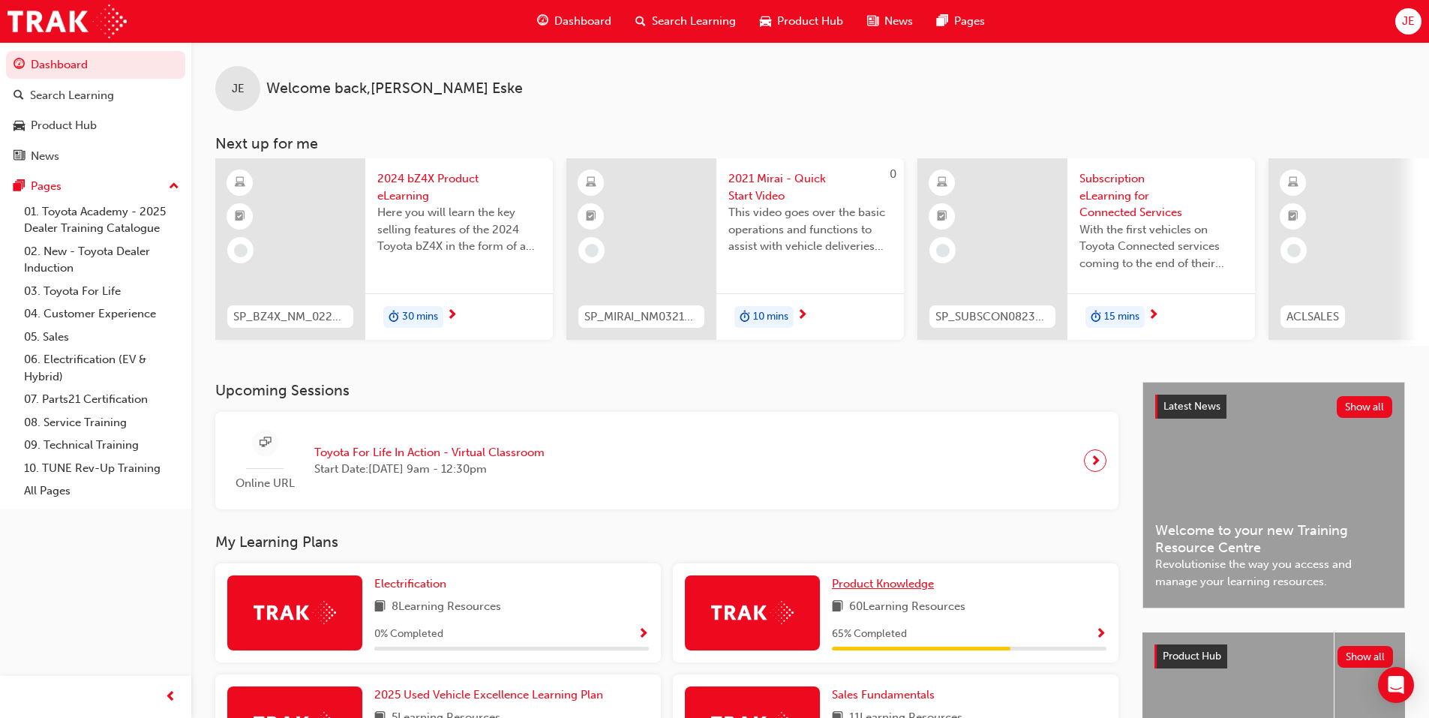
click at [919, 585] on span "Product Knowledge" at bounding box center [883, 584] width 102 height 14
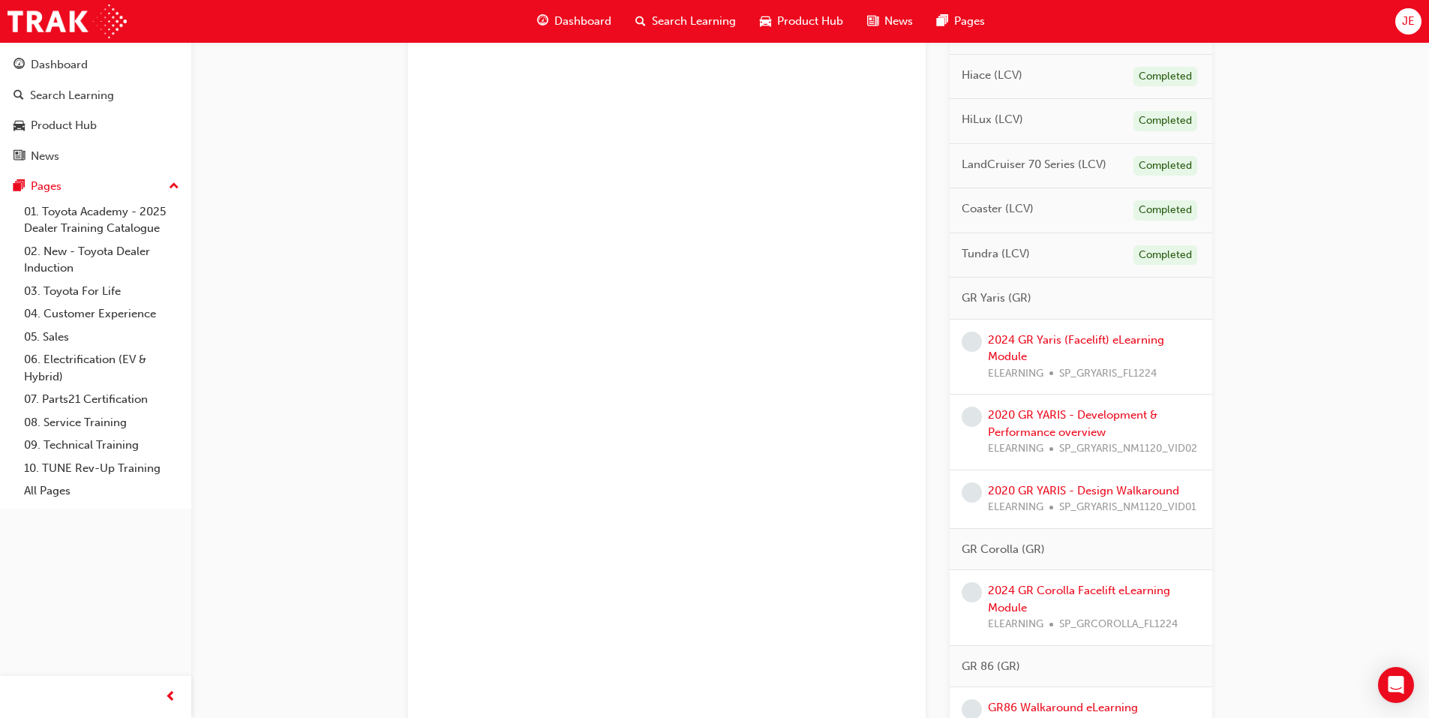
scroll to position [1200, 0]
click at [1094, 589] on link "2024 GR Corolla Facelift eLearning Module" at bounding box center [1079, 596] width 182 height 31
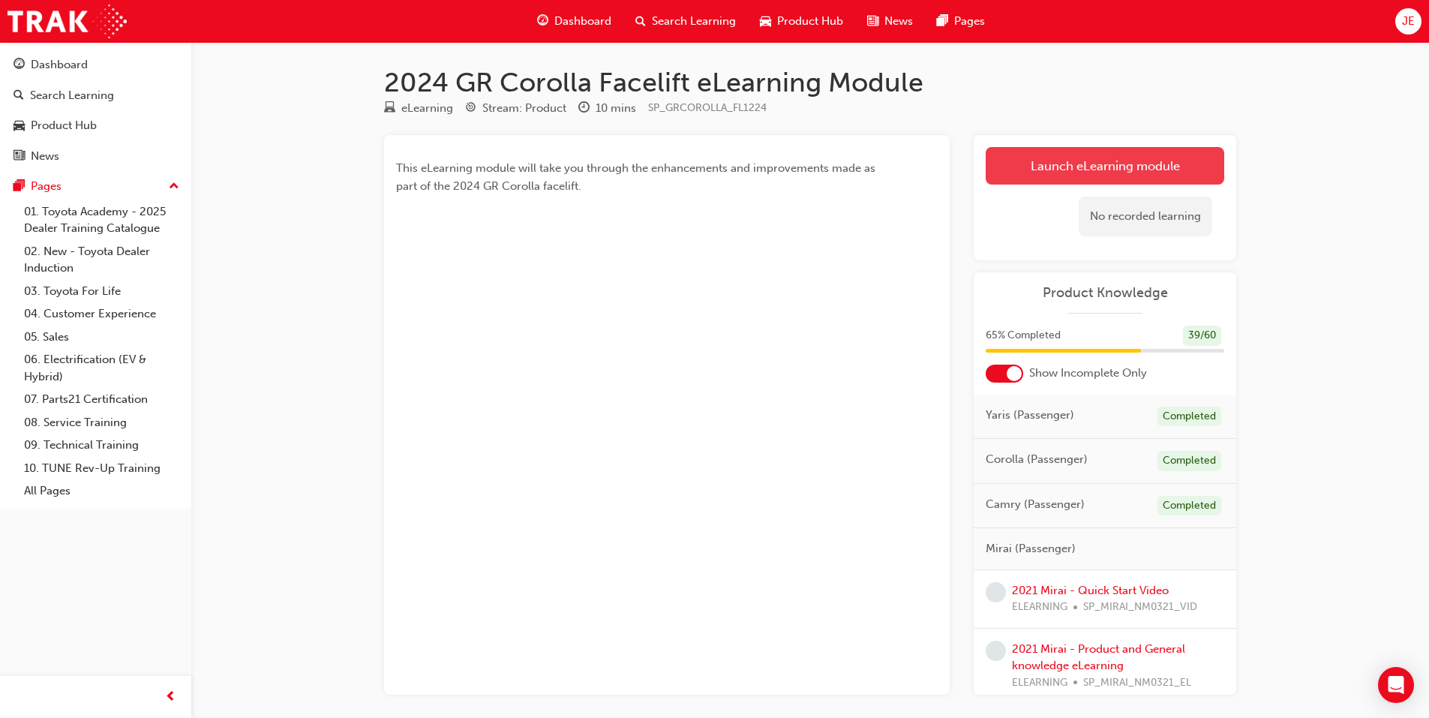
click at [1035, 166] on link "Launch eLearning module" at bounding box center [1105, 166] width 239 height 38
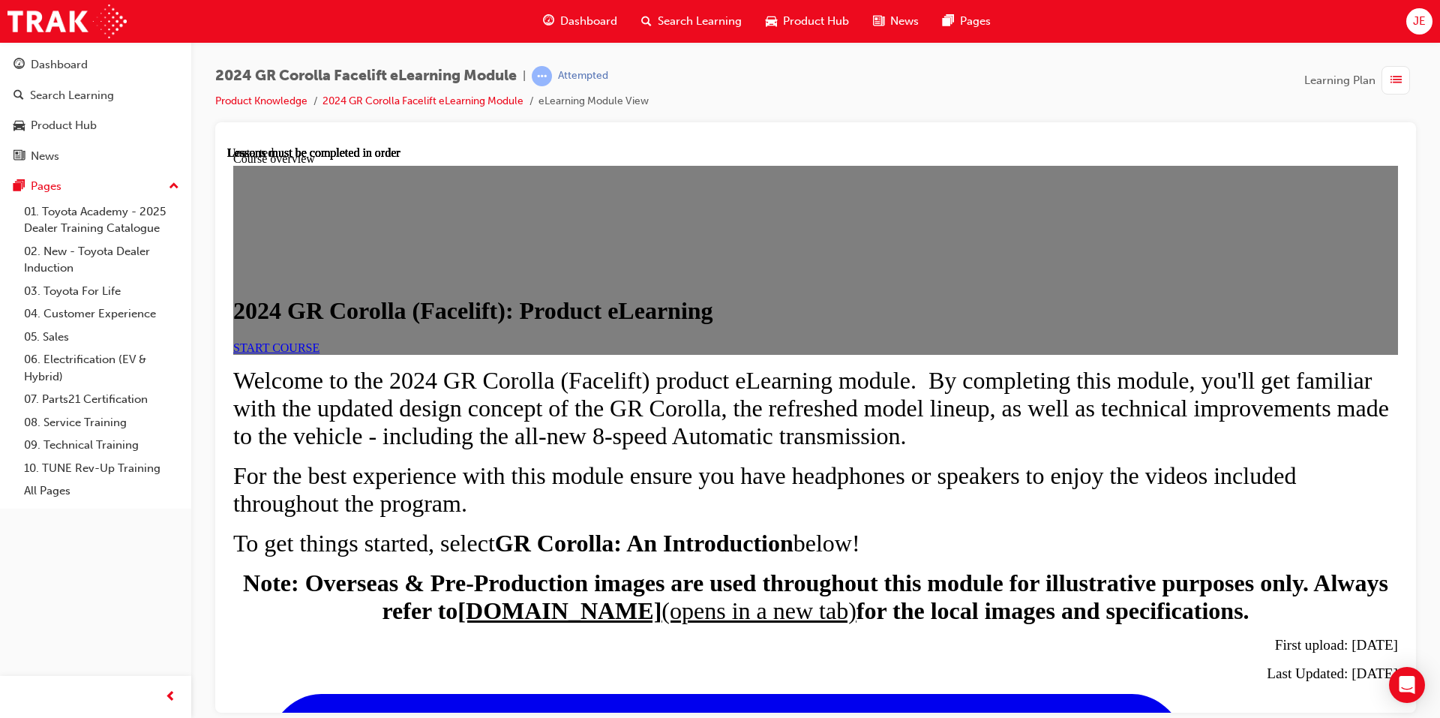
click at [320, 353] on span "START COURSE" at bounding box center [276, 347] width 86 height 13
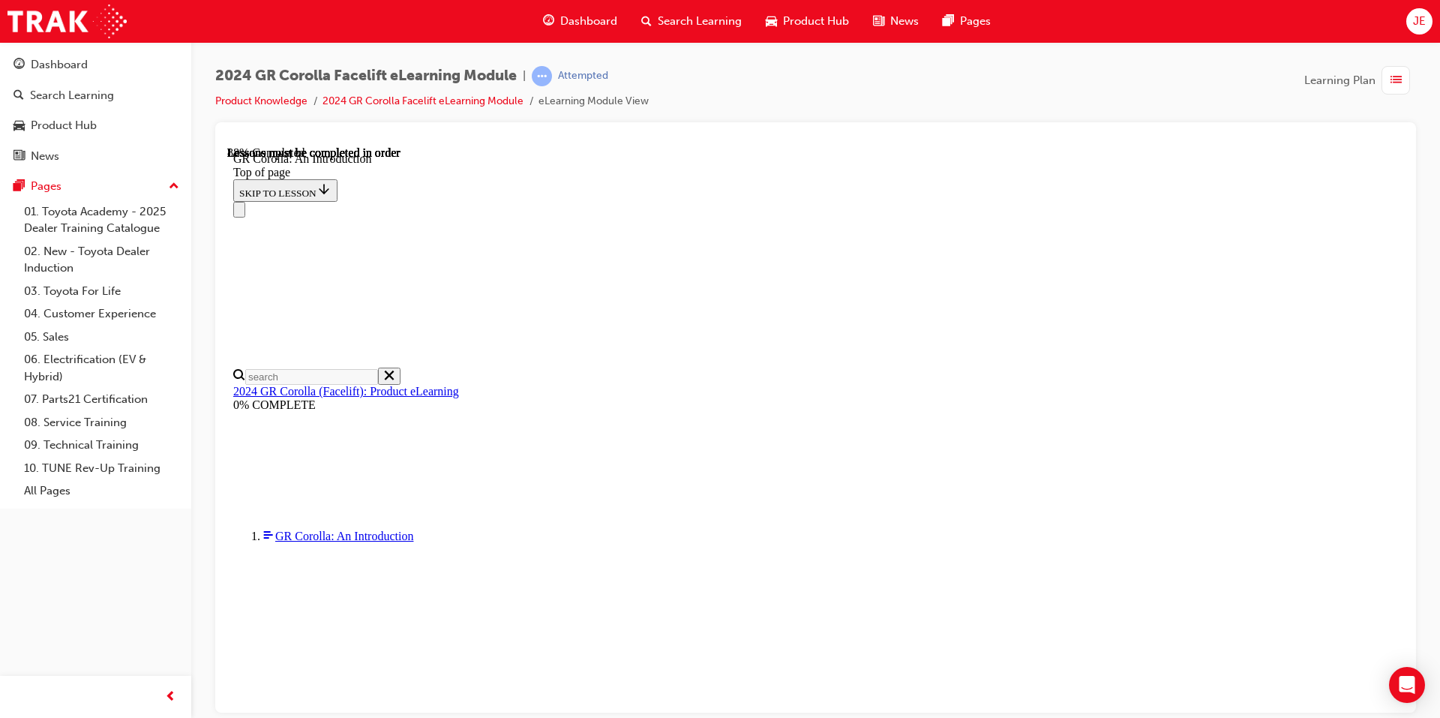
scroll to position [2142, 0]
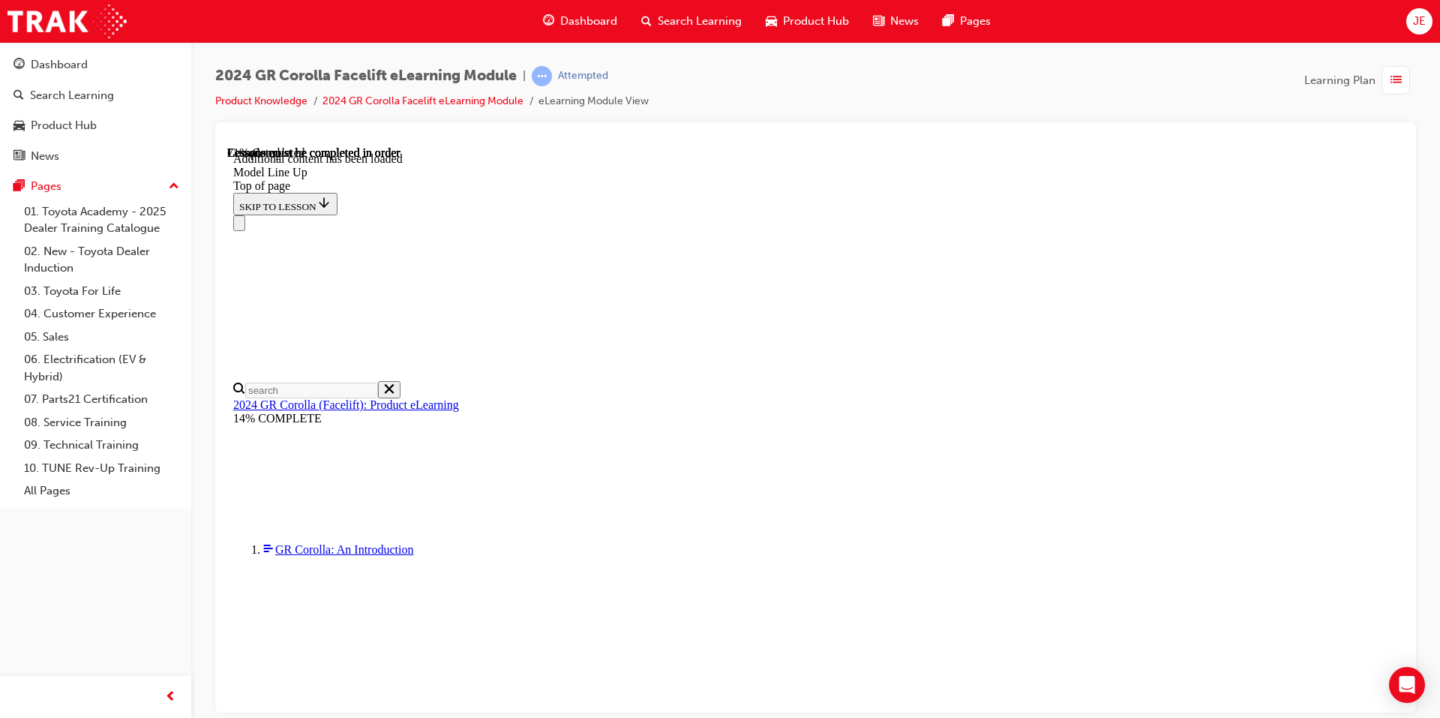
scroll to position [978, 0]
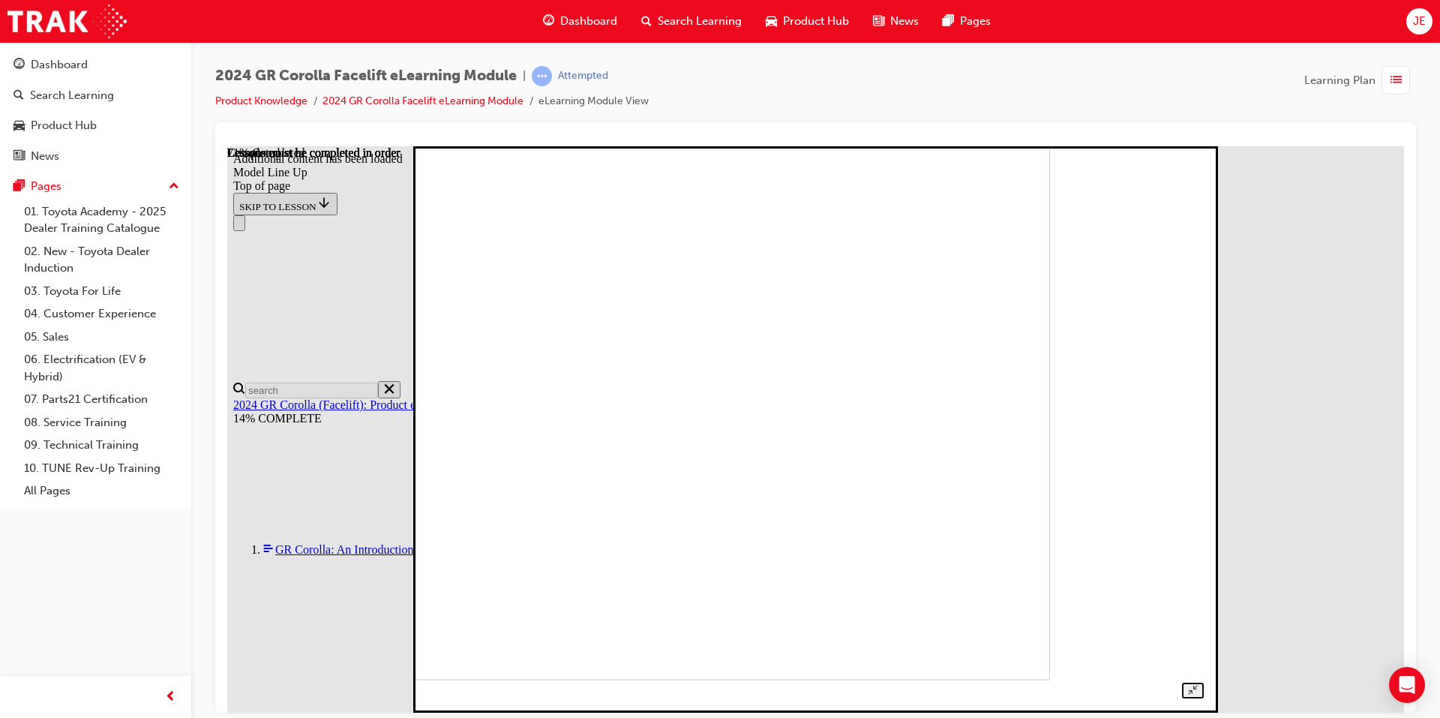
click at [876, 414] on img at bounding box center [673, 396] width 755 height 566
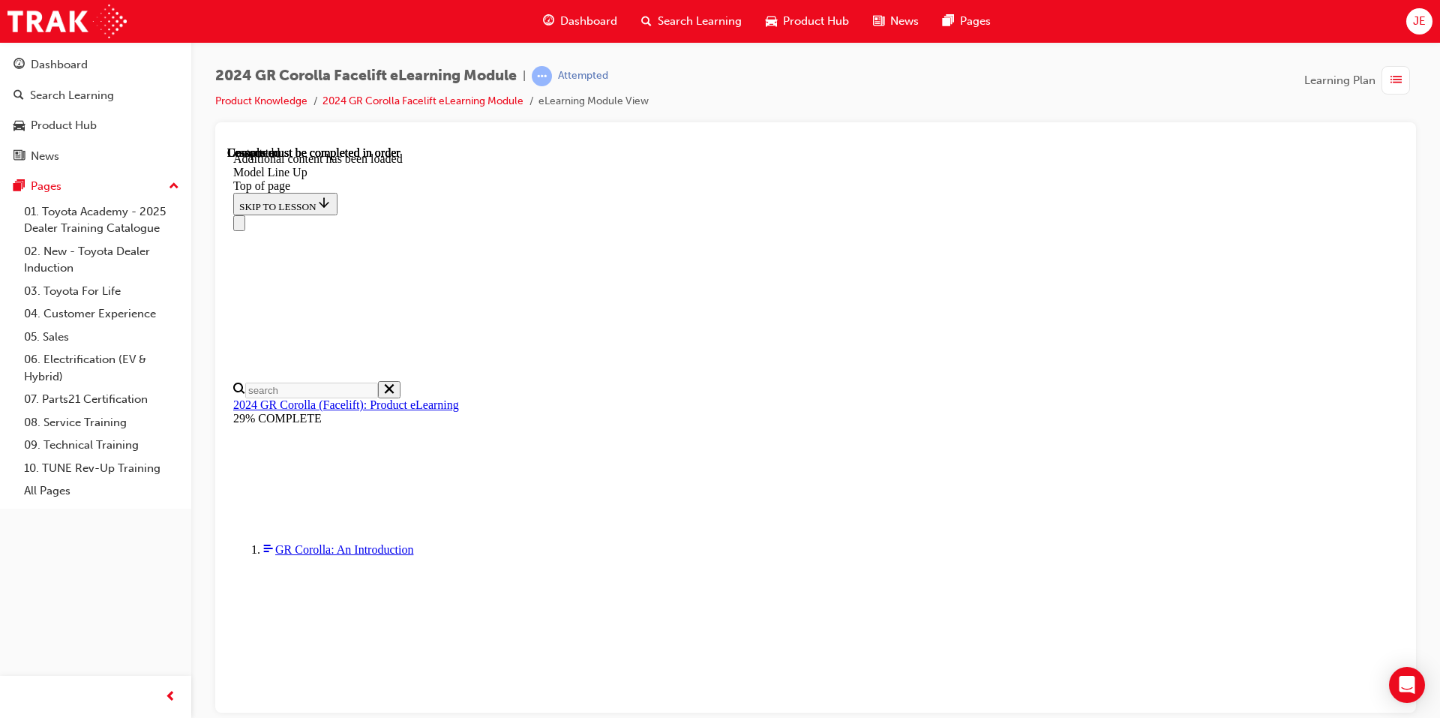
scroll to position [1807, 0]
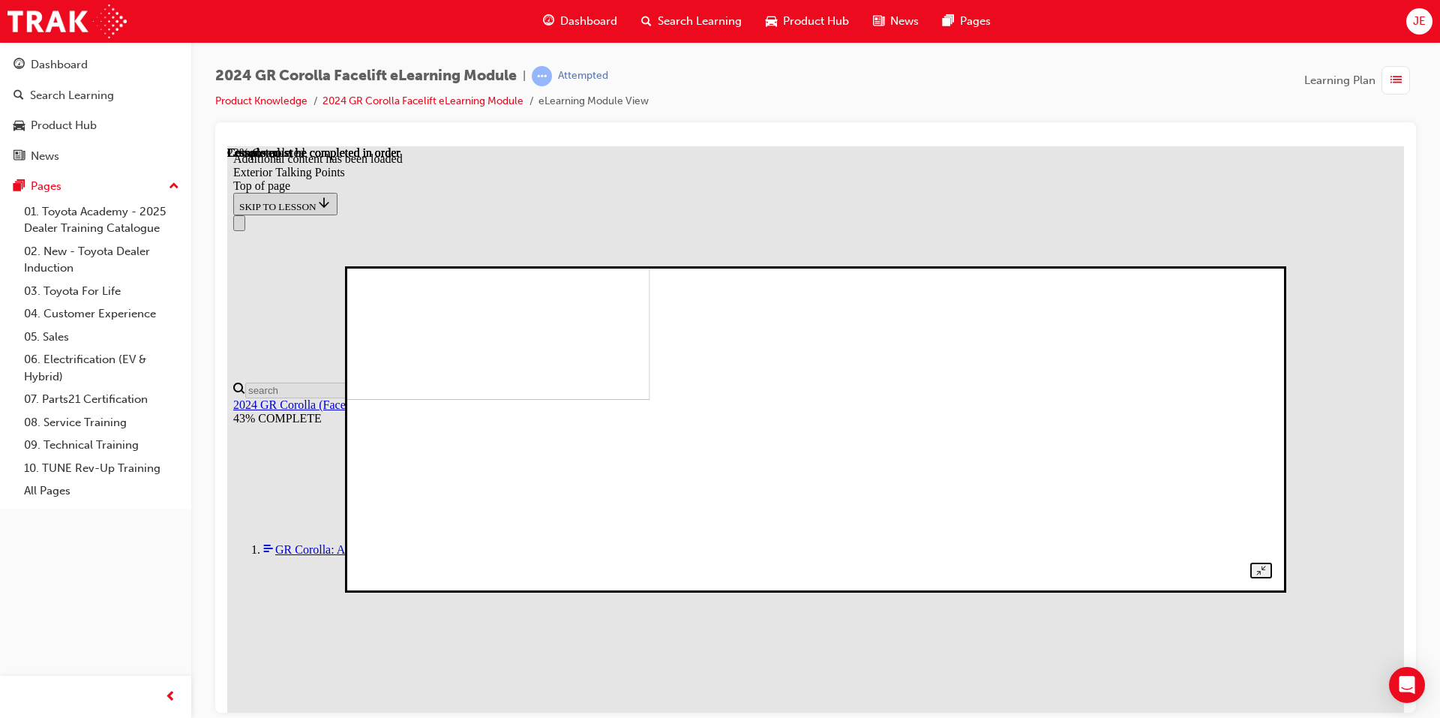
click at [858, 578] on div at bounding box center [815, 429] width 913 height 299
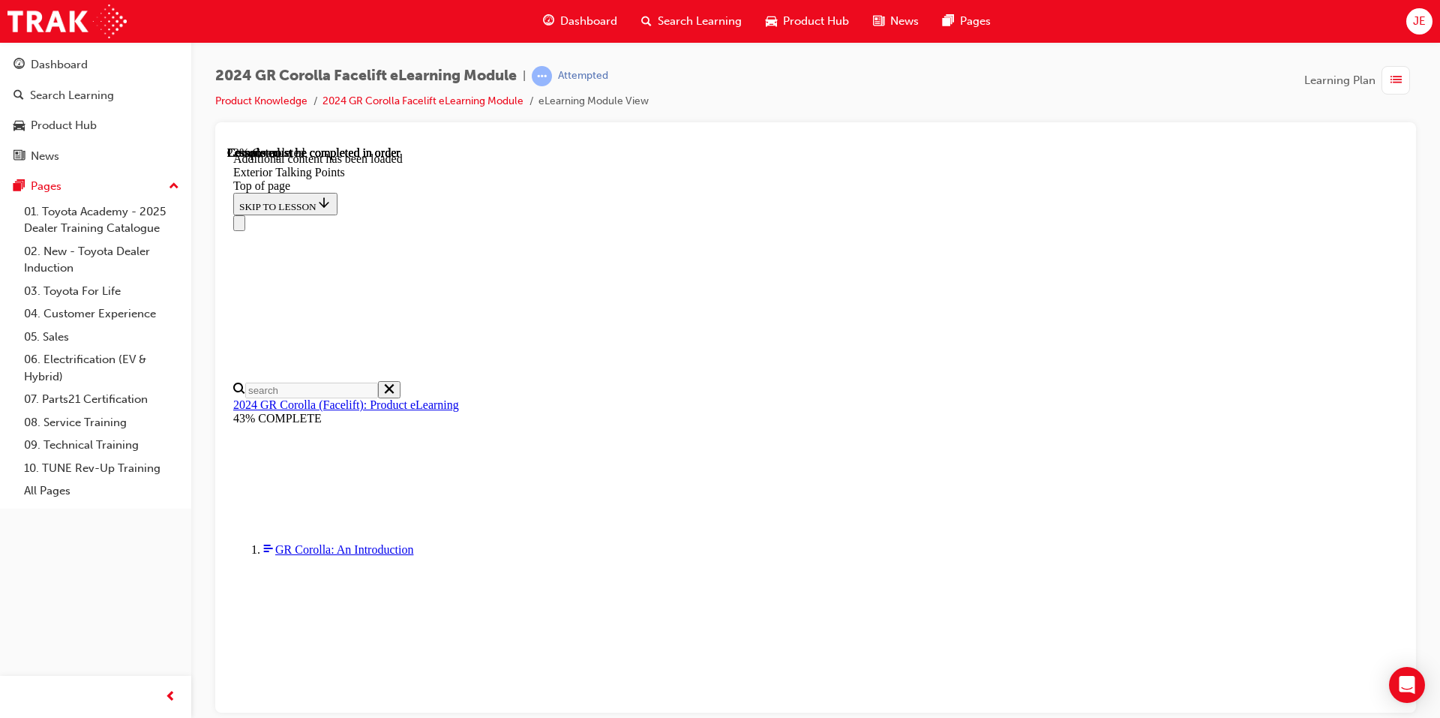
scroll to position [1100, 0]
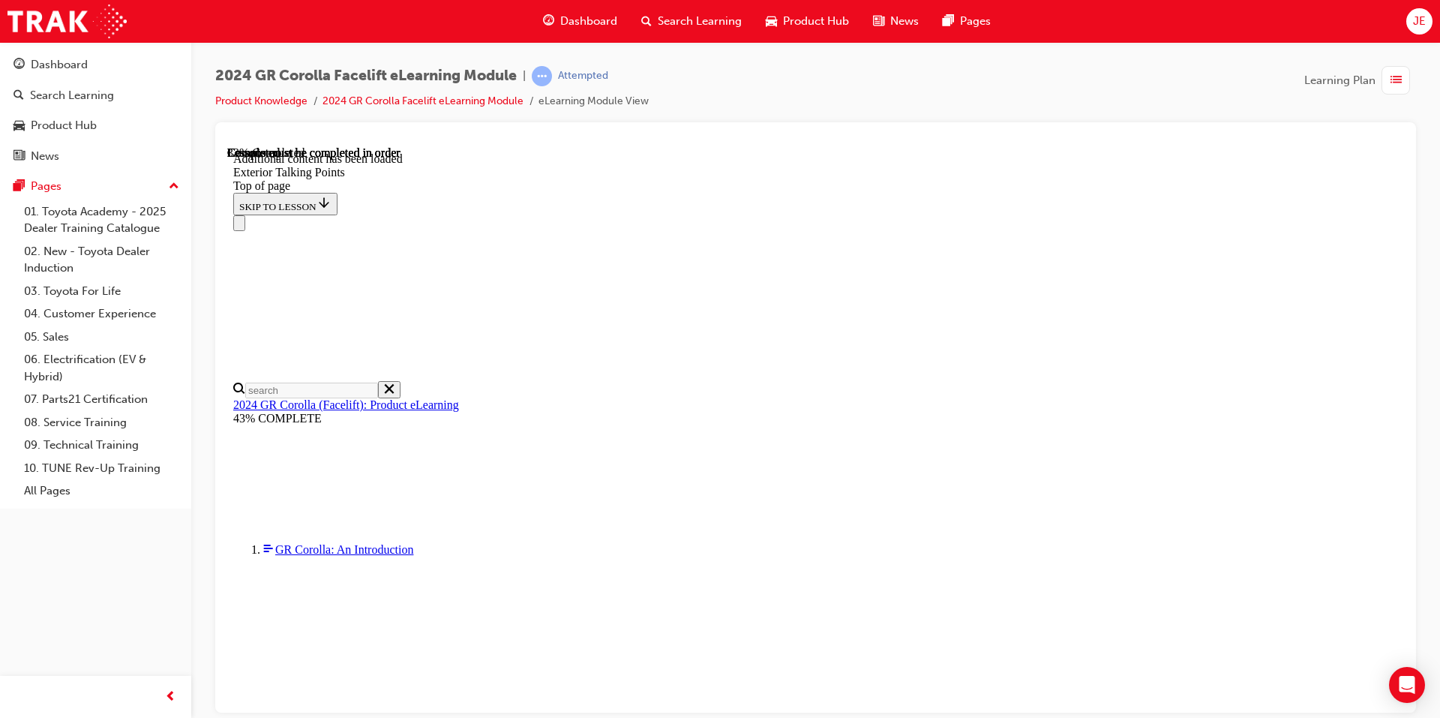
scroll to position [1530, 0]
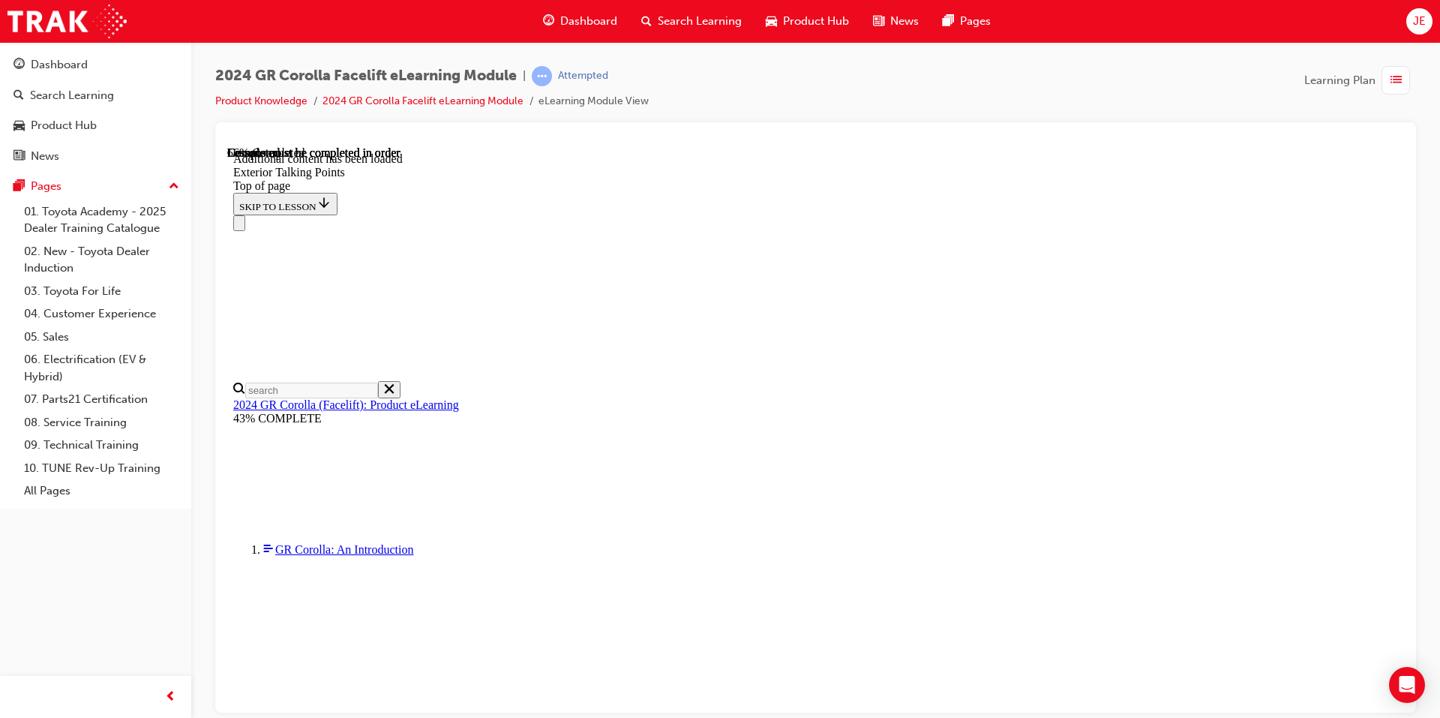
scroll to position [2355, 0]
